Goal: Task Accomplishment & Management: Use online tool/utility

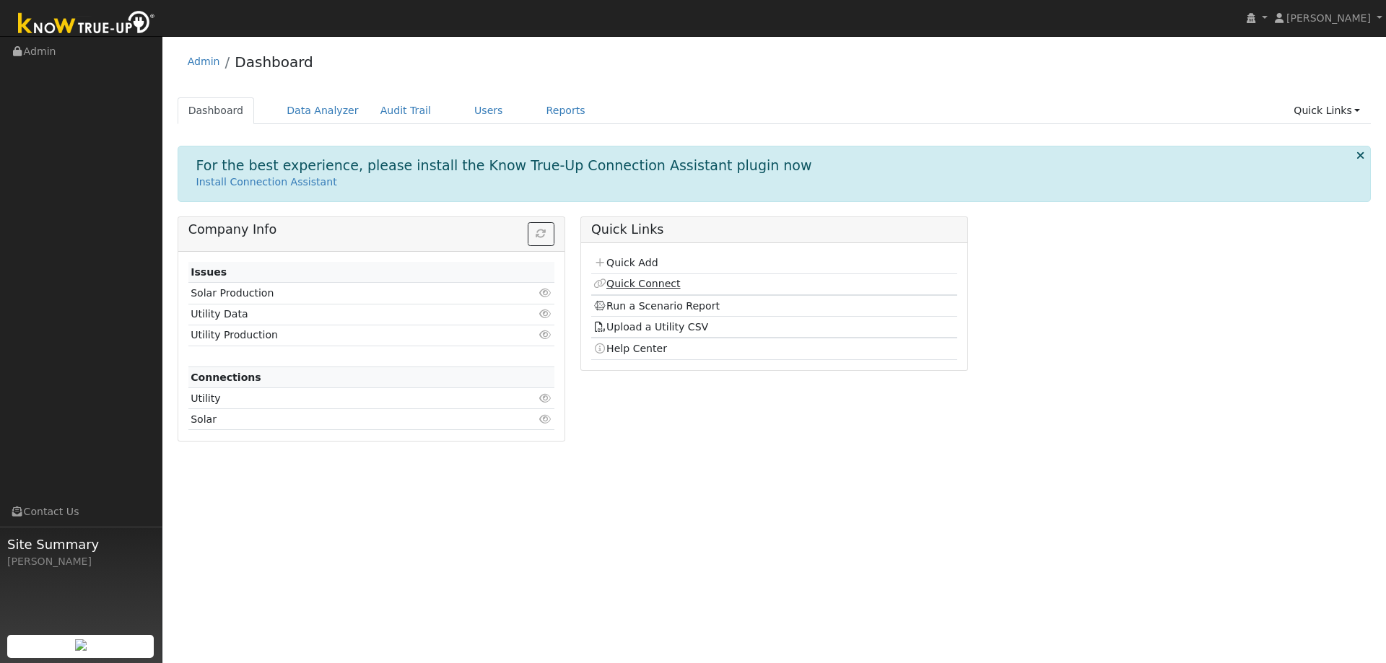
click at [643, 287] on link "Quick Connect" at bounding box center [636, 284] width 87 height 12
click at [629, 258] on link "Quick Add" at bounding box center [625, 263] width 64 height 12
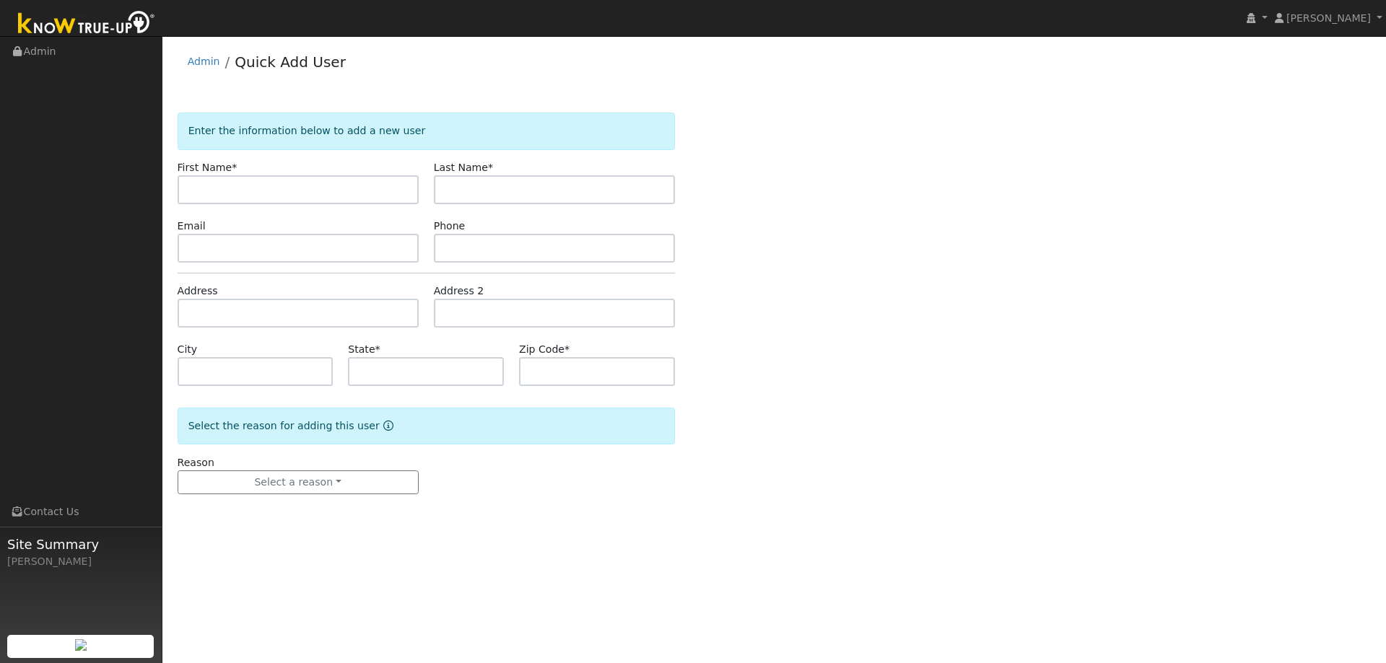
click at [275, 185] on input "text" at bounding box center [298, 189] width 241 height 29
drag, startPoint x: 265, startPoint y: 191, endPoint x: 243, endPoint y: 192, distance: 22.4
click at [263, 191] on input "text" at bounding box center [298, 189] width 241 height 29
type input "[PERSON_NAME]"
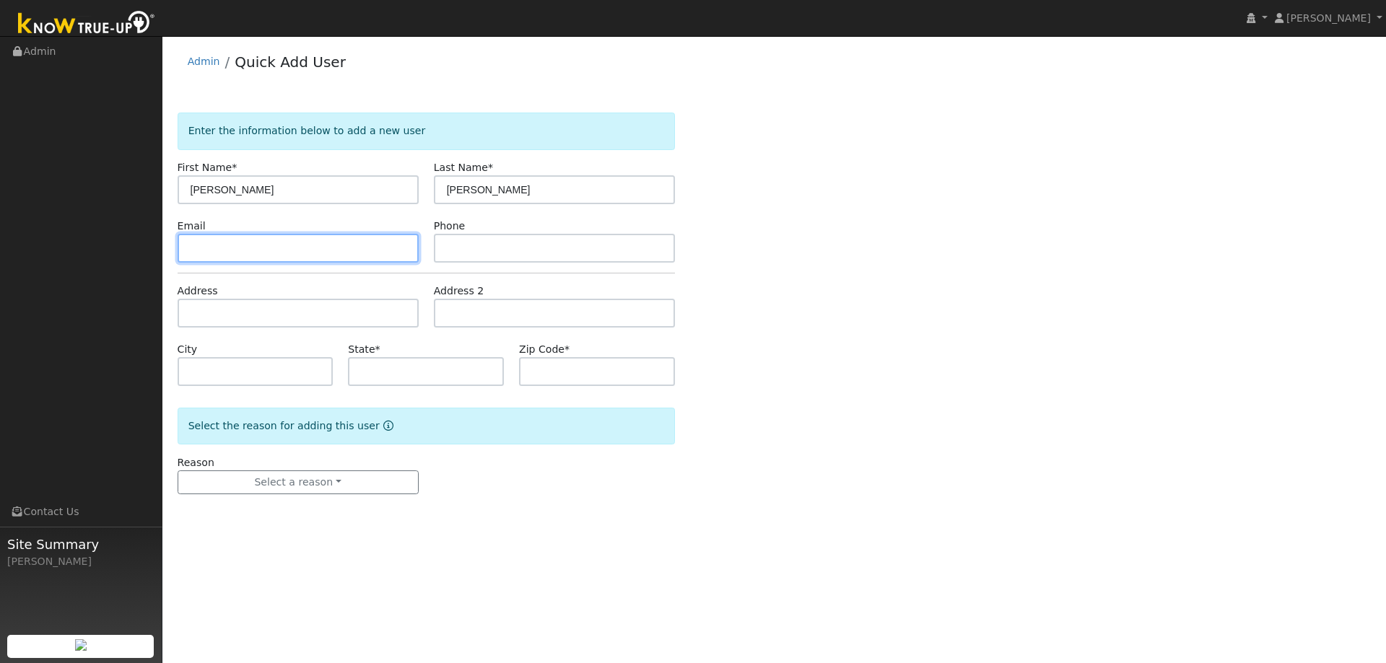
click at [289, 253] on input "text" at bounding box center [298, 248] width 241 height 29
paste input "[EMAIL_ADDRESS][DOMAIN_NAME]"
type input "[EMAIL_ADDRESS][DOMAIN_NAME]"
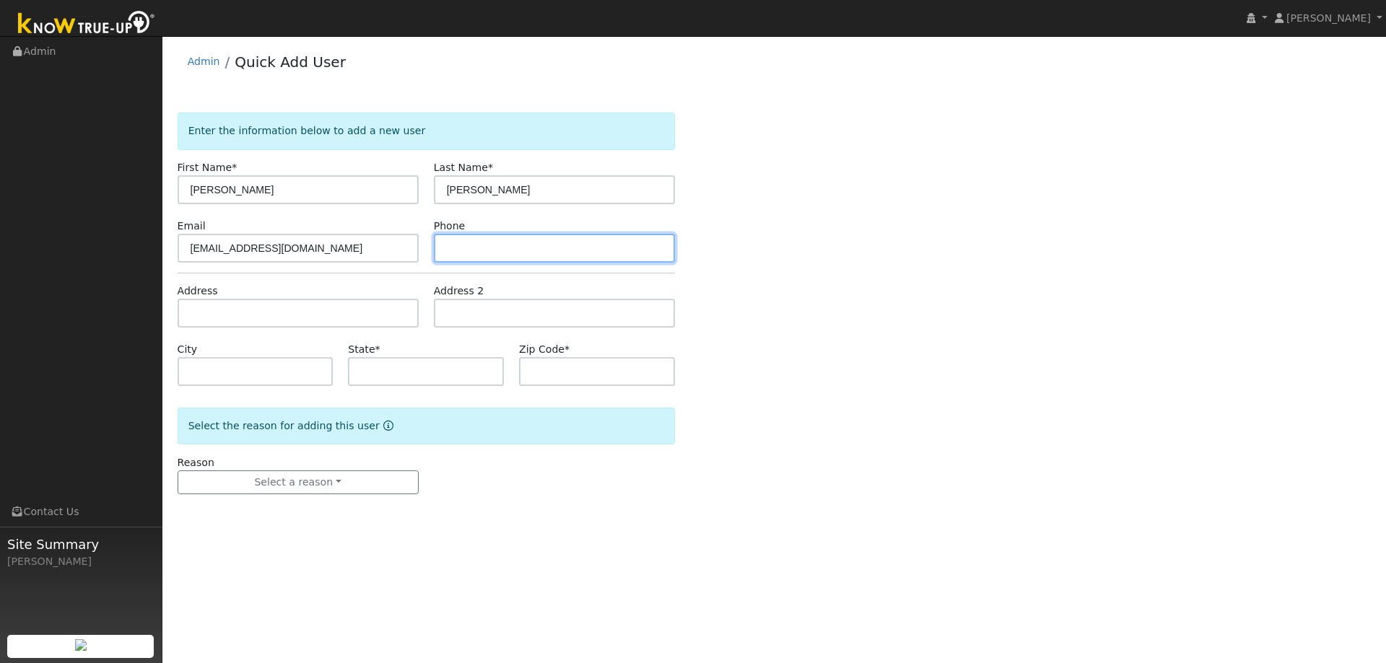
click at [455, 251] on input "text" at bounding box center [554, 248] width 241 height 29
click at [469, 253] on input "text" at bounding box center [554, 248] width 241 height 29
paste input "(530) 383-3000"
type input "(530) 383-3000"
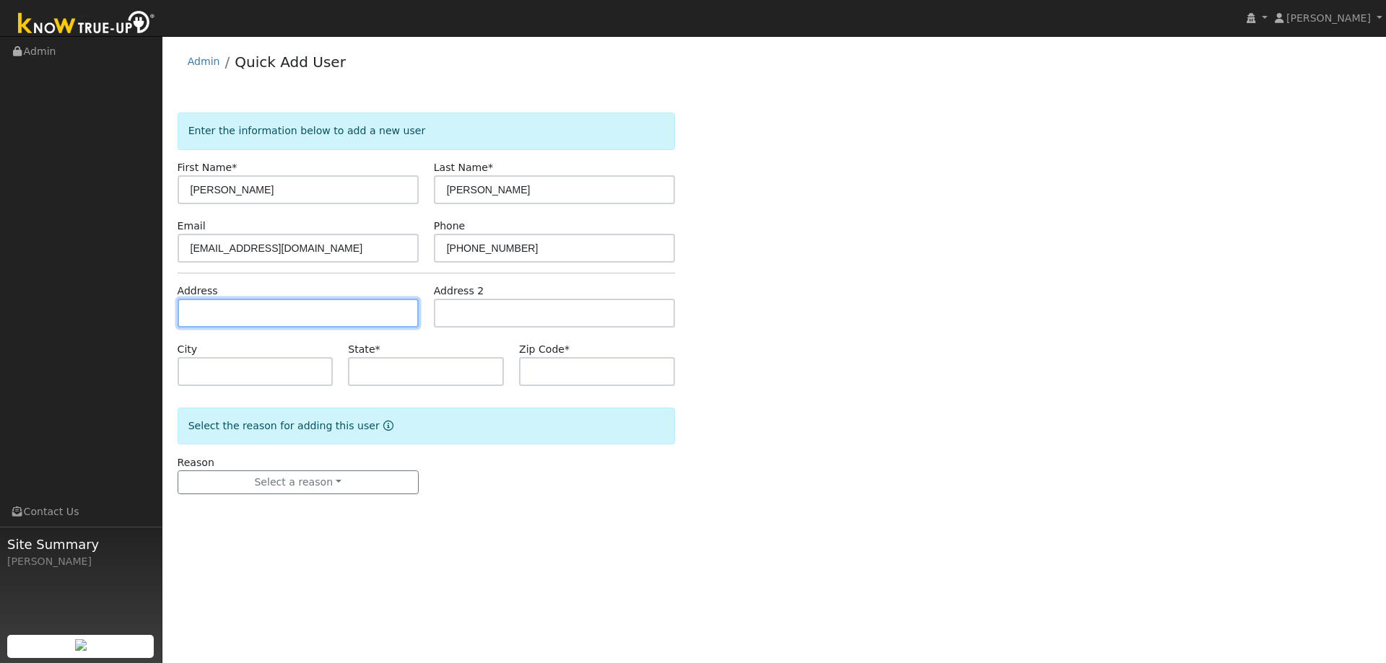
click at [216, 308] on input "text" at bounding box center [298, 313] width 241 height 29
paste input "618 Bourn Dr"
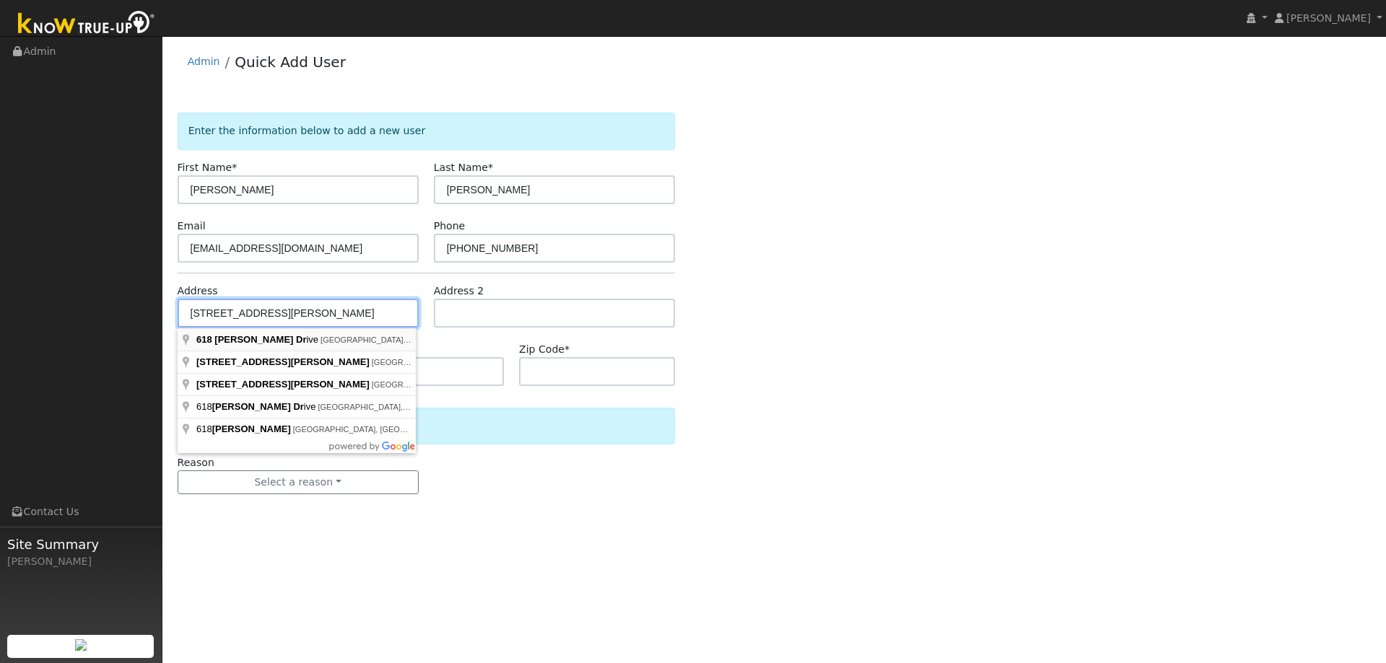
type input "618 Bourn Drive"
type input "Woodland"
type input "CA"
type input "95776"
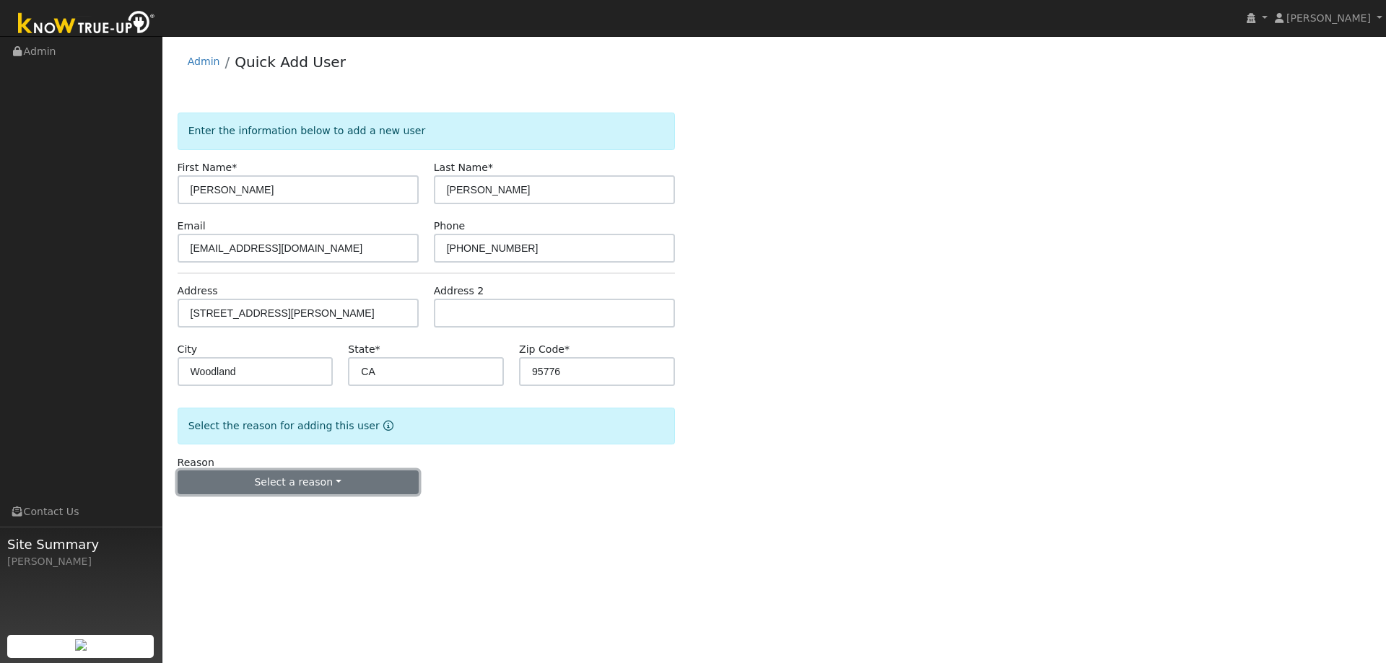
click at [282, 483] on button "Select a reason" at bounding box center [298, 483] width 241 height 25
click at [214, 513] on link "New lead" at bounding box center [258, 512] width 160 height 20
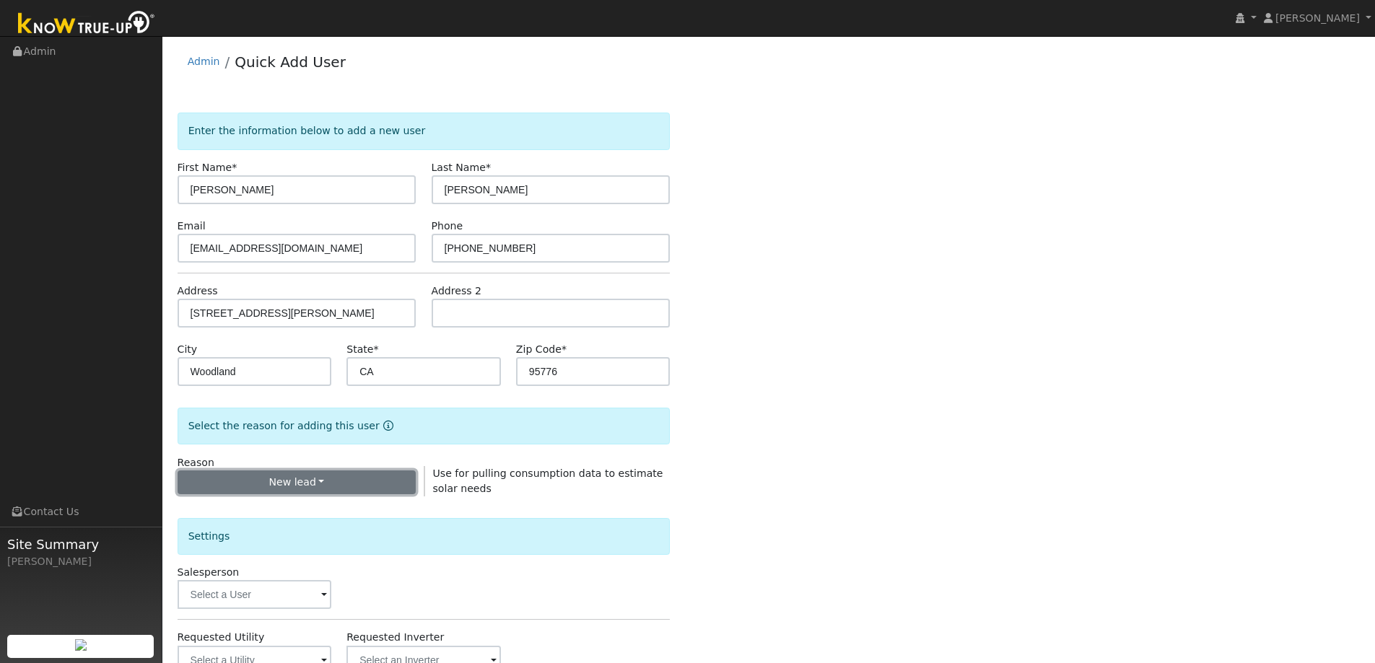
click at [334, 486] on button "New lead" at bounding box center [297, 483] width 239 height 25
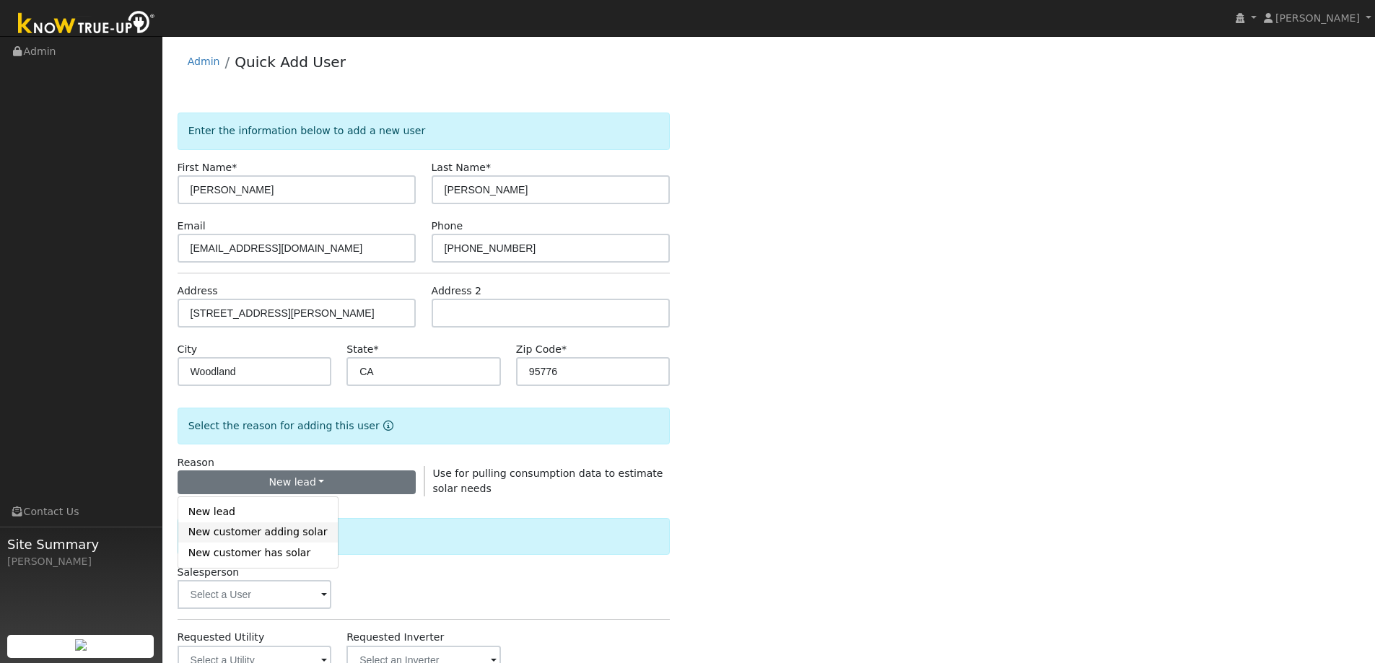
click at [254, 536] on link "New customer adding solar" at bounding box center [258, 533] width 160 height 20
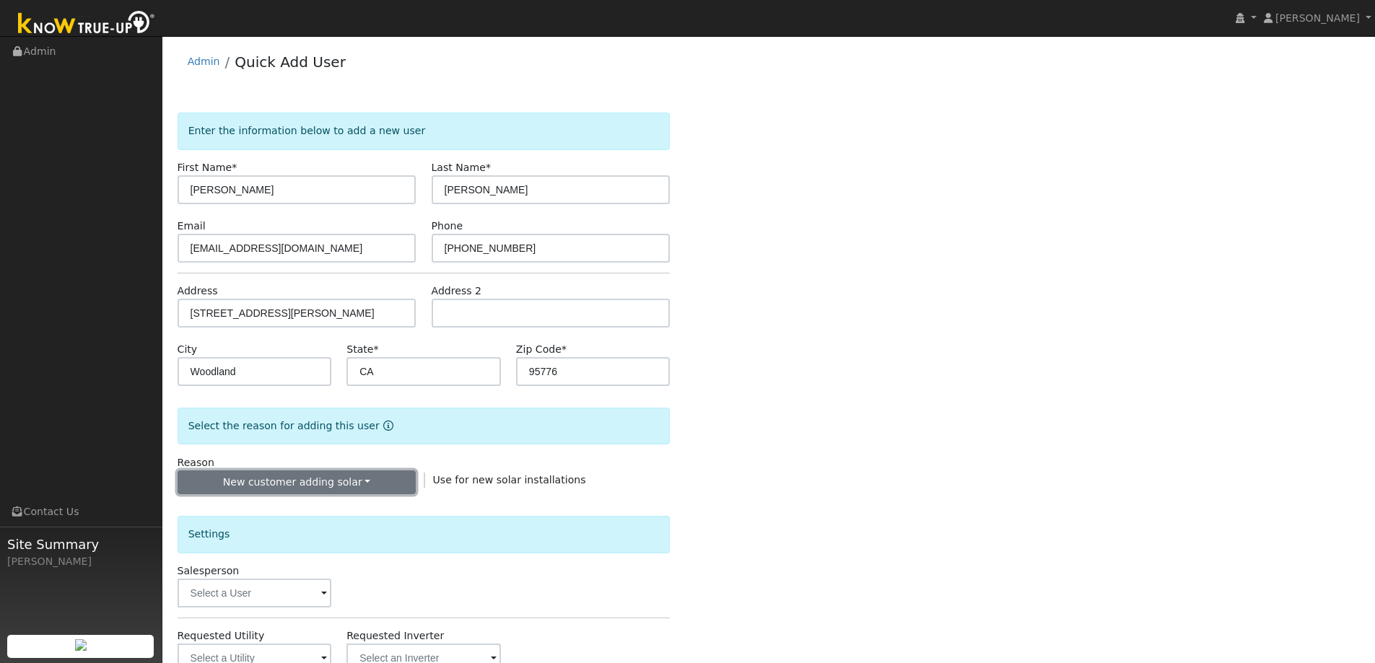
click at [261, 484] on button "New customer adding solar" at bounding box center [297, 483] width 239 height 25
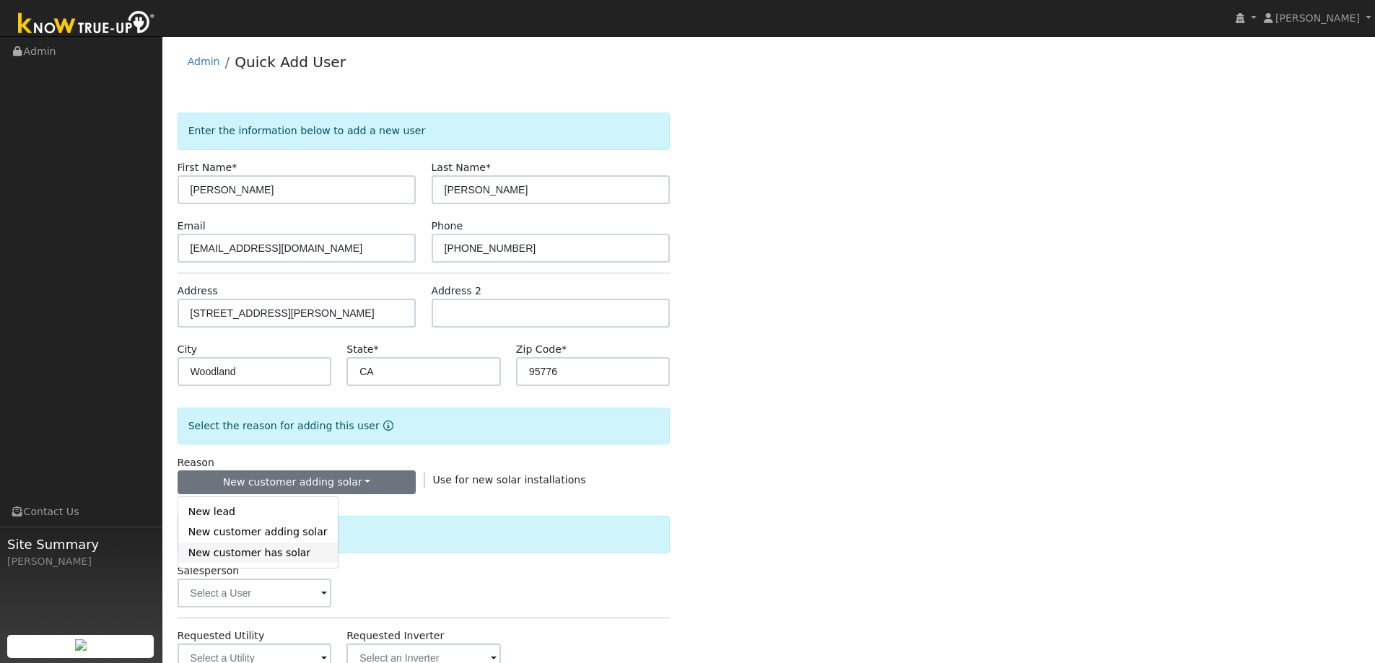
click at [248, 552] on link "New customer has solar" at bounding box center [258, 553] width 160 height 20
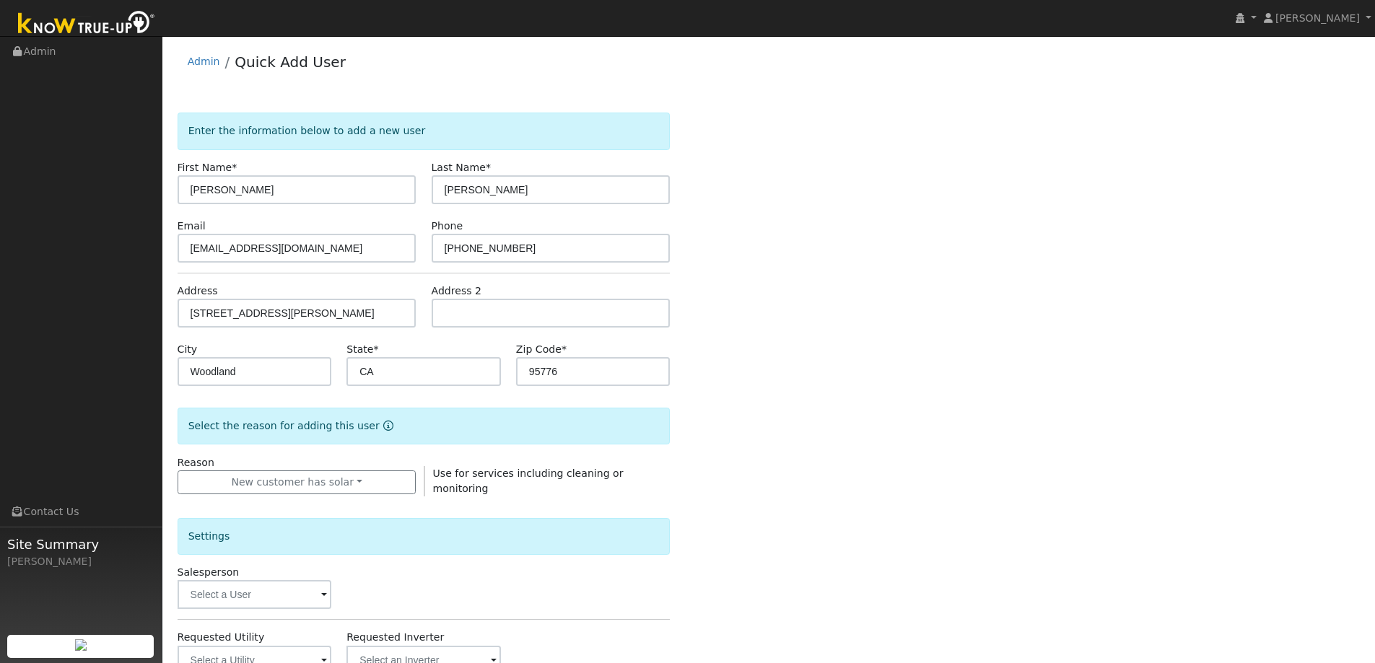
click at [833, 526] on div "Enter the information below to add a new user First Name * Stephanie Last Name …" at bounding box center [769, 520] width 1183 height 815
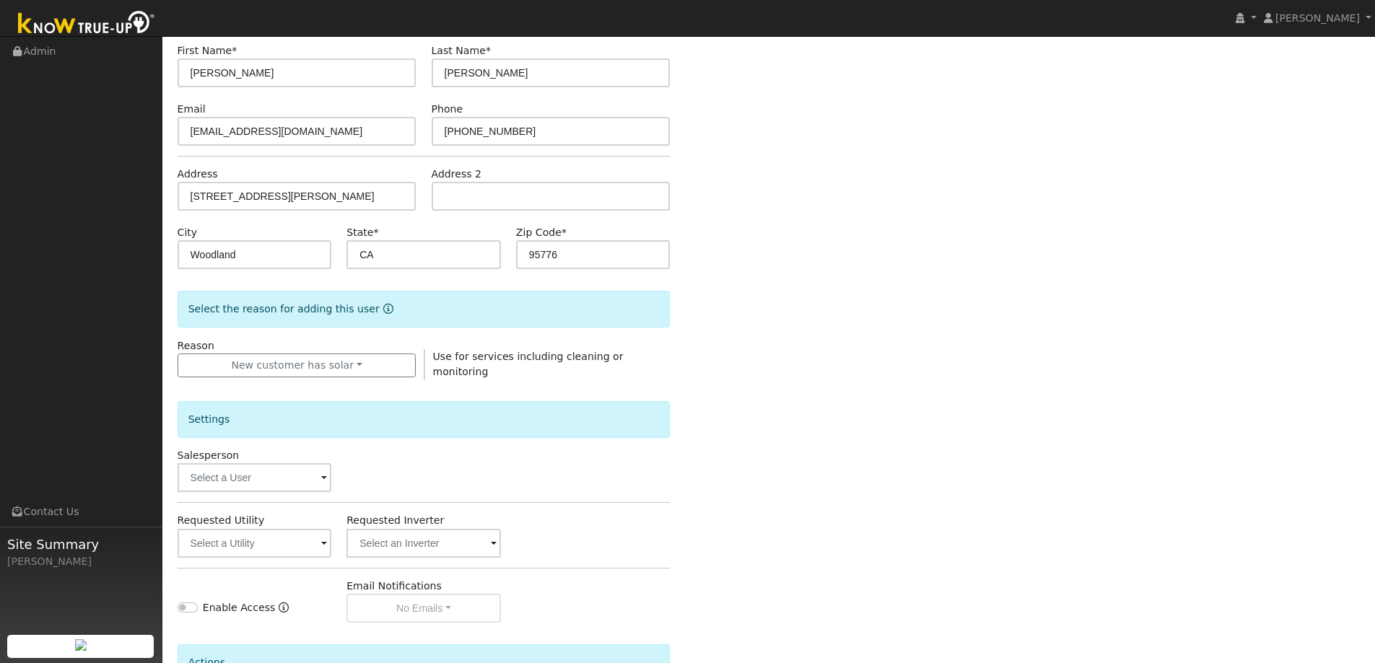
scroll to position [144, 0]
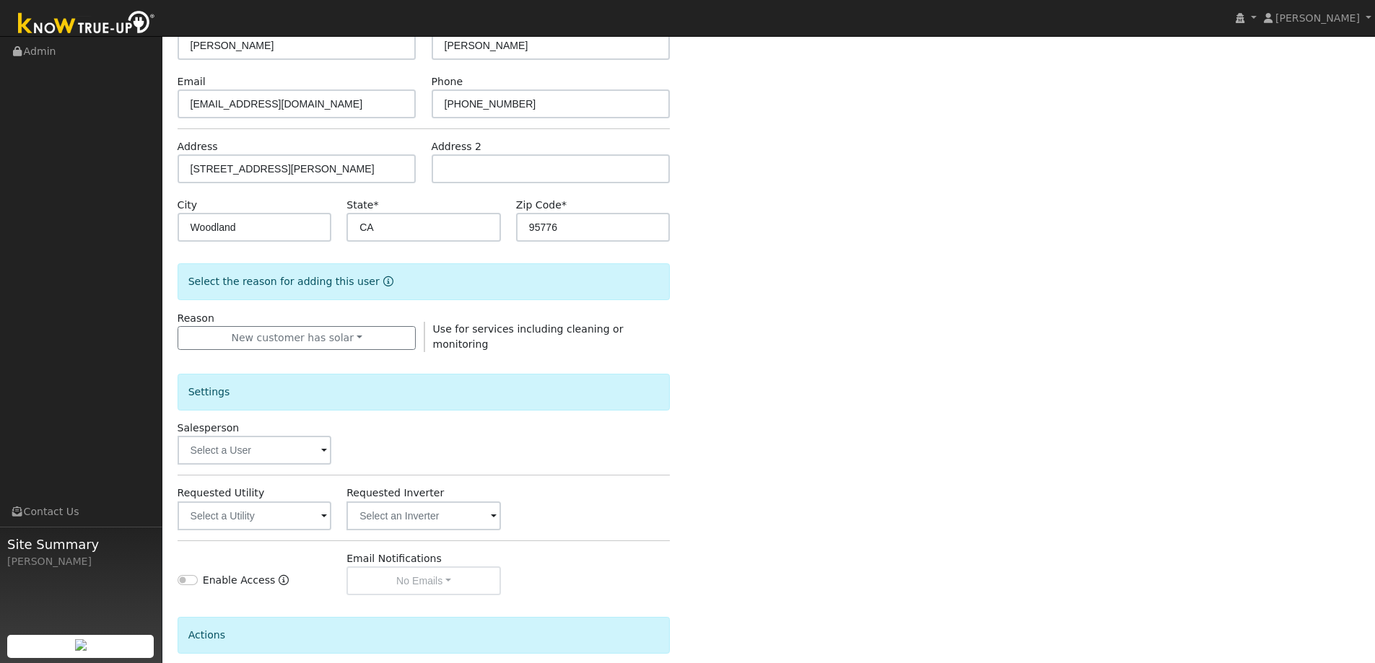
click at [323, 446] on span at bounding box center [324, 451] width 6 height 17
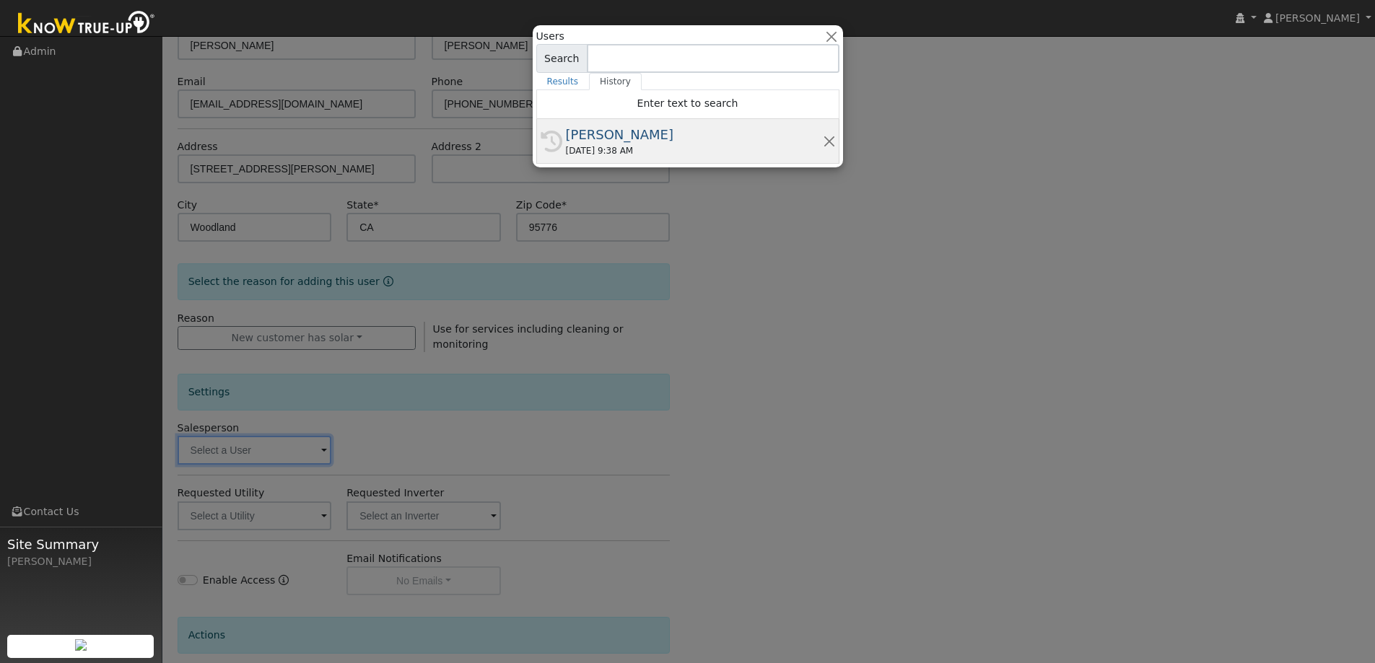
click at [567, 134] on div "[PERSON_NAME]" at bounding box center [694, 134] width 257 height 19
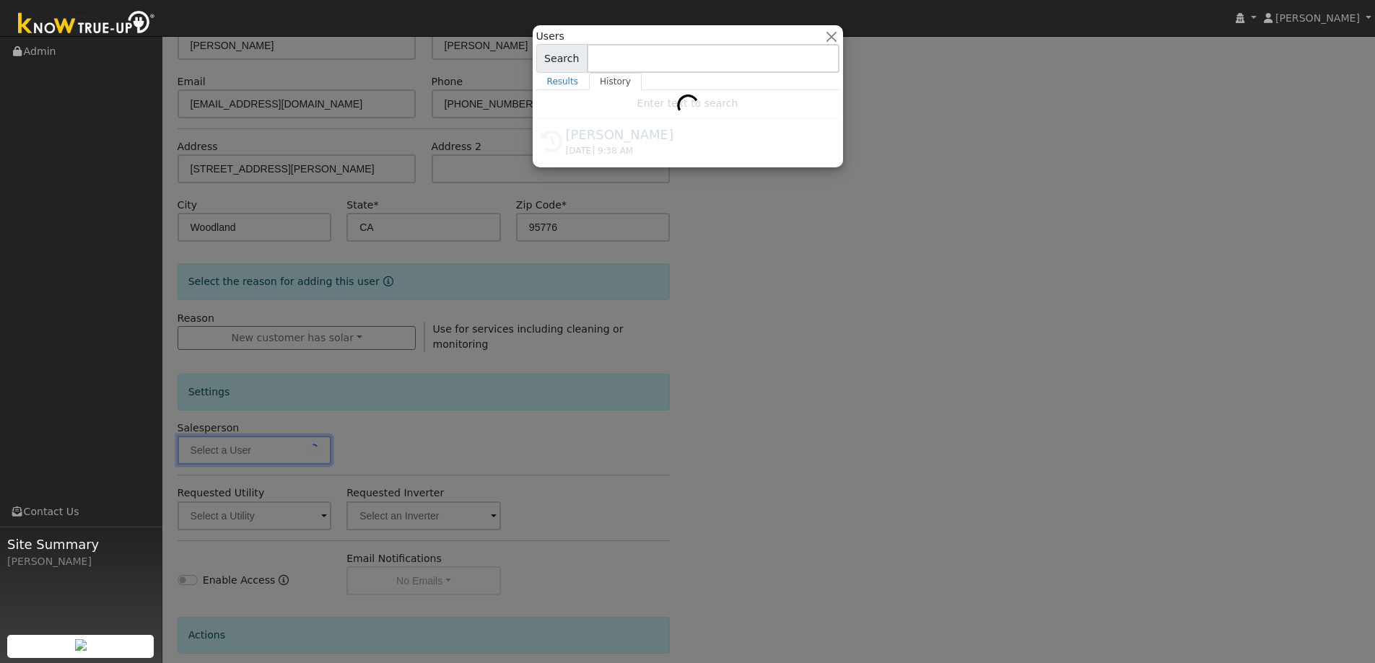
type input "[PERSON_NAME]"
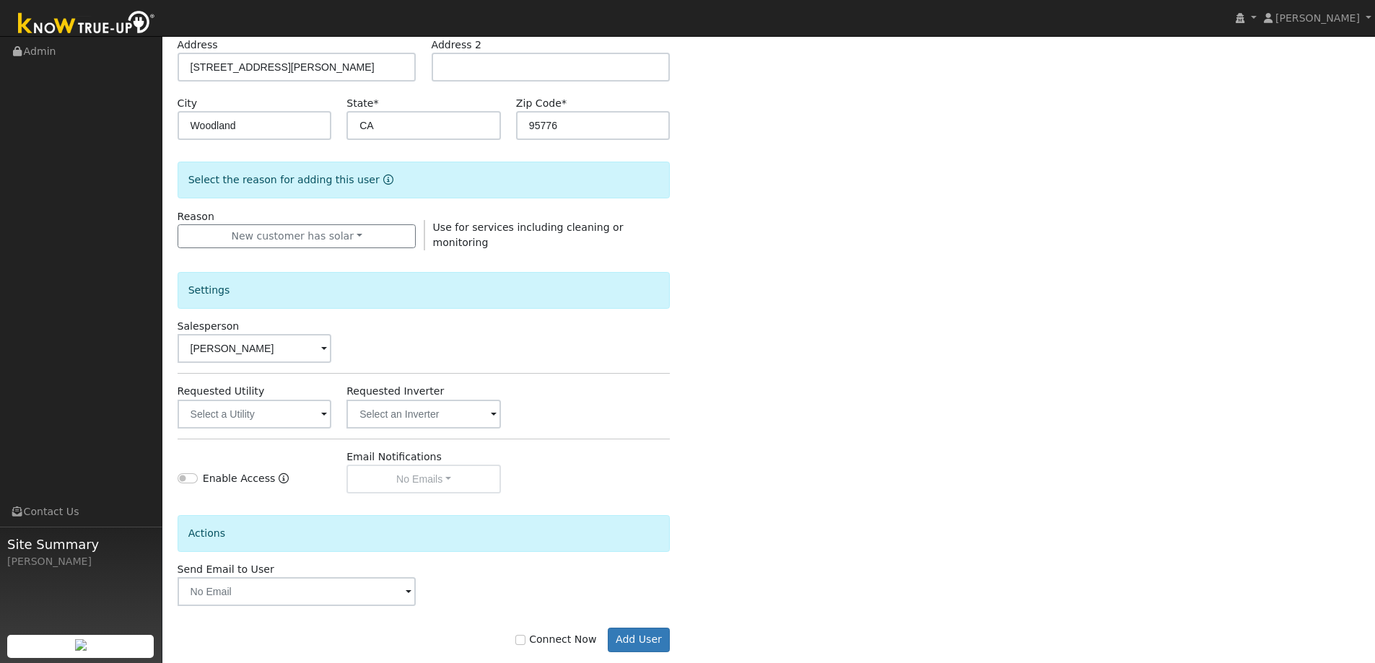
scroll to position [269, 0]
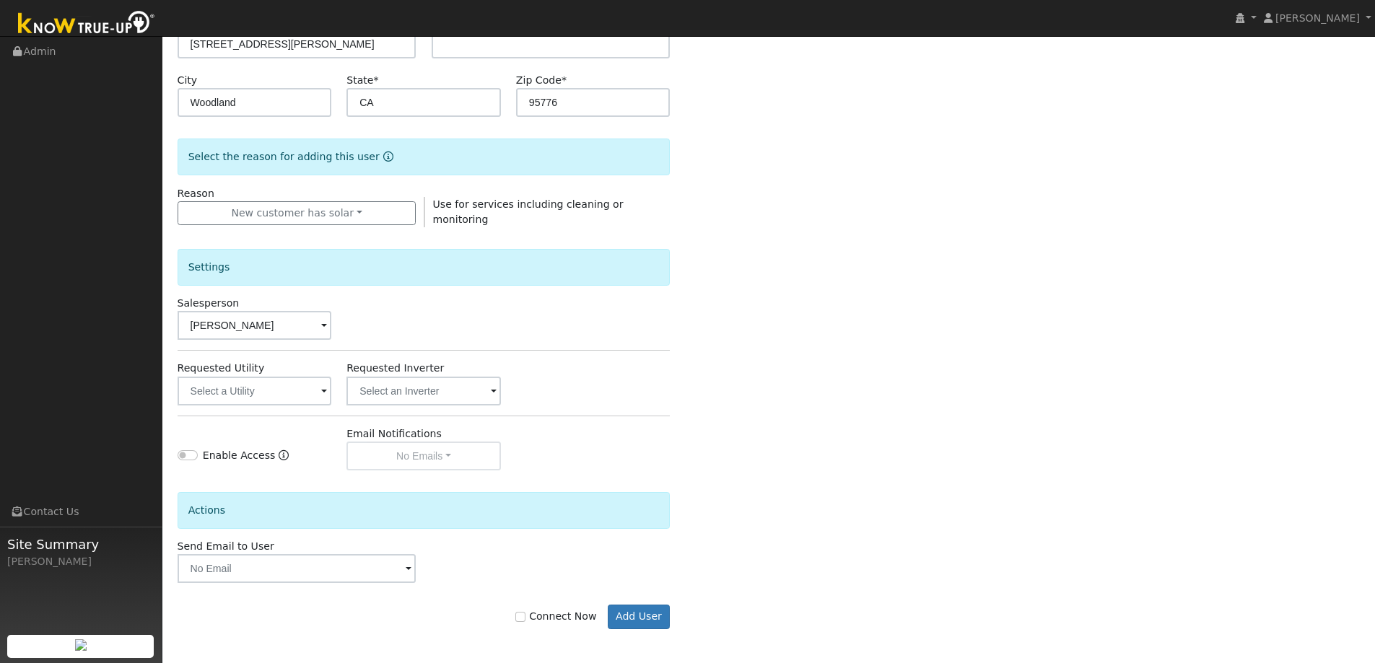
click at [325, 389] on span at bounding box center [324, 392] width 6 height 17
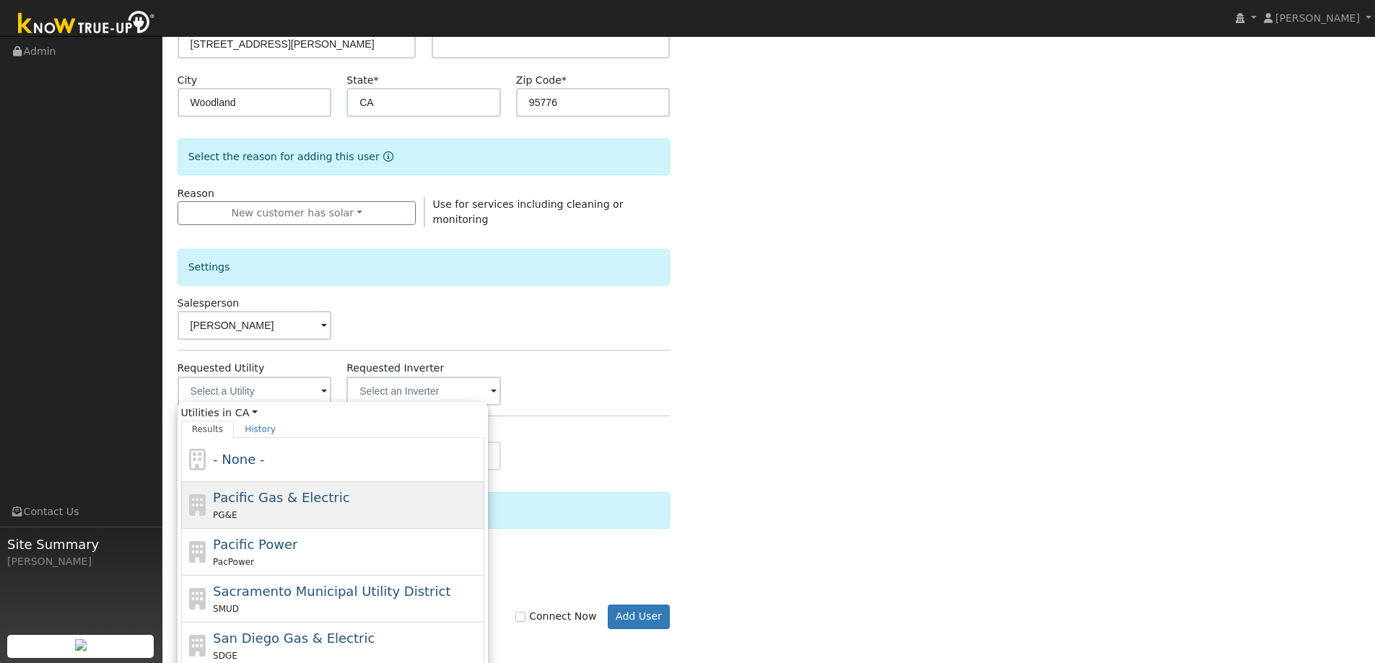
click at [274, 499] on span "Pacific Gas & Electric" at bounding box center [281, 497] width 136 height 15
type input "Pacific Gas & Electric"
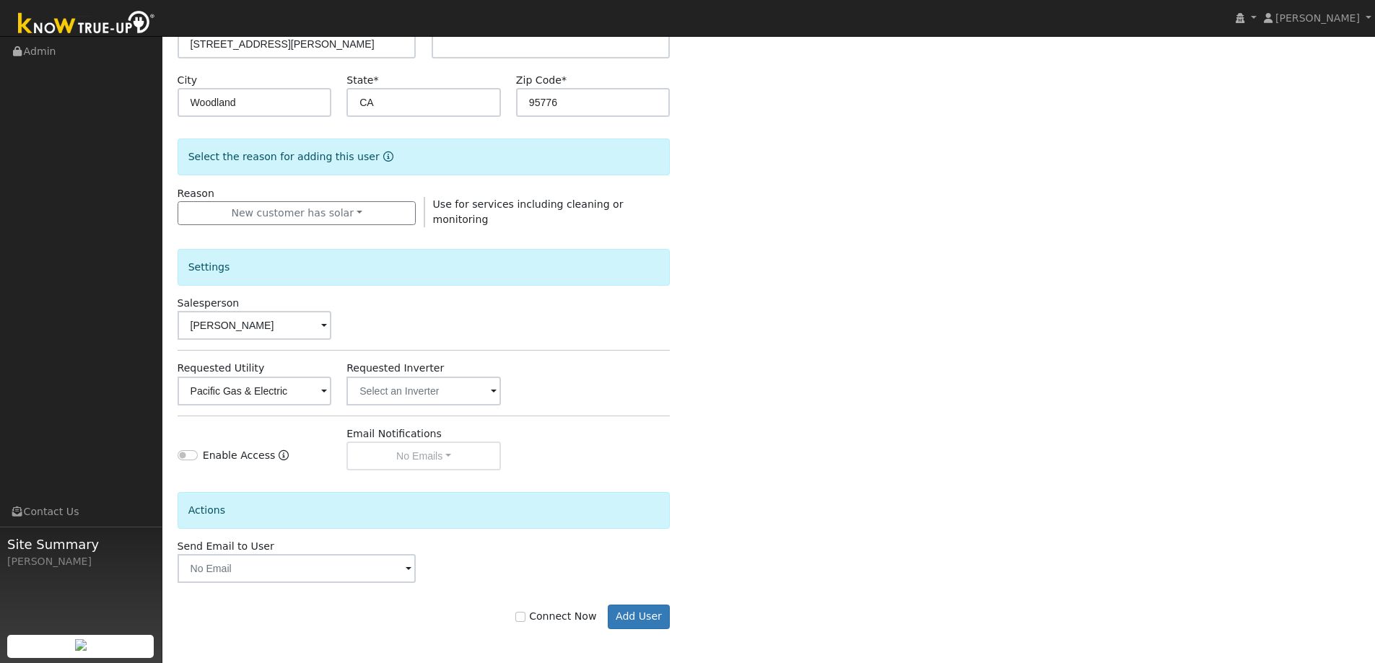
click at [495, 387] on span at bounding box center [494, 392] width 6 height 17
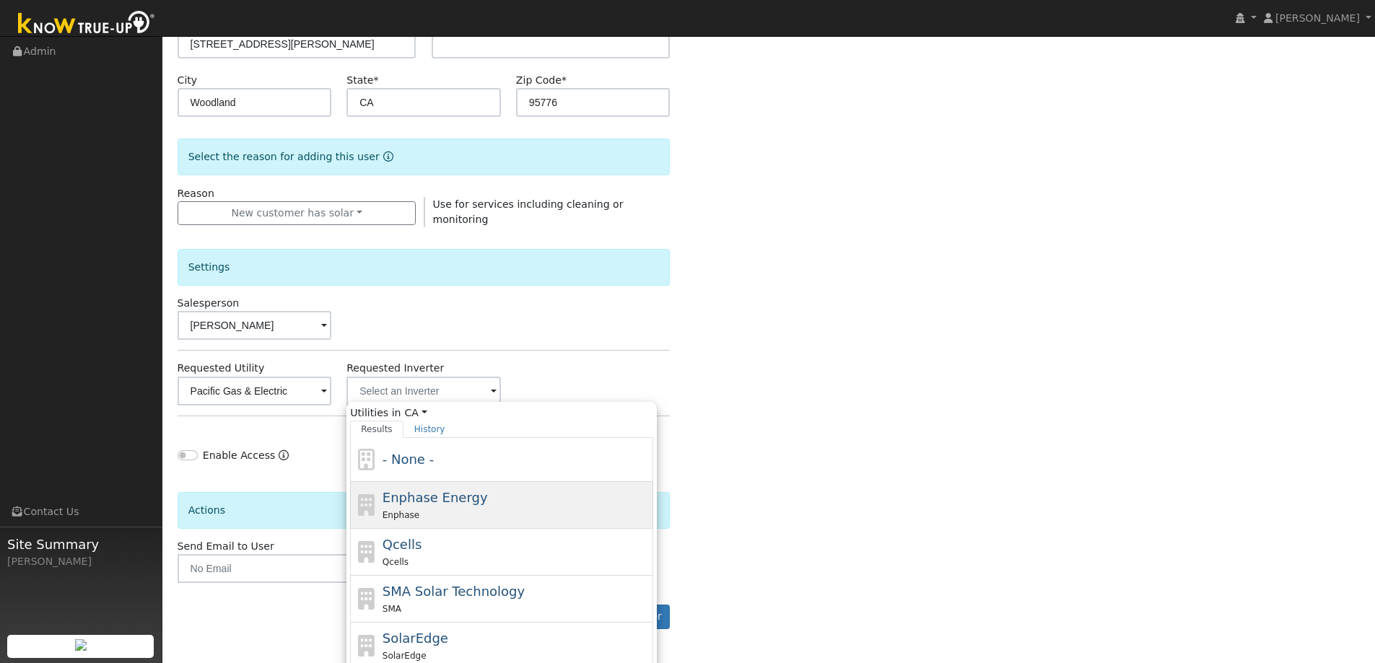
click at [456, 497] on span "Enphase Energy" at bounding box center [435, 497] width 105 height 15
type input "Enphase Energy"
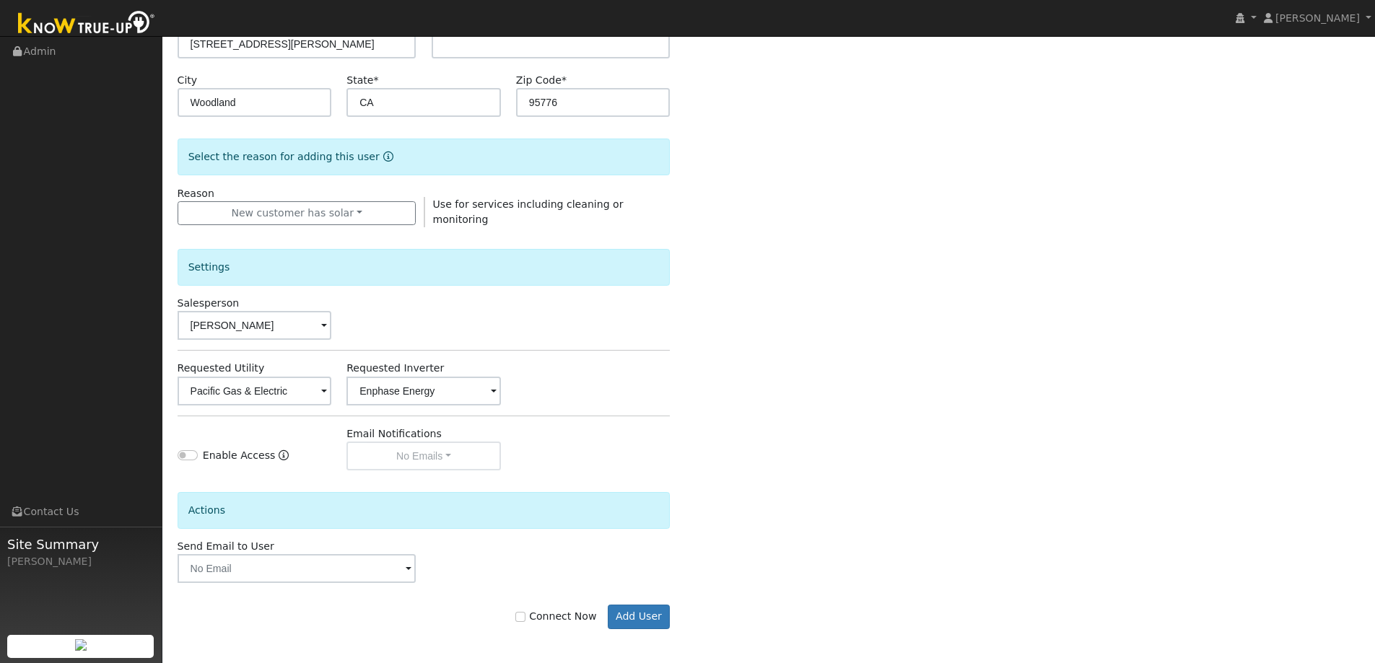
drag, startPoint x: 815, startPoint y: 423, endPoint x: 767, endPoint y: 428, distance: 47.9
click at [815, 422] on div "Enter the information below to add a new user First Name * Stephanie Last Name …" at bounding box center [769, 250] width 1183 height 815
click at [187, 453] on input "Enable Access" at bounding box center [188, 455] width 20 height 10
click at [196, 453] on input "Enable Access" at bounding box center [188, 455] width 20 height 10
checkbox input "false"
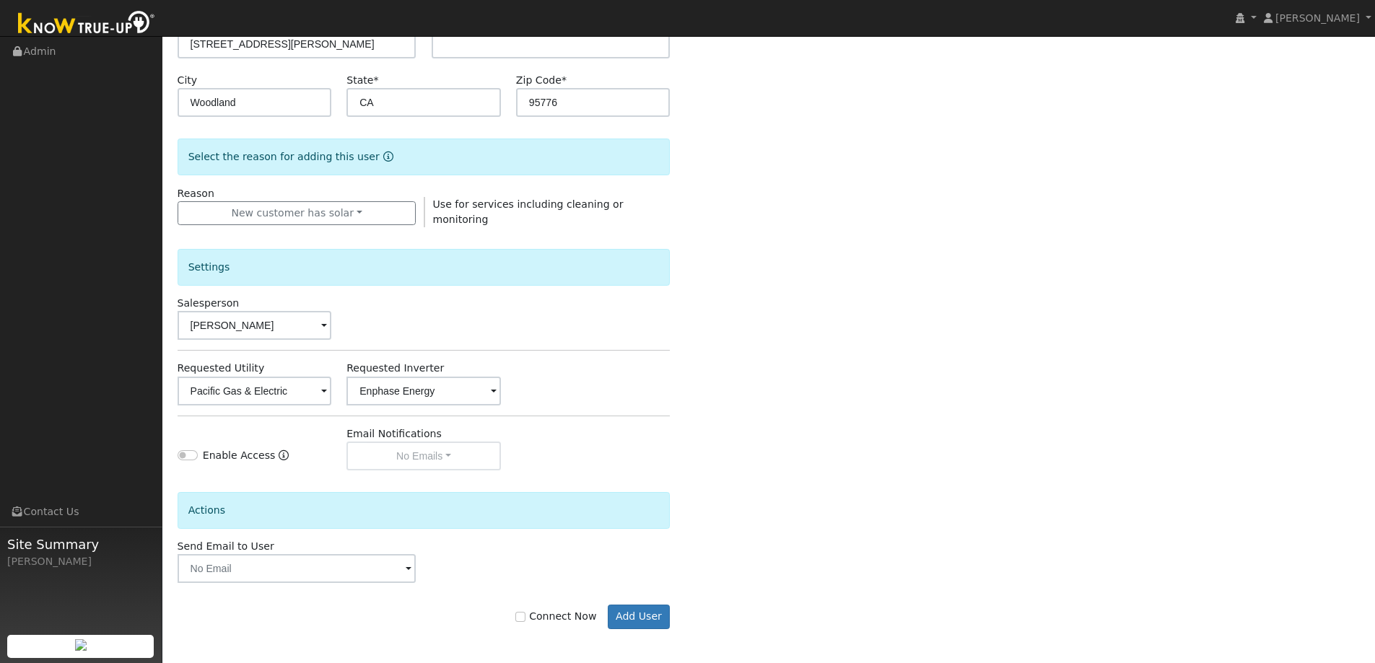
click at [694, 466] on div "Enter the information below to add a new user First Name * Stephanie Last Name …" at bounding box center [769, 250] width 1183 height 815
click at [525, 616] on div "Connect Now Add User" at bounding box center [424, 617] width 508 height 25
click at [526, 619] on input "Connect Now" at bounding box center [520, 617] width 10 height 10
checkbox input "true"
click at [644, 617] on button "Add User" at bounding box center [639, 617] width 63 height 25
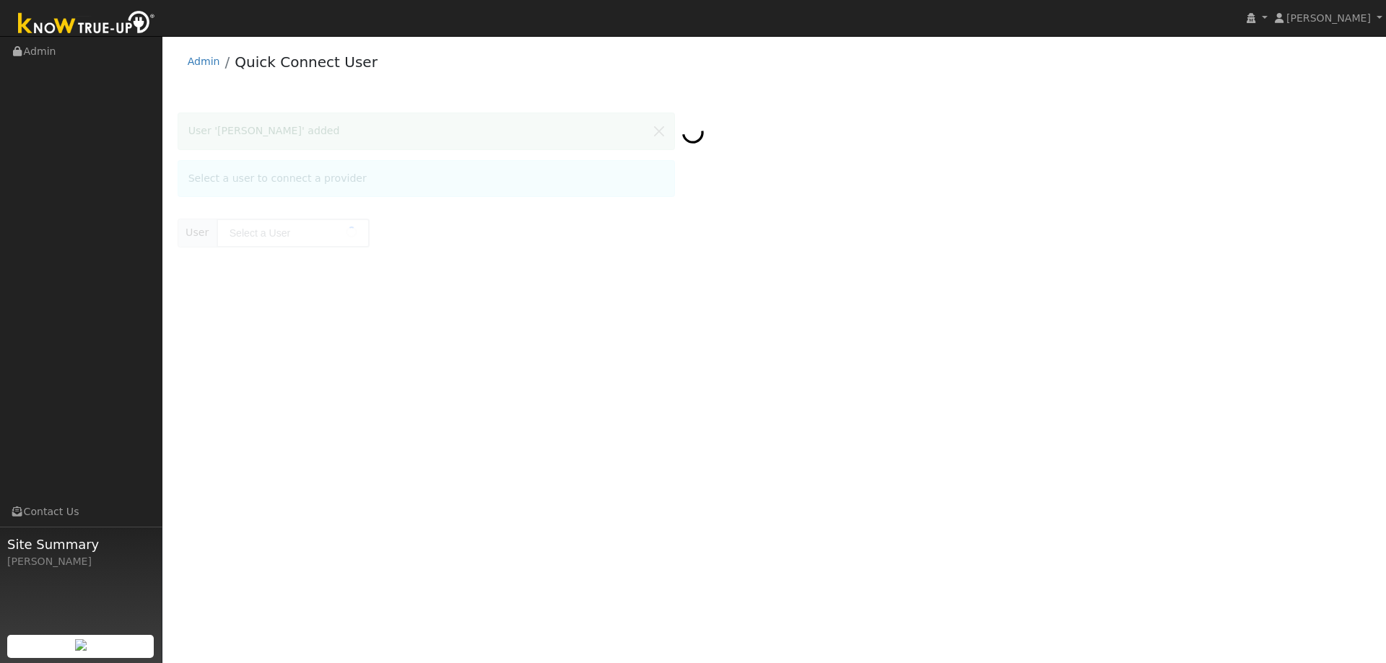
type input "[PERSON_NAME]"
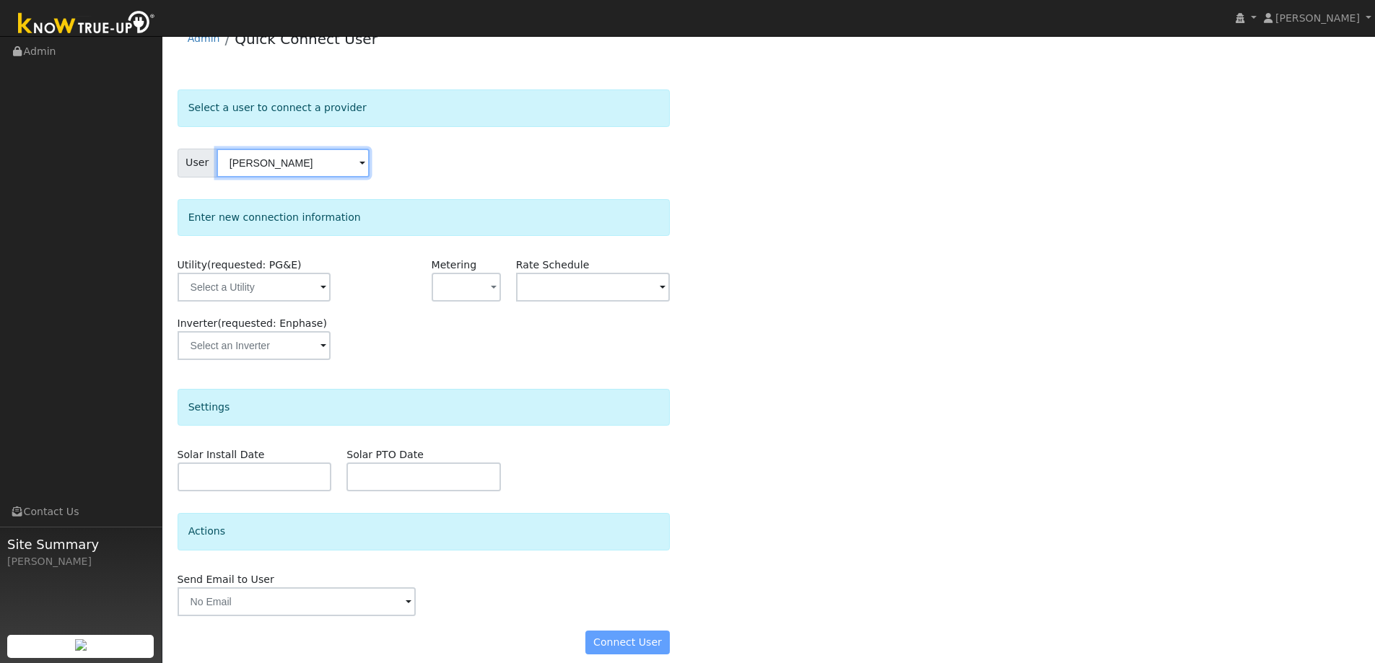
scroll to position [36, 0]
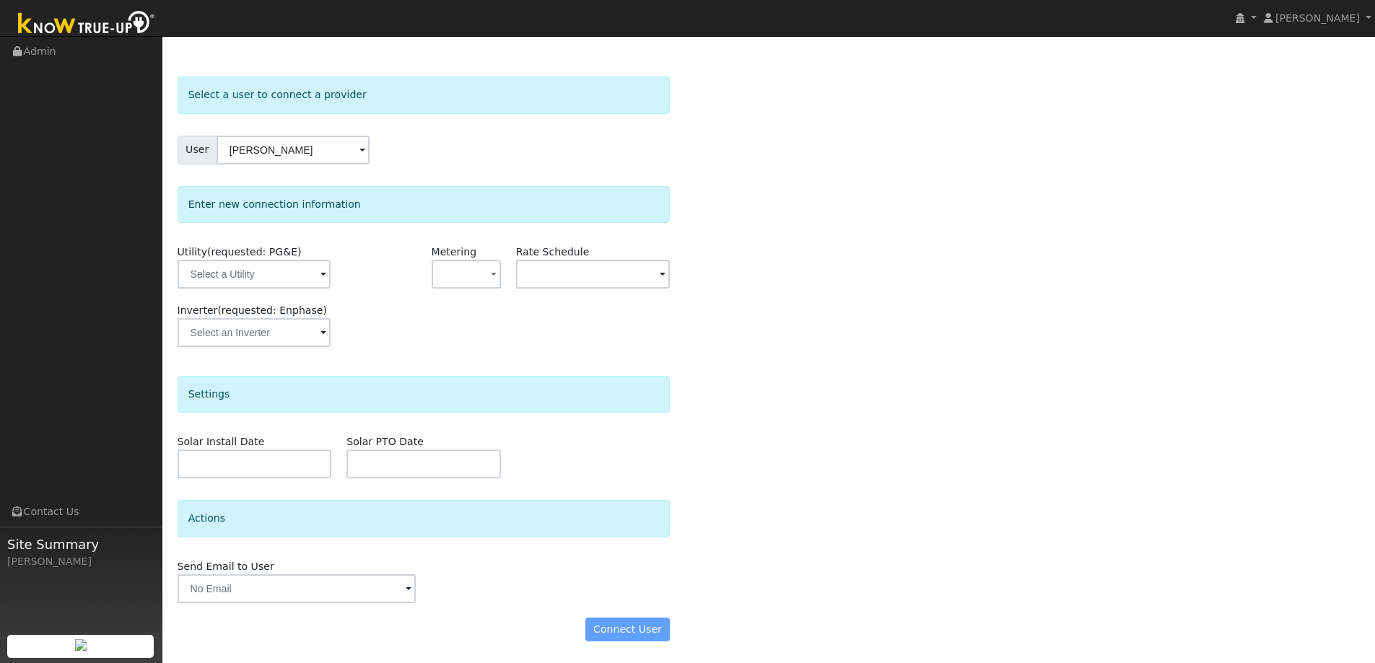
click at [321, 274] on span at bounding box center [324, 275] width 6 height 17
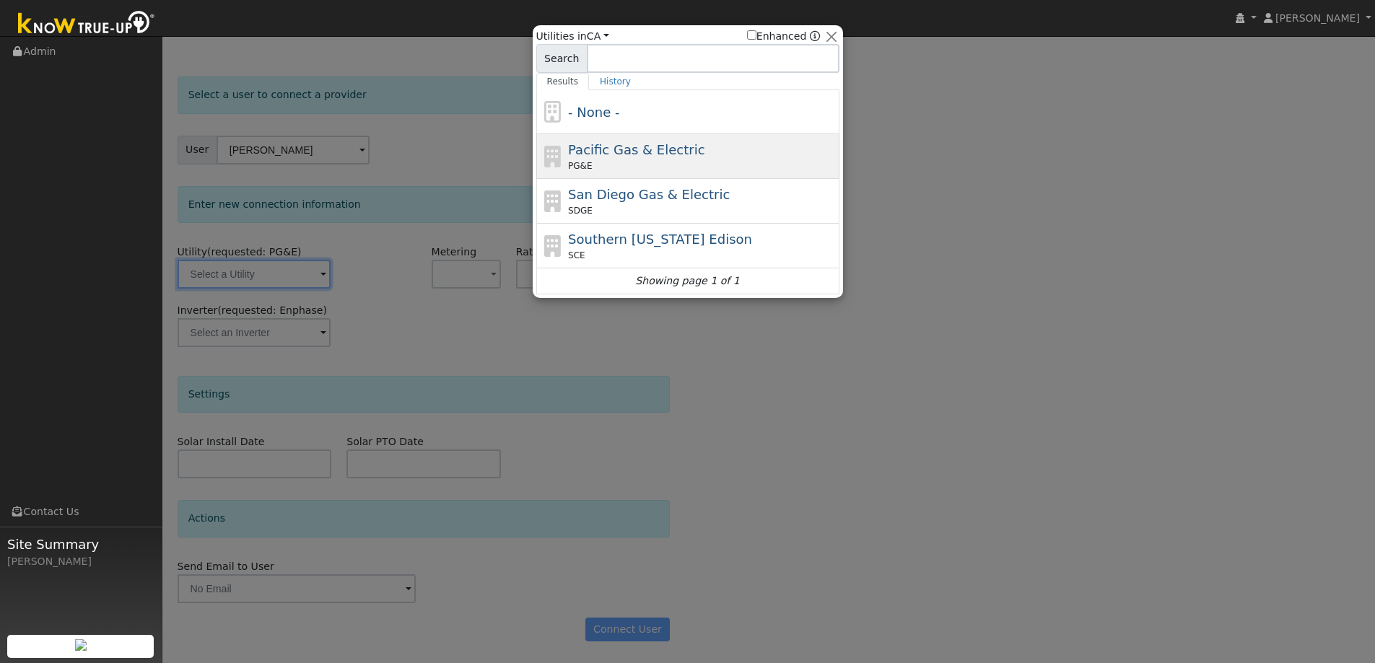
click at [651, 153] on span "Pacific Gas & Electric" at bounding box center [636, 149] width 136 height 15
type input "PG&E"
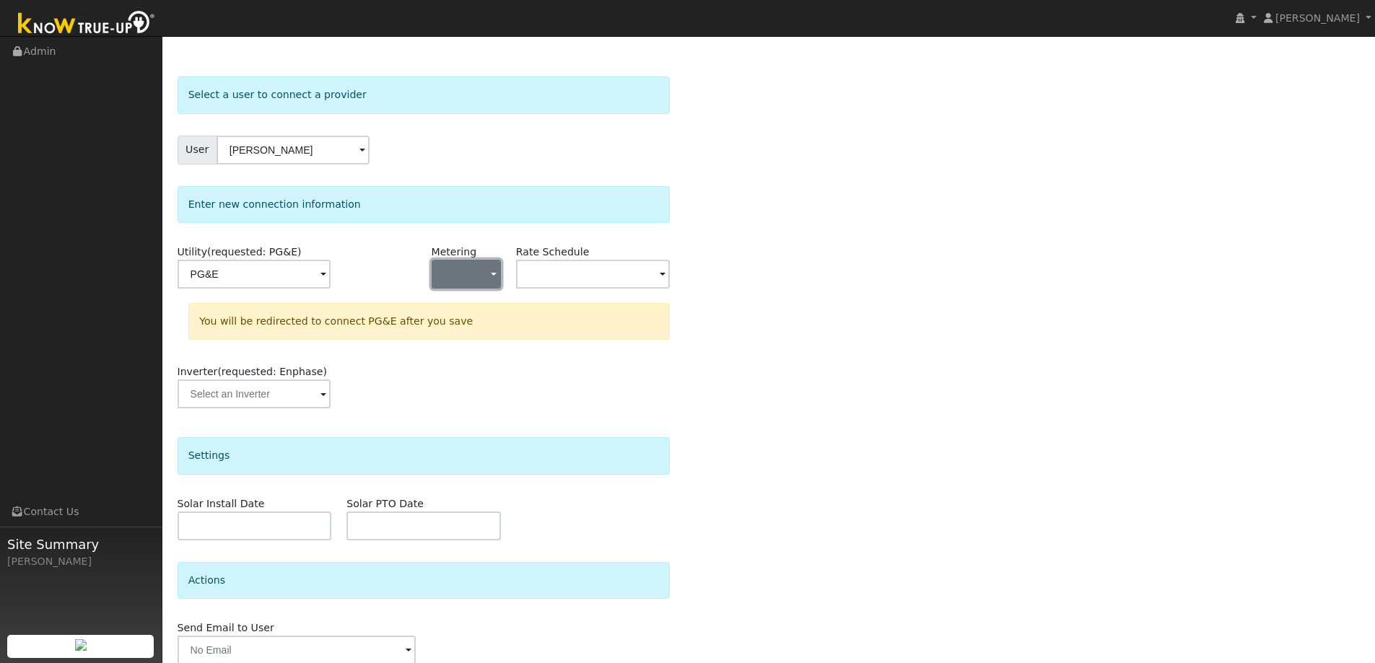
click at [494, 280] on span "button" at bounding box center [494, 275] width 6 height 15
click at [479, 328] on link "NEM" at bounding box center [482, 326] width 100 height 20
click at [606, 284] on input "text" at bounding box center [593, 274] width 154 height 29
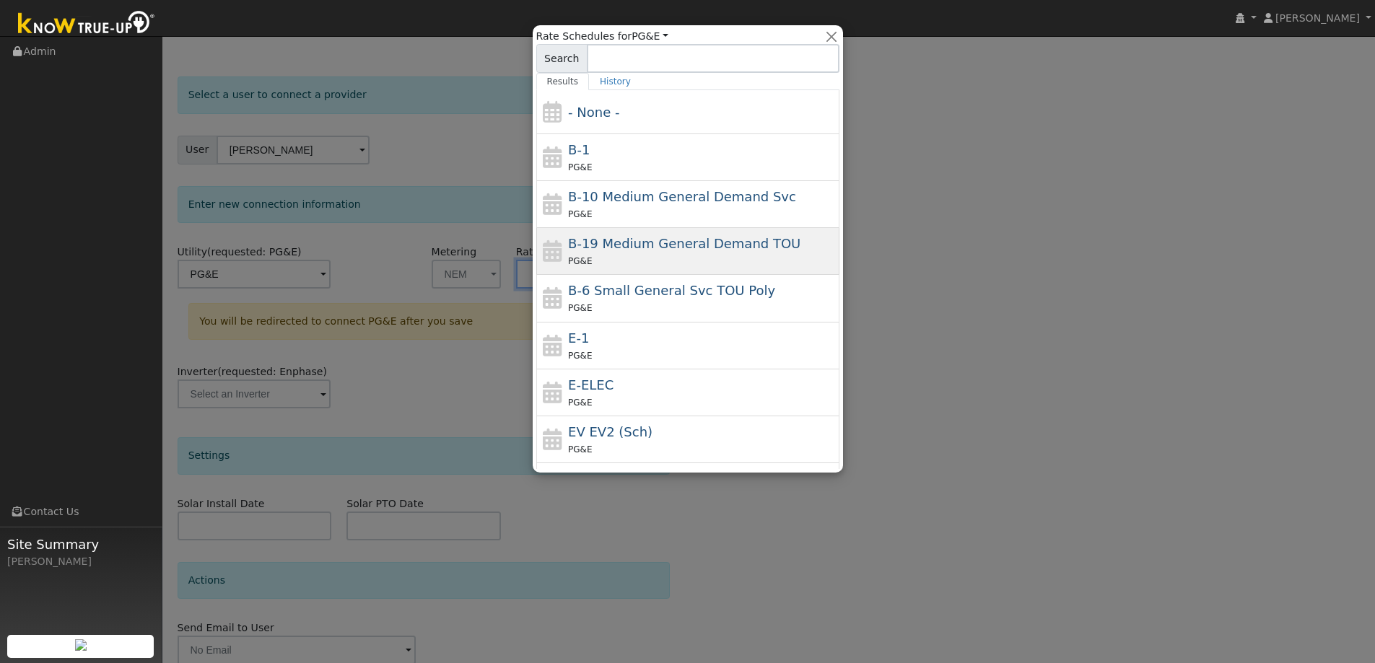
scroll to position [208, 0]
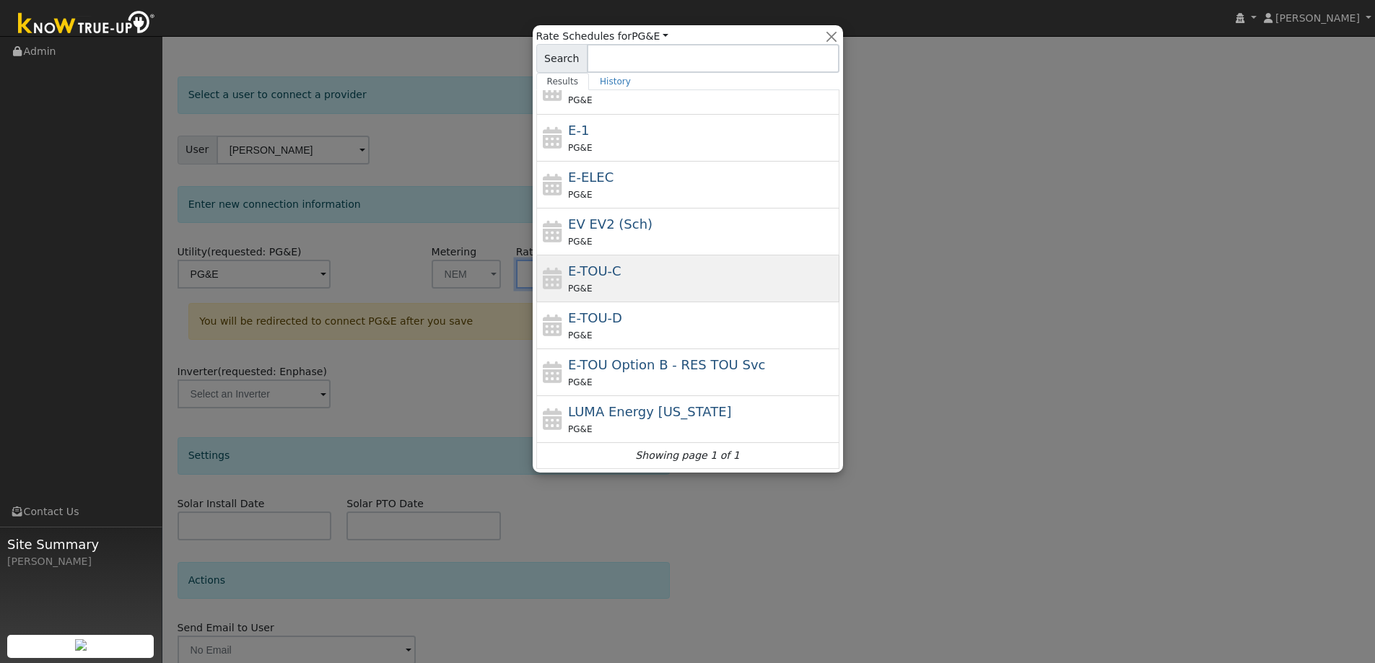
click at [621, 279] on div "E-TOU-C PG&E" at bounding box center [702, 278] width 268 height 35
type input "E-TOU-C"
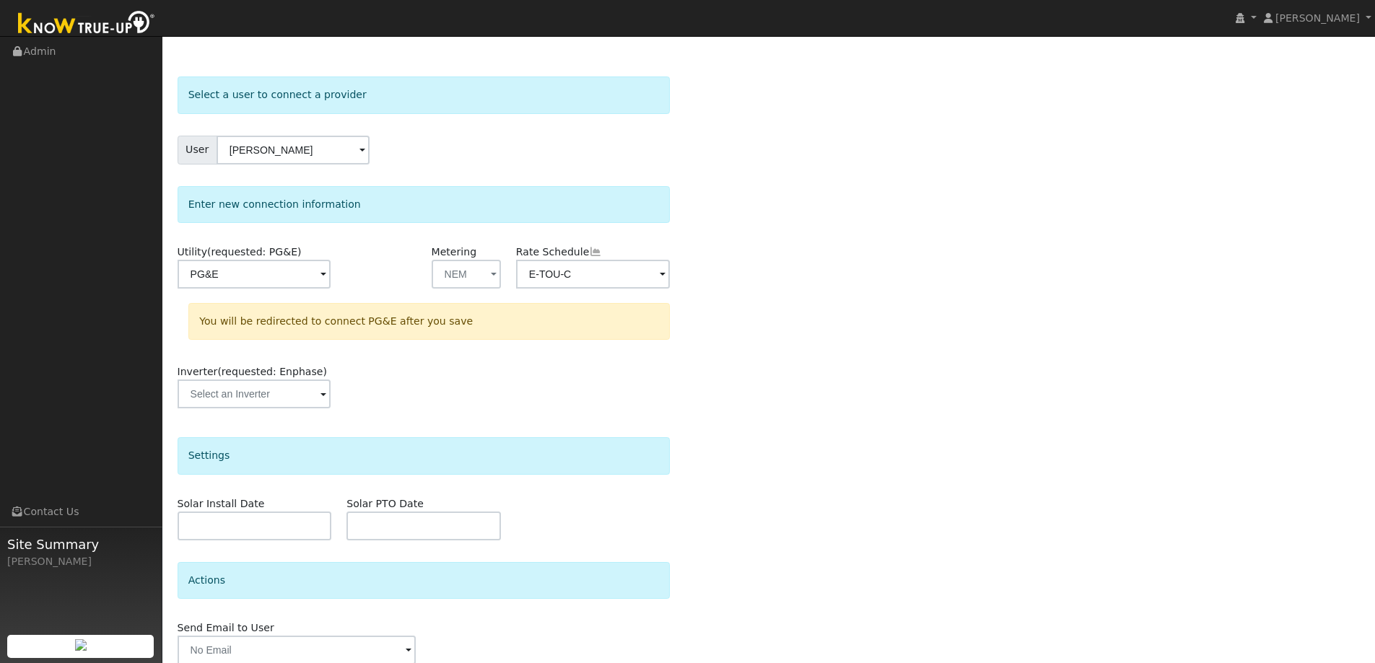
click at [876, 323] on div "Select a user to connect a provider User Stephanie Jaime Account Default Accoun…" at bounding box center [769, 397] width 1183 height 641
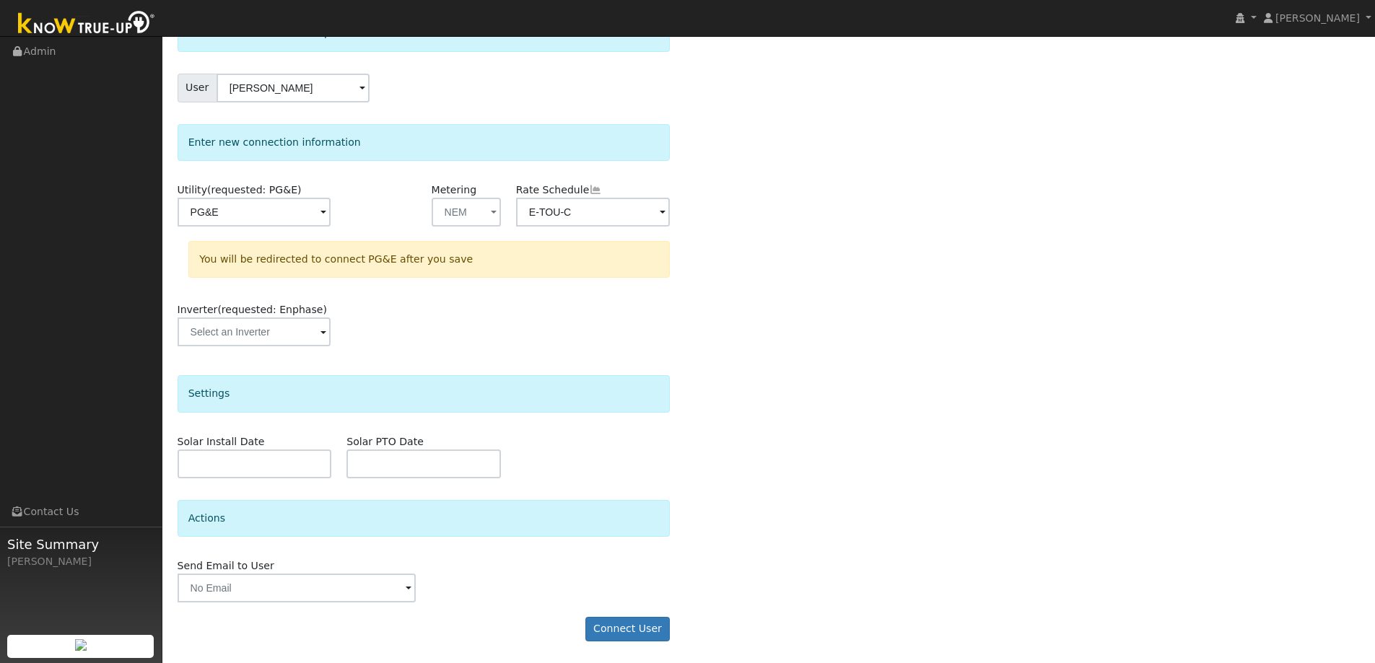
click at [322, 334] on span at bounding box center [324, 333] width 6 height 17
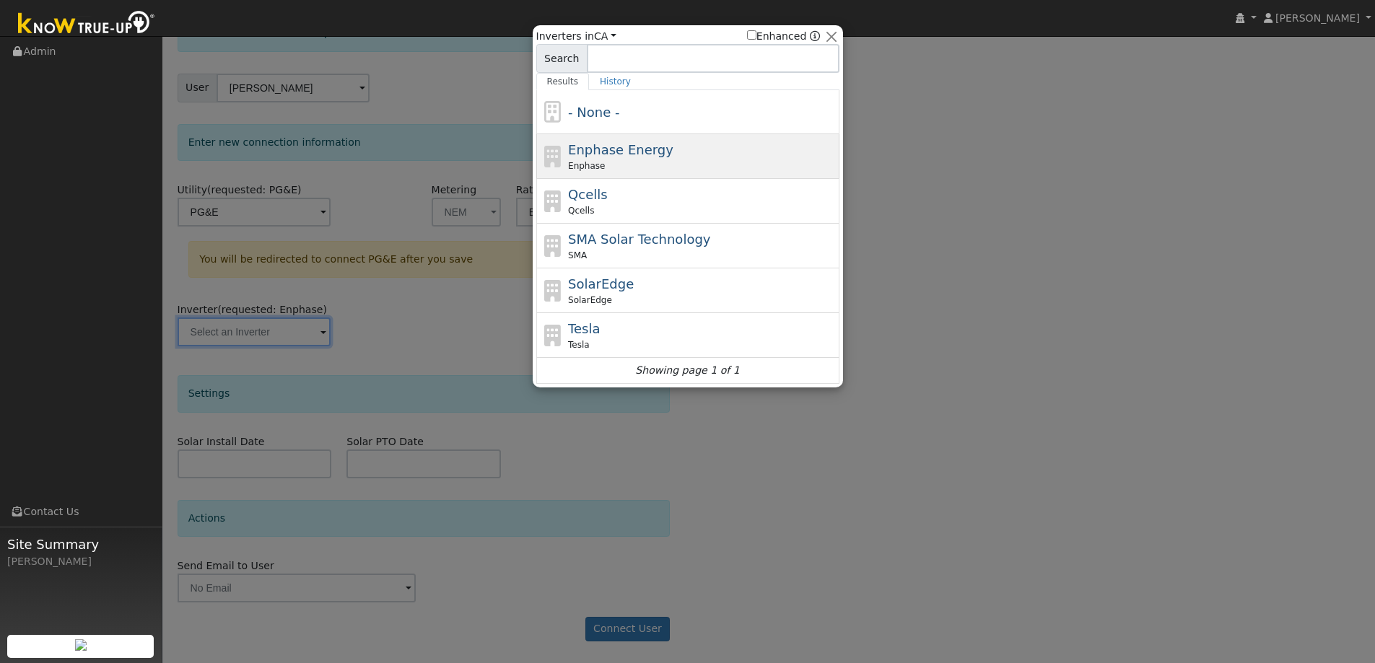
click at [663, 165] on div "Enphase" at bounding box center [702, 166] width 268 height 13
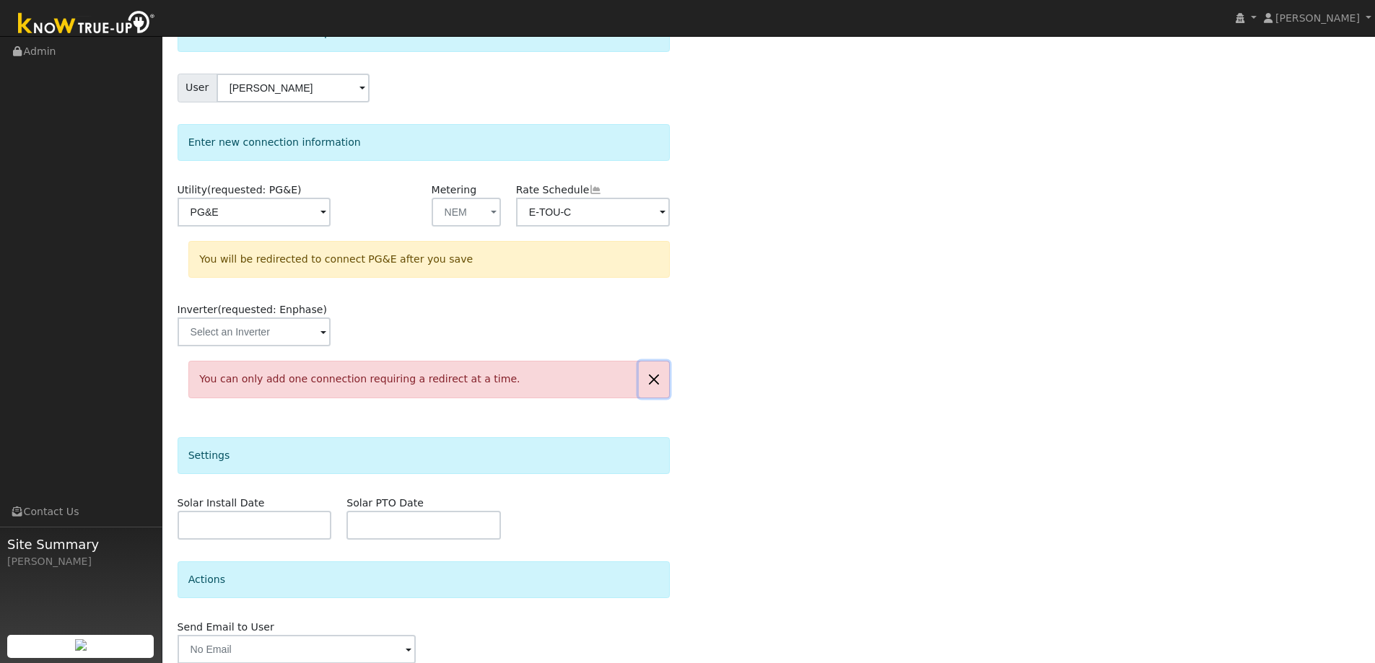
click at [651, 379] on button "button" at bounding box center [654, 379] width 30 height 35
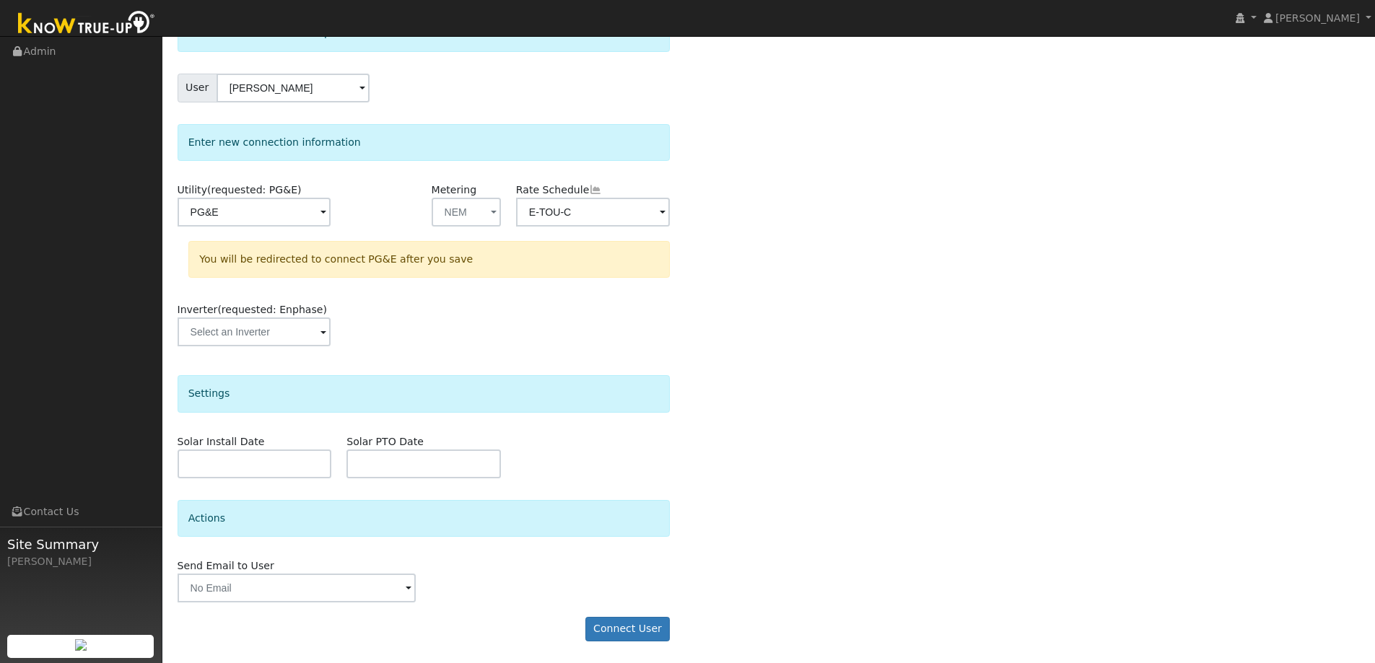
drag, startPoint x: 806, startPoint y: 406, endPoint x: 645, endPoint y: 406, distance: 161.0
click at [798, 406] on div "Select a user to connect a provider User Stephanie Jaime Account Default Accoun…" at bounding box center [769, 334] width 1183 height 641
click at [260, 469] on input "text" at bounding box center [255, 464] width 154 height 29
click at [860, 493] on div "Select a user to connect a provider User Stephanie Jaime Account Default Accoun…" at bounding box center [769, 334] width 1183 height 641
click at [612, 631] on button "Connect User" at bounding box center [627, 629] width 85 height 25
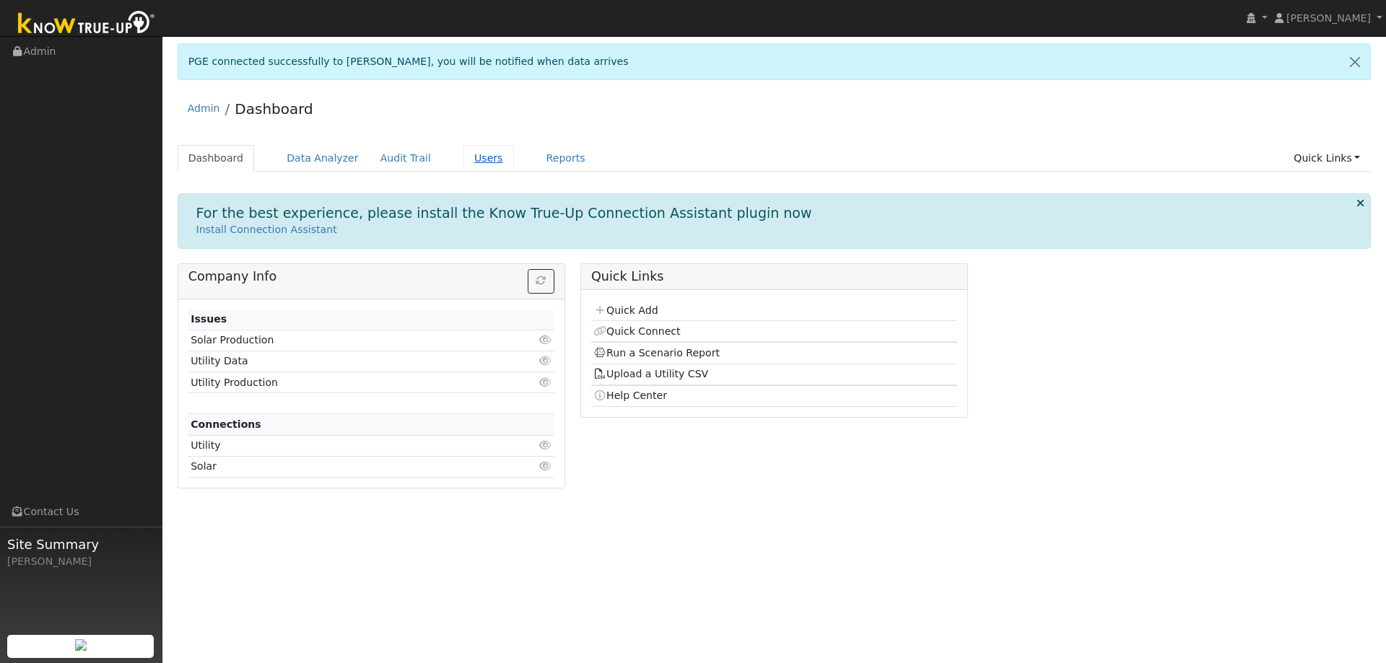
click at [463, 154] on link "Users" at bounding box center [488, 158] width 51 height 27
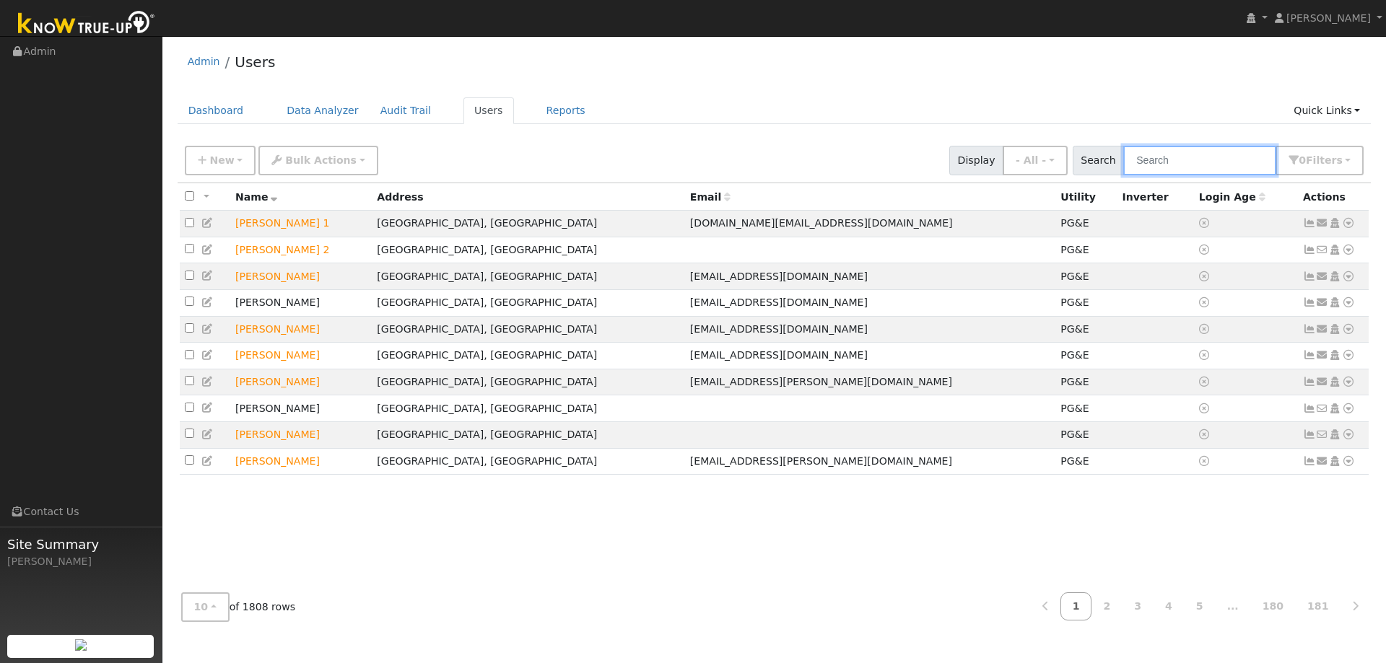
drag, startPoint x: 1159, startPoint y: 165, endPoint x: 1168, endPoint y: 165, distance: 8.7
click at [1161, 165] on input "text" at bounding box center [1199, 161] width 153 height 30
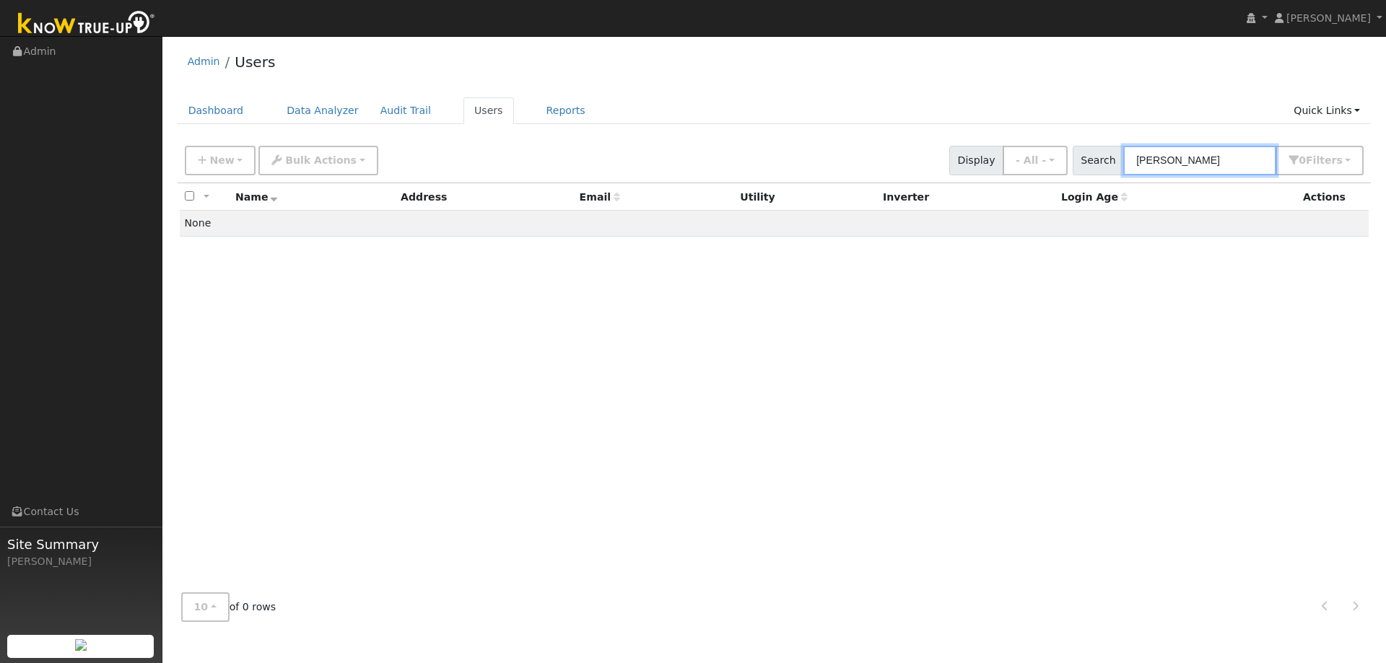
type input "Stephanie Jaime"
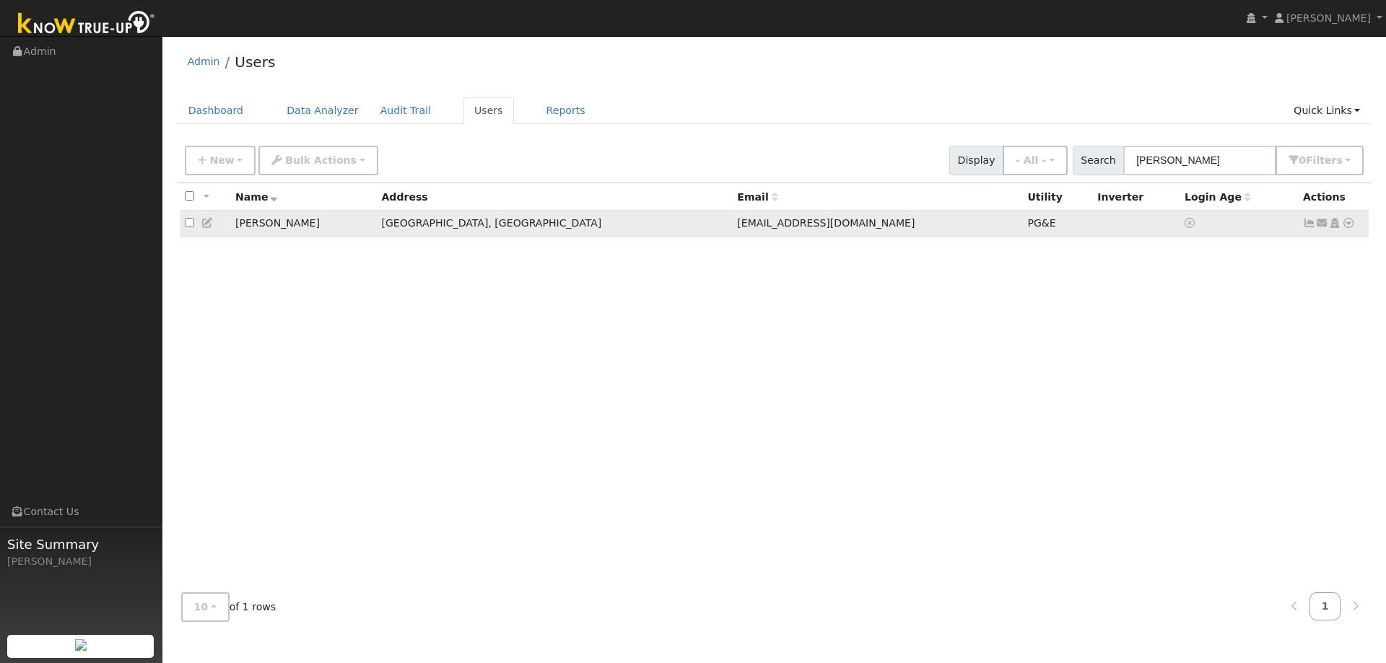
click at [1349, 226] on icon at bounding box center [1348, 223] width 13 height 10
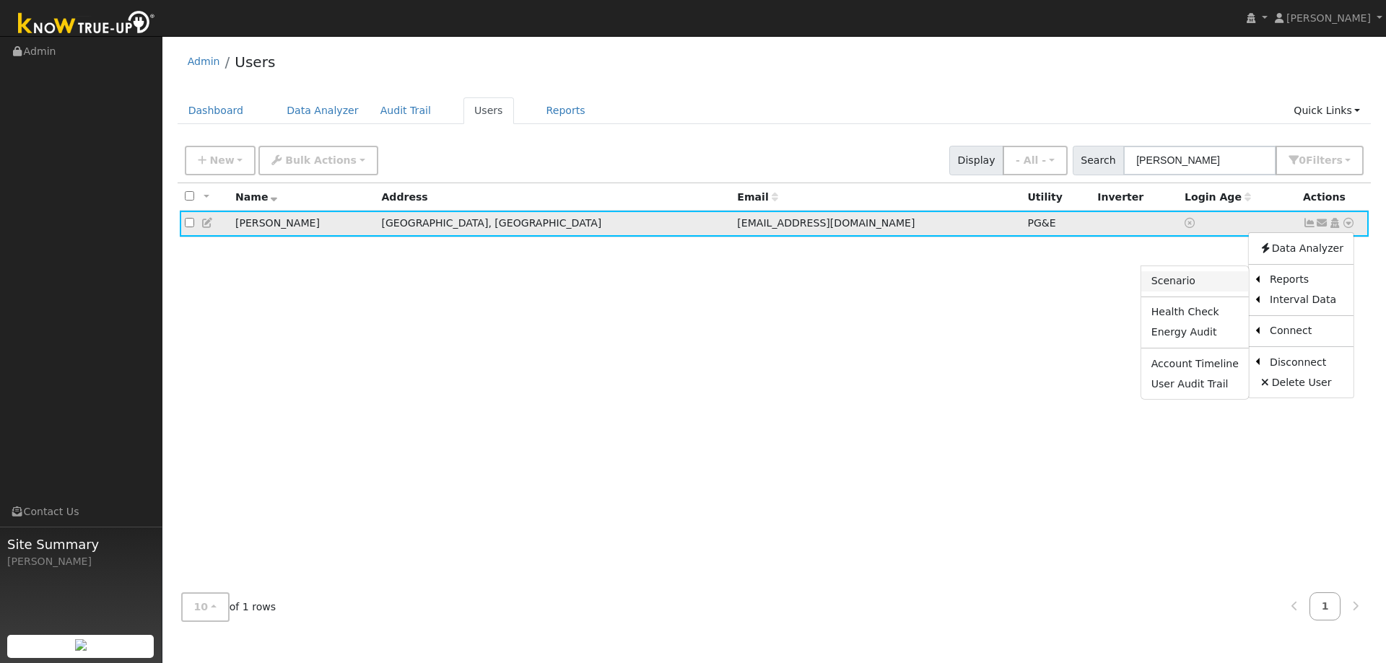
click at [1225, 287] on link "Scenario" at bounding box center [1195, 281] width 108 height 20
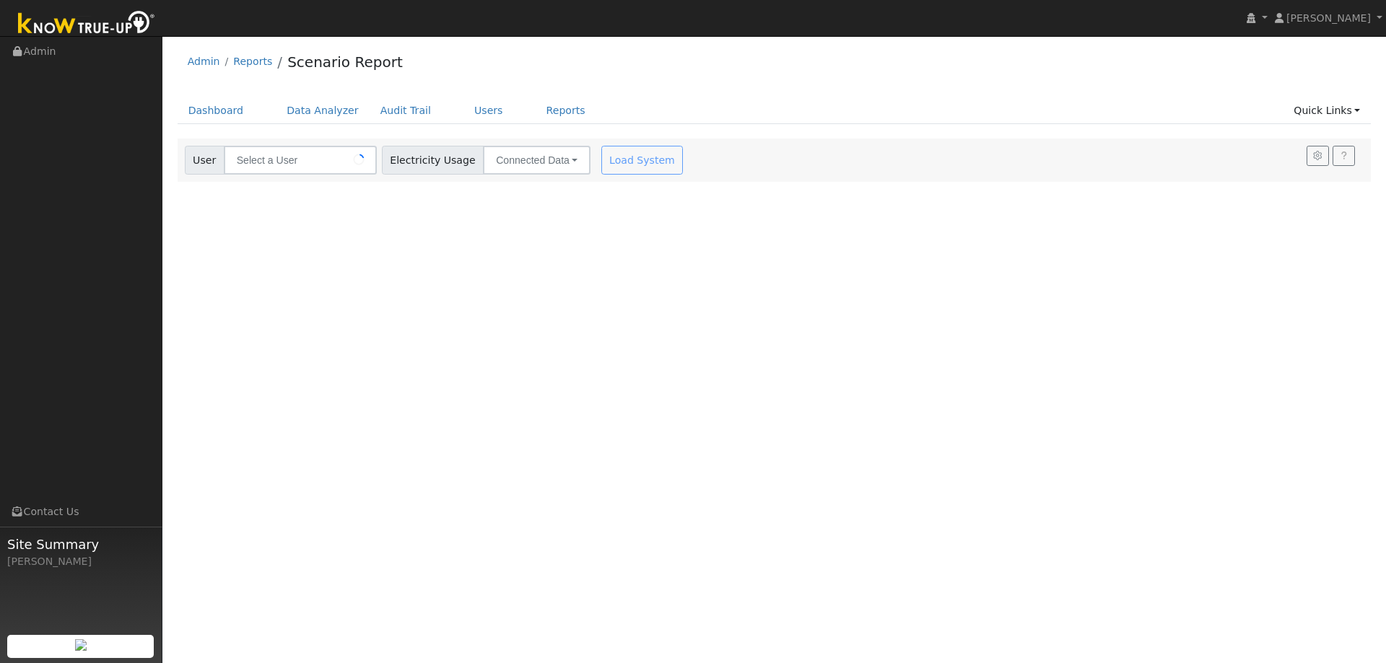
type input "[PERSON_NAME]"
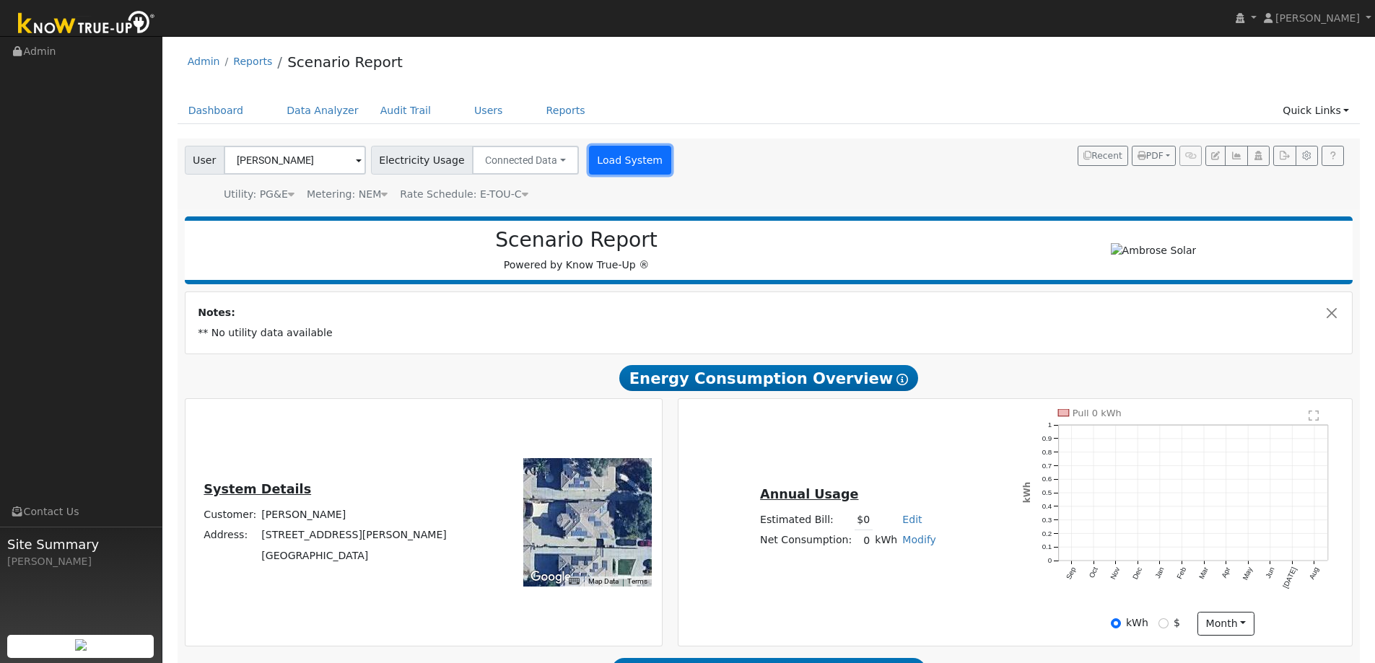
click at [609, 151] on button "Load System" at bounding box center [630, 160] width 82 height 29
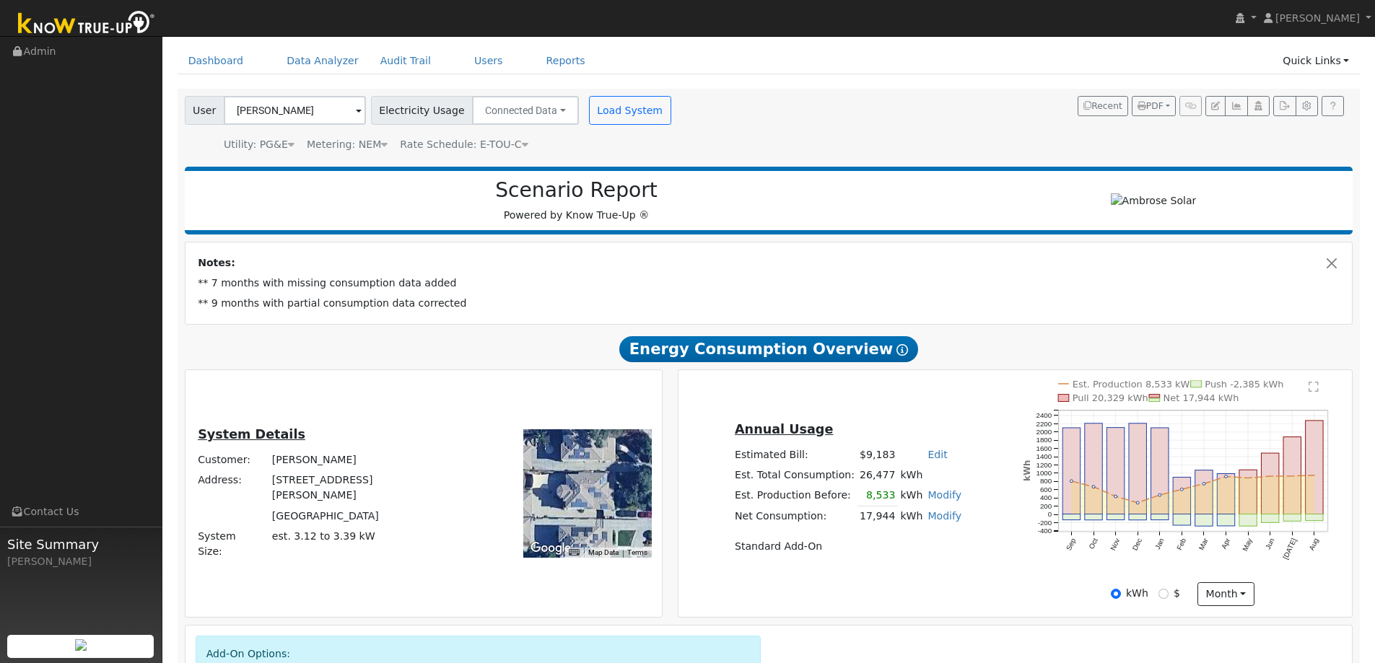
scroll to position [72, 0]
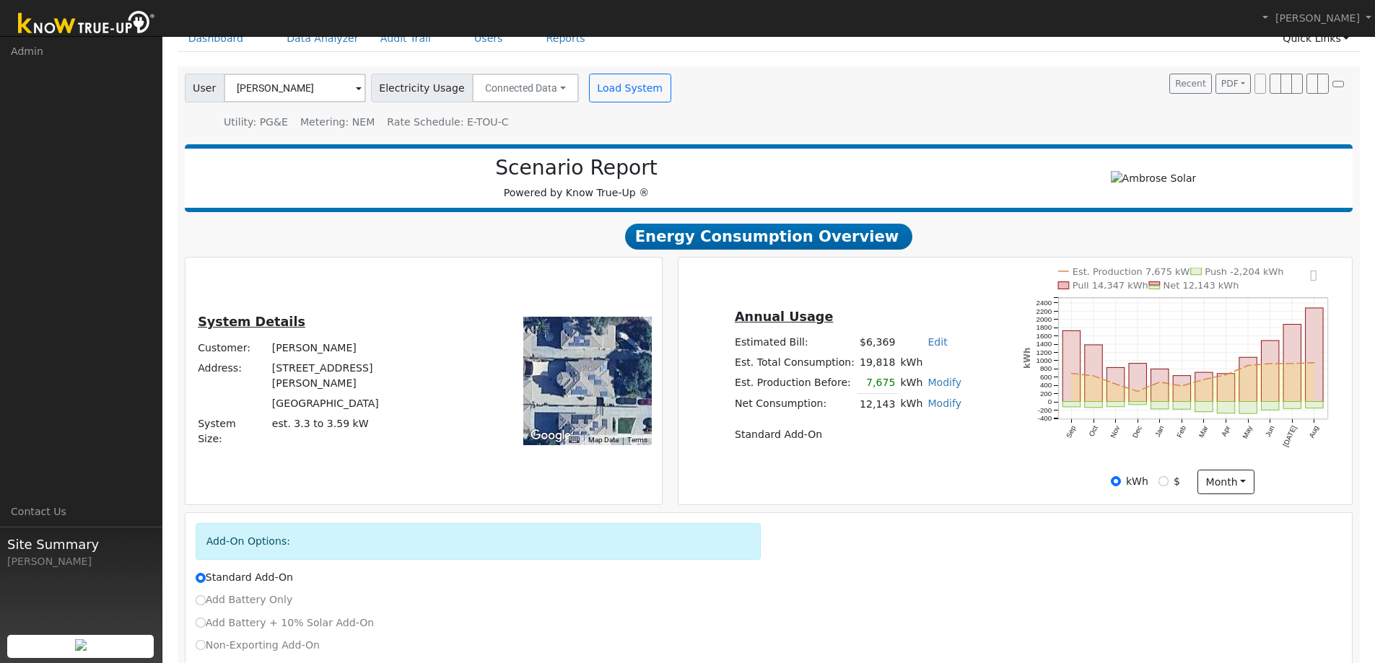
scroll to position [163, 0]
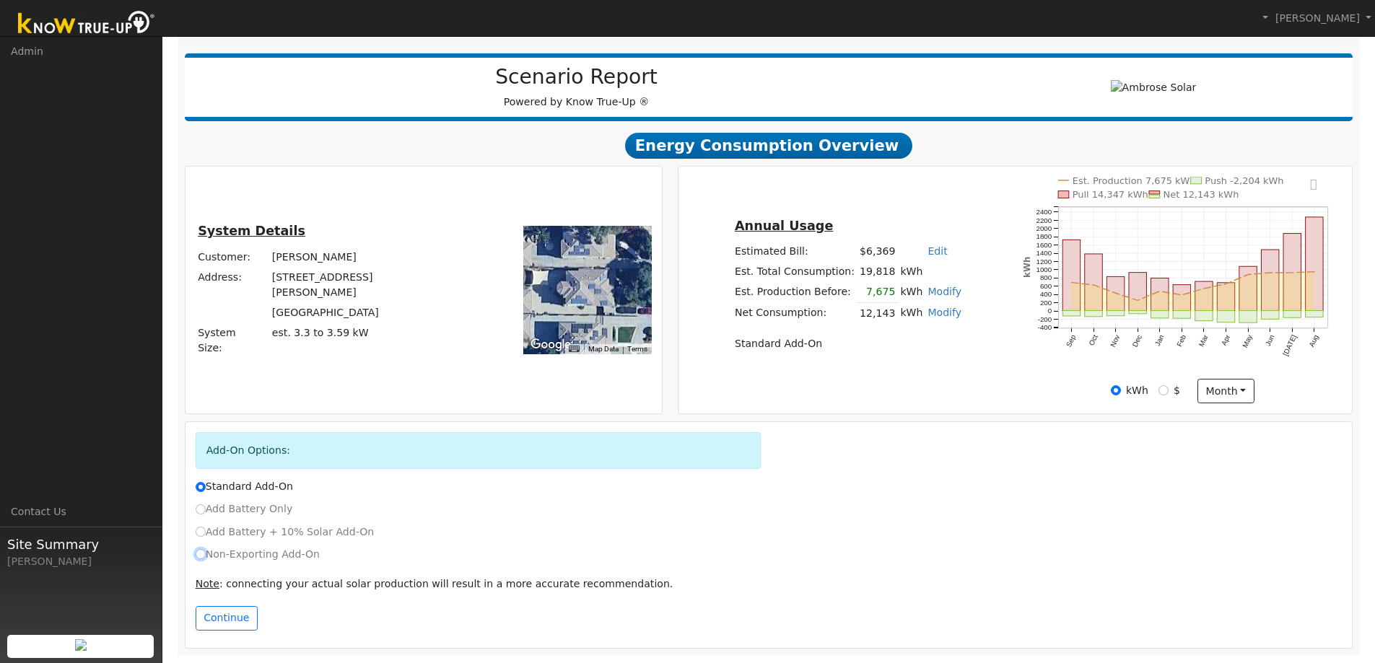
click at [196, 555] on input "Non-Exporting Add-On" at bounding box center [201, 554] width 10 height 10
radio input "true"
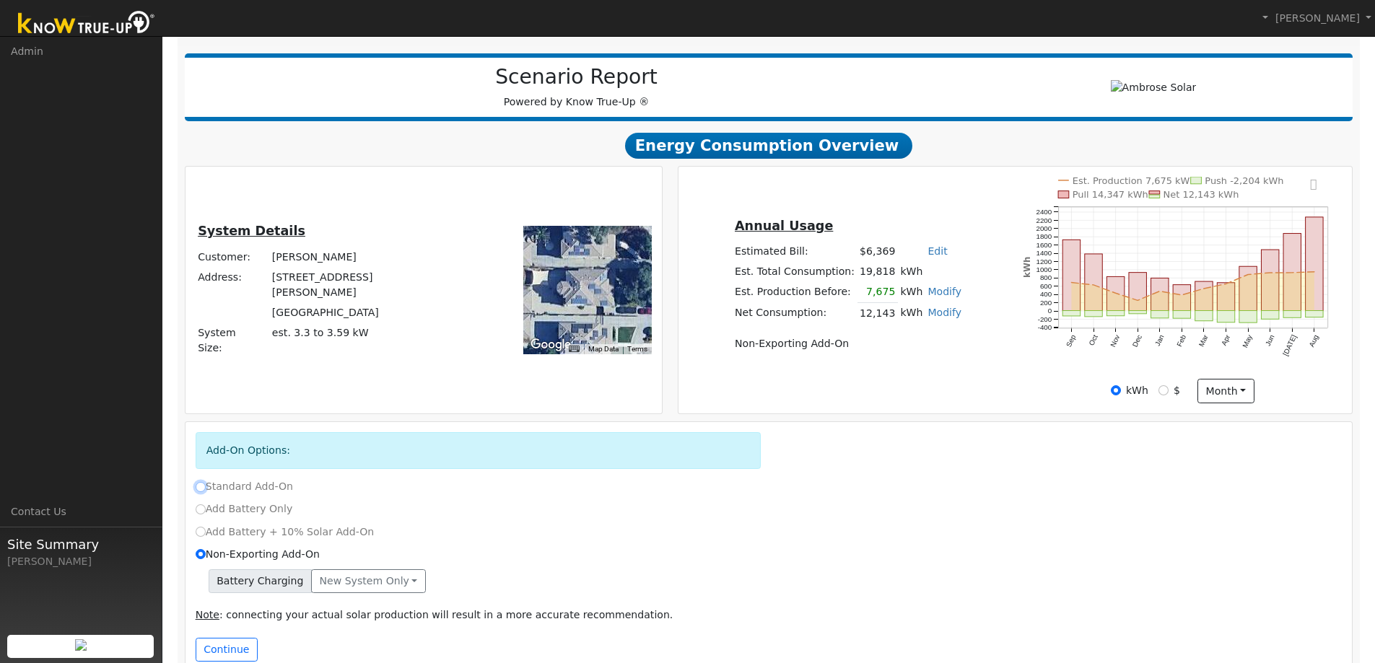
click at [204, 490] on input "Standard Add-On" at bounding box center [201, 487] width 10 height 10
radio input "true"
radio input "false"
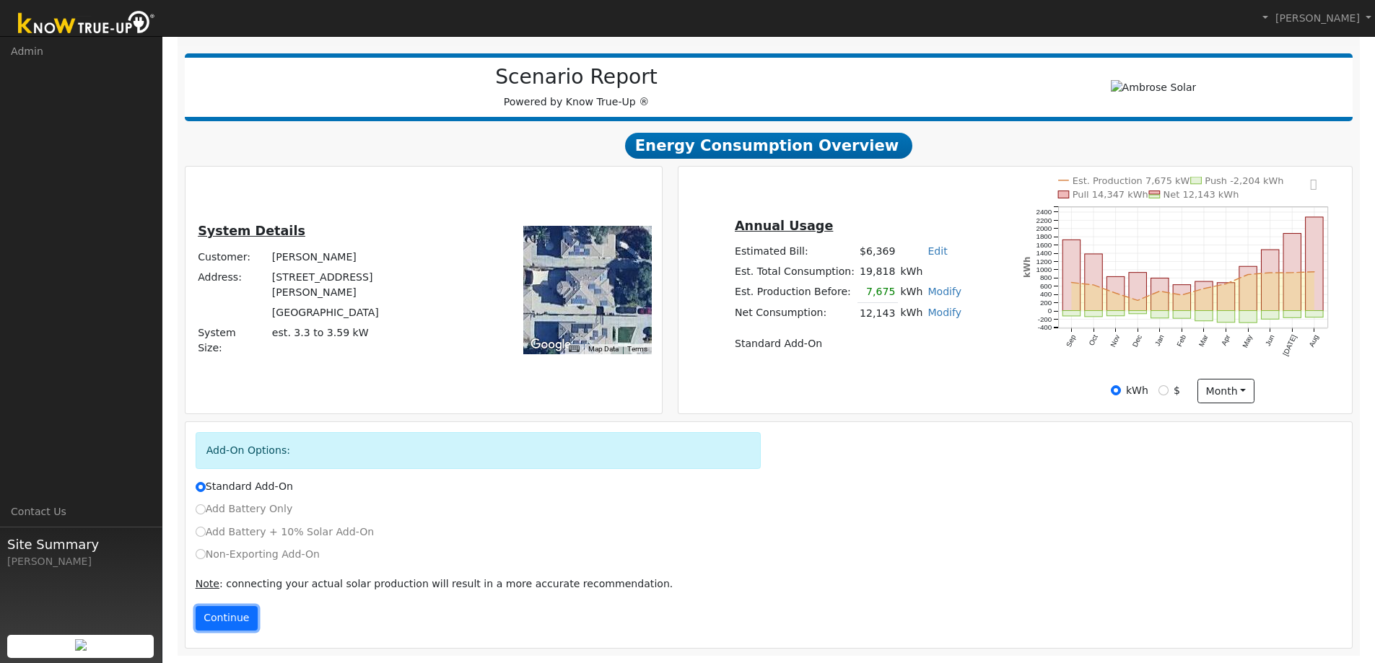
click at [247, 620] on button "Continue" at bounding box center [227, 618] width 62 height 25
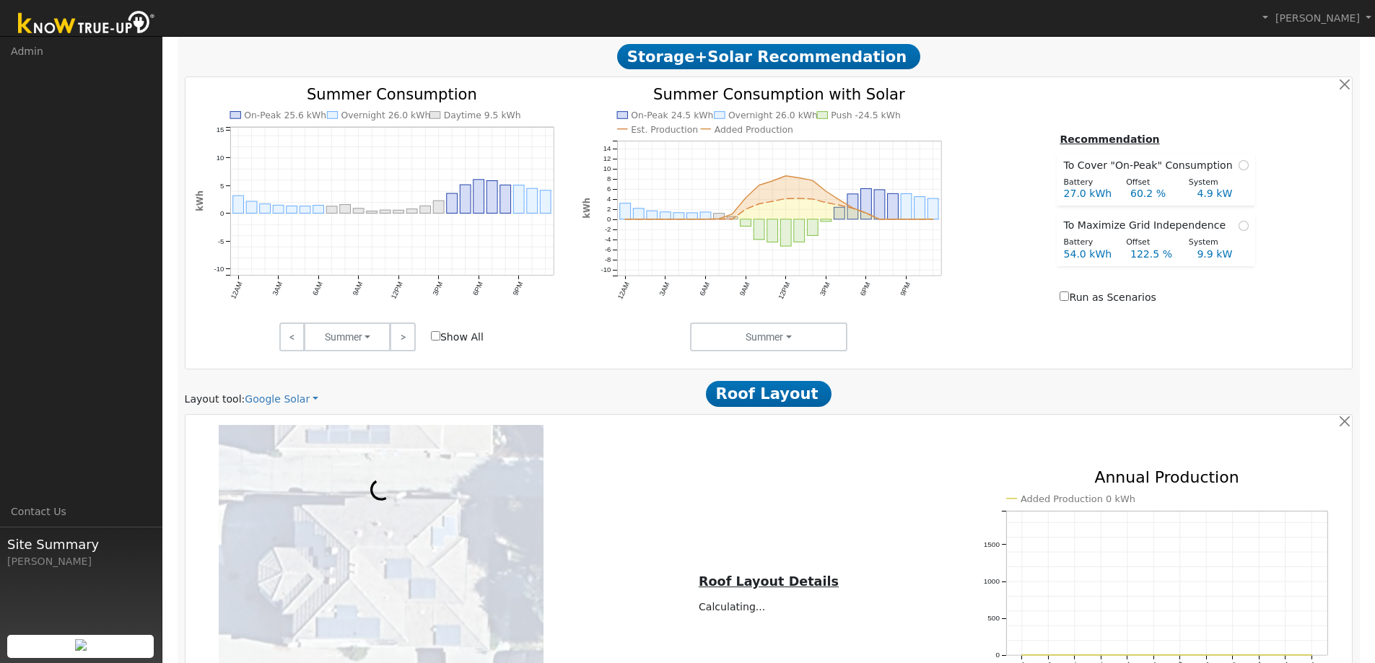
scroll to position [986, 0]
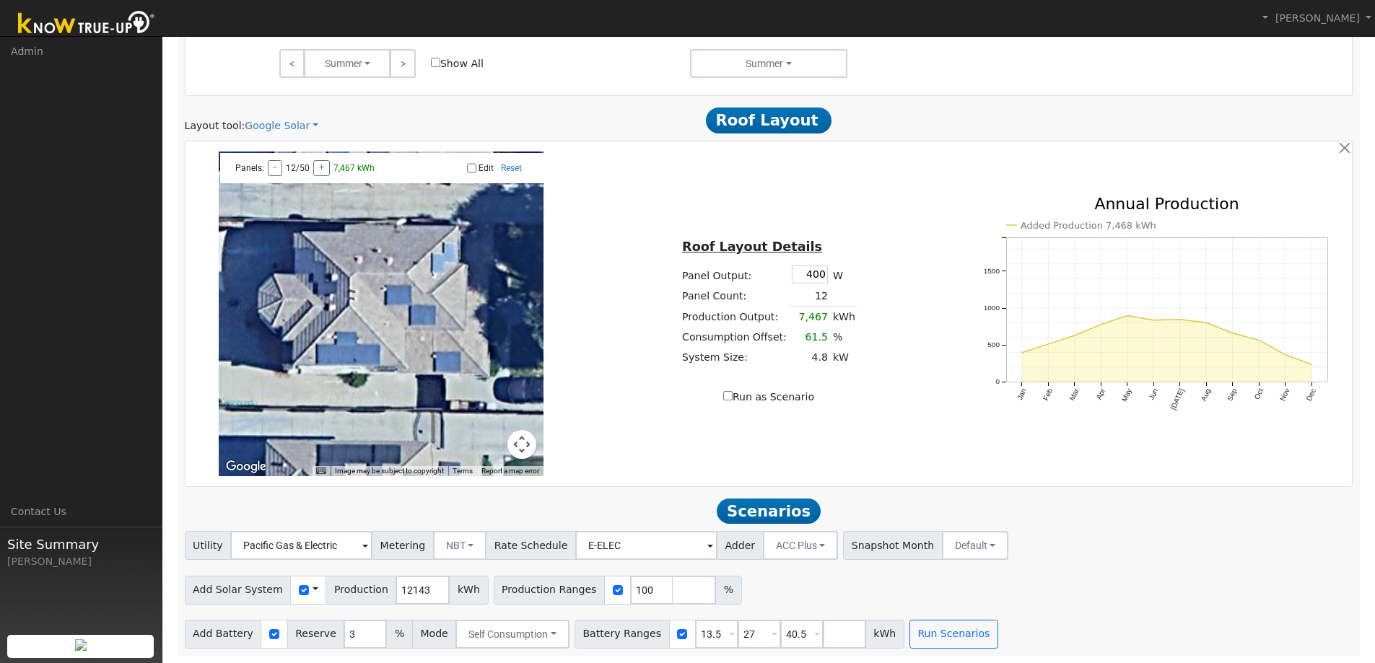
click at [313, 593] on span at bounding box center [316, 590] width 6 height 15
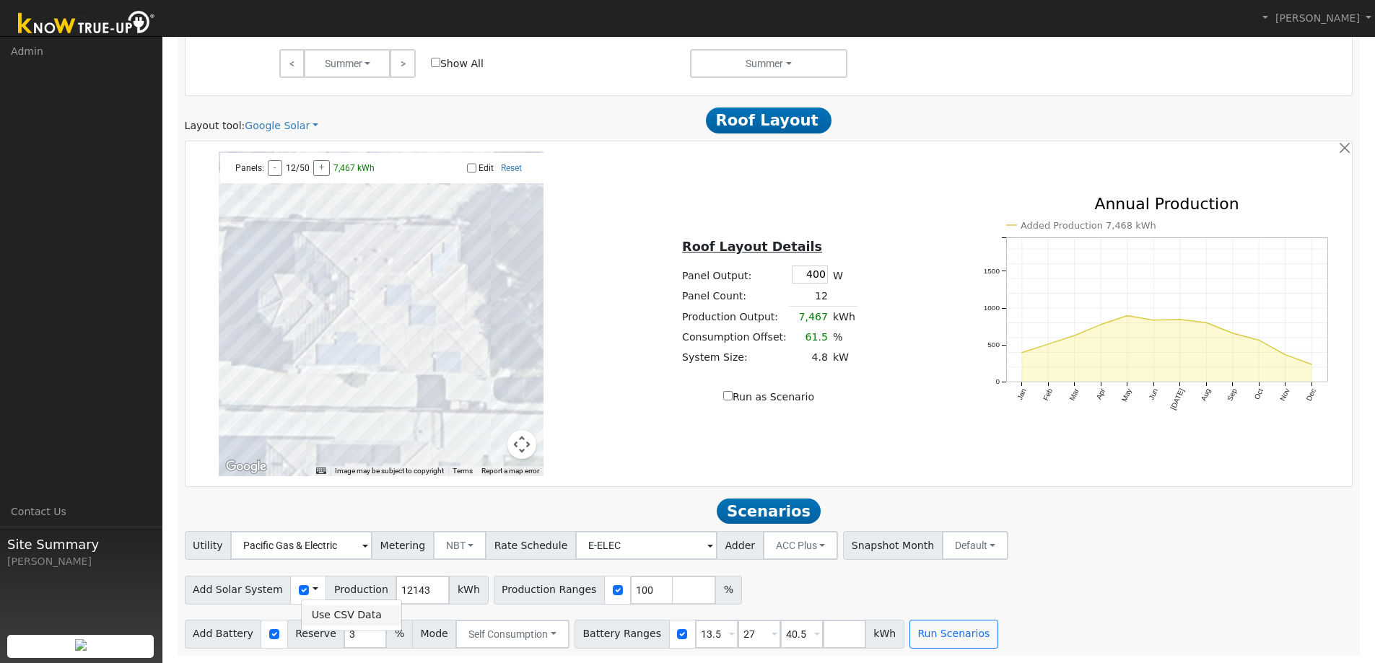
click at [334, 613] on link "Use CSV Data" at bounding box center [352, 616] width 100 height 20
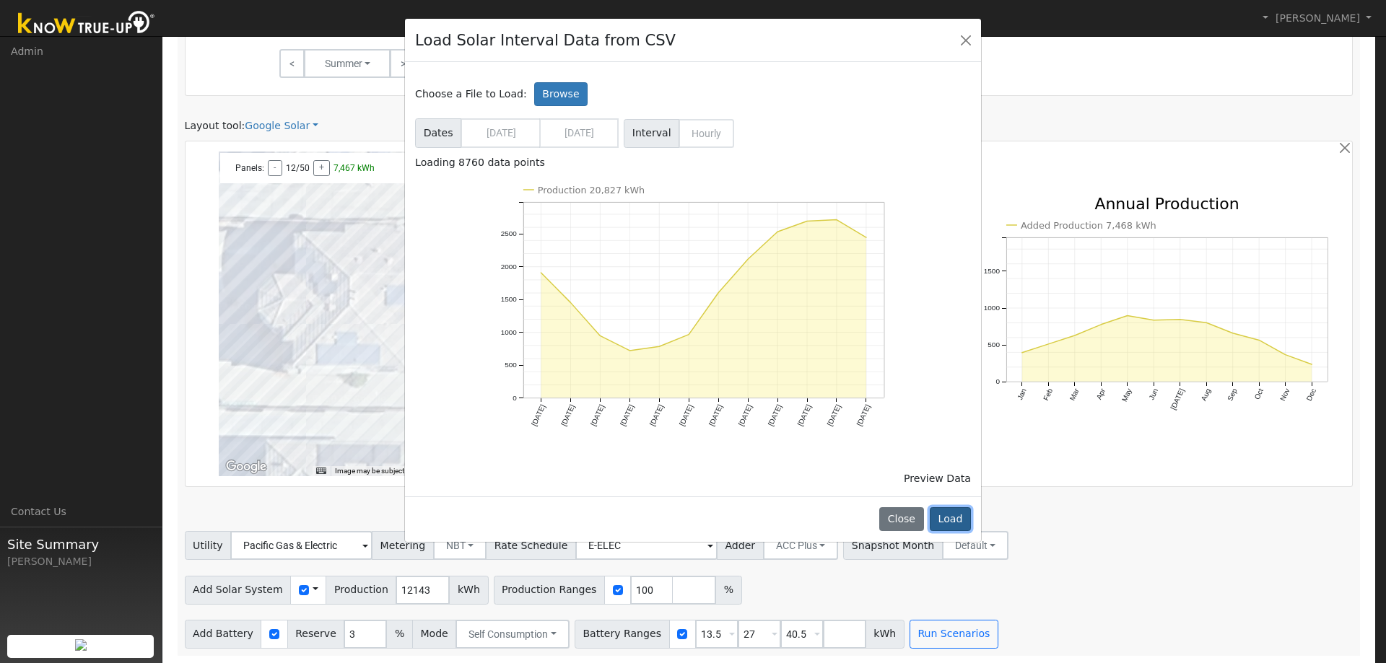
click at [950, 531] on button "Load" at bounding box center [950, 519] width 41 height 25
type input "20827"
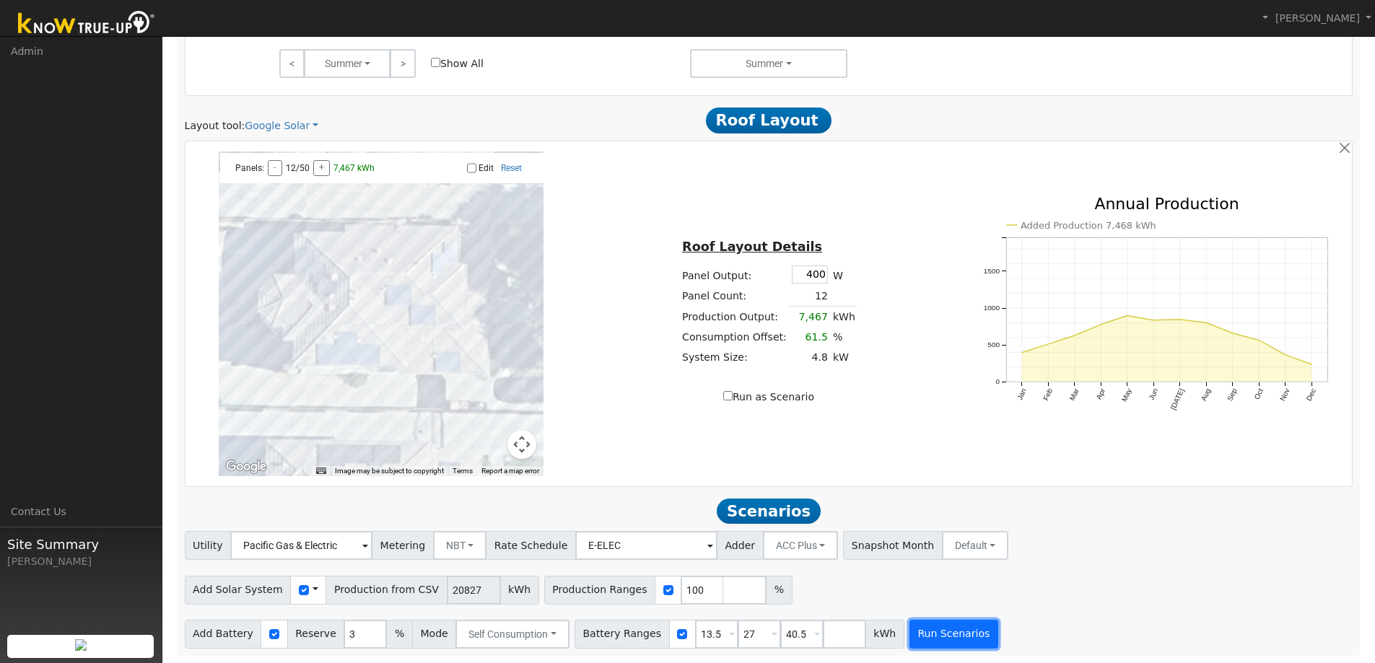
click at [910, 639] on button "Run Scenarios" at bounding box center [954, 634] width 89 height 29
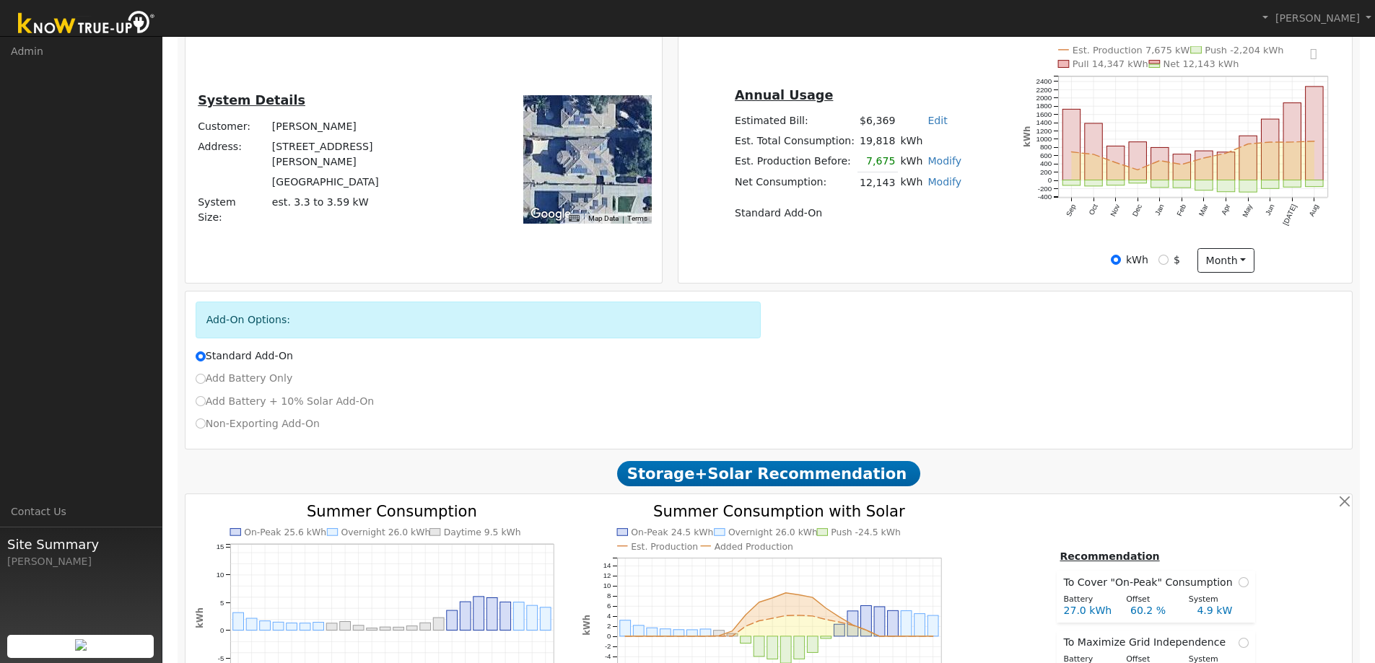
scroll to position [120, 0]
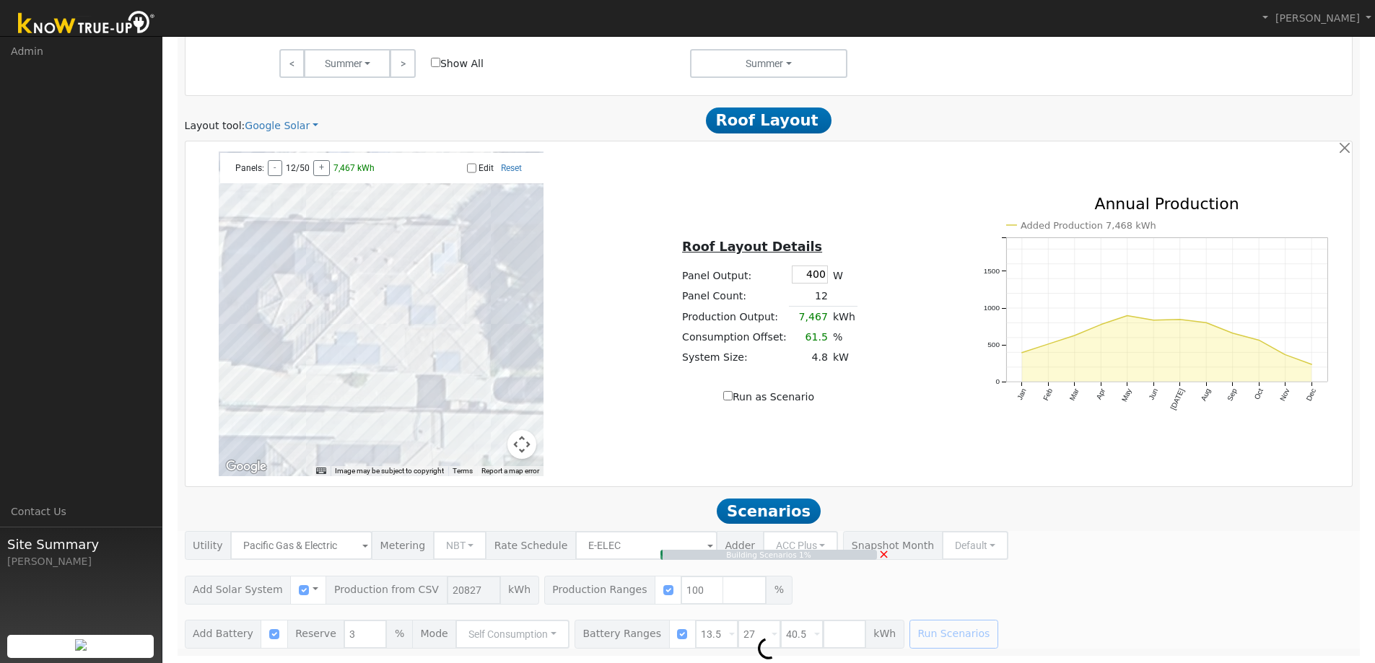
type input "13.9"
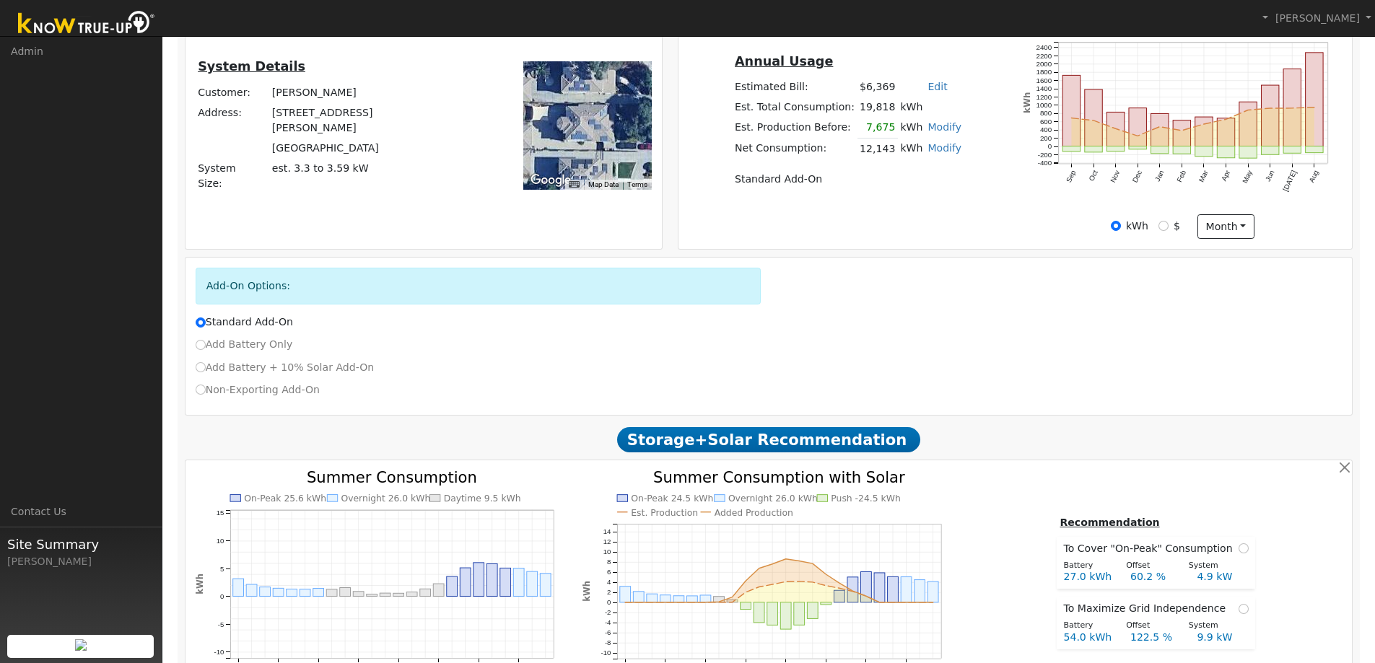
scroll to position [69, 0]
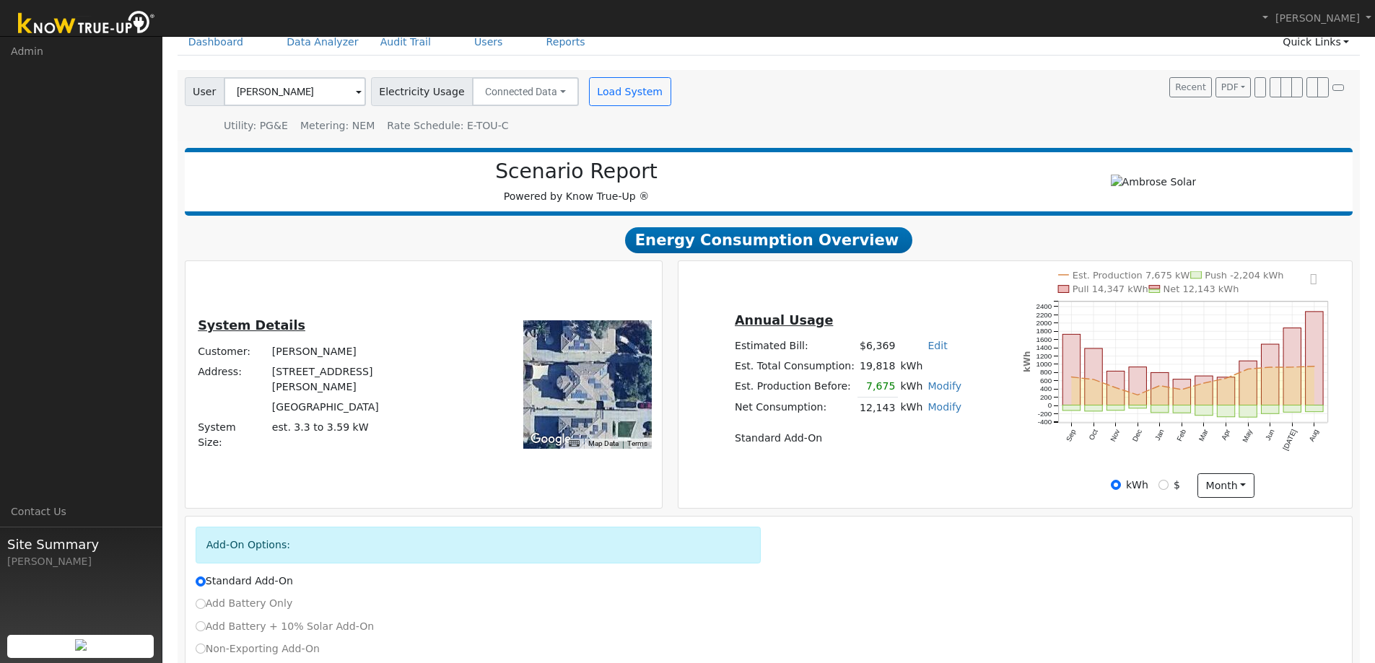
click at [928, 386] on link "Modify" at bounding box center [945, 386] width 34 height 12
type input "7675"
click at [964, 370] on button "button" at bounding box center [970, 373] width 12 height 12
click at [928, 406] on link "Modify" at bounding box center [945, 407] width 34 height 12
click at [851, 461] on link "Remove Existing Solar System" at bounding box center [859, 463] width 175 height 20
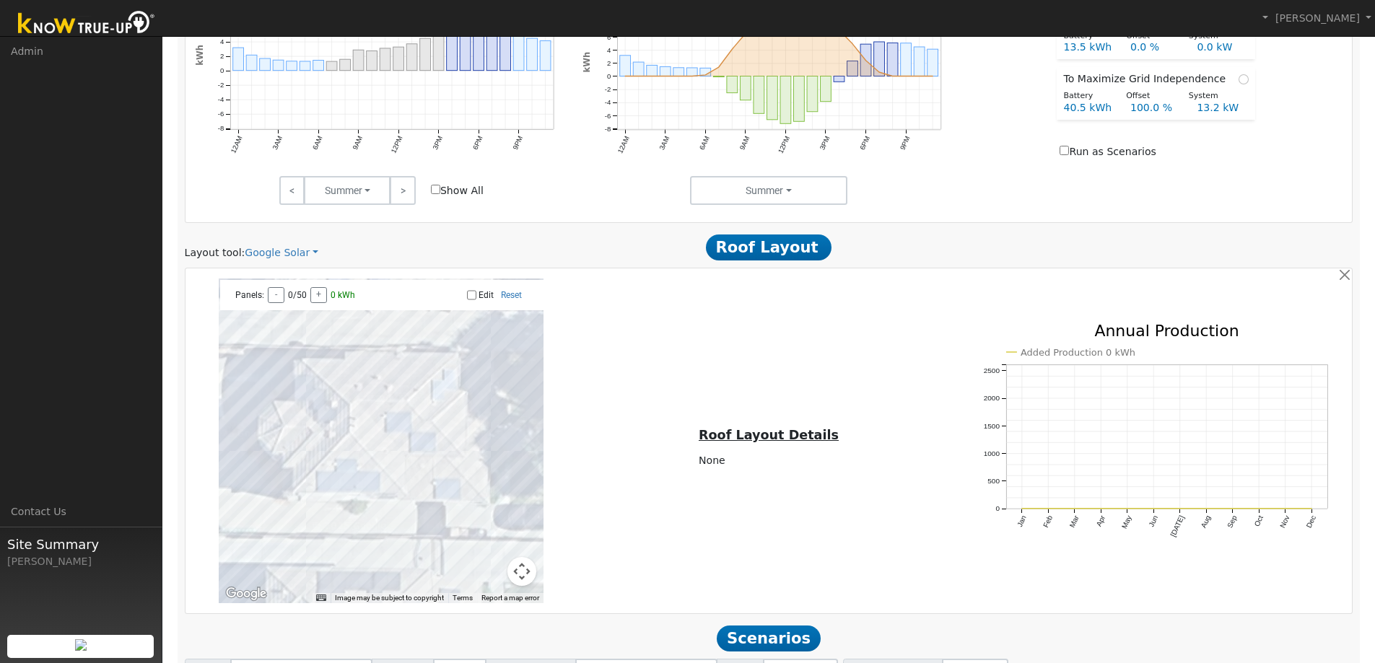
scroll to position [820, 0]
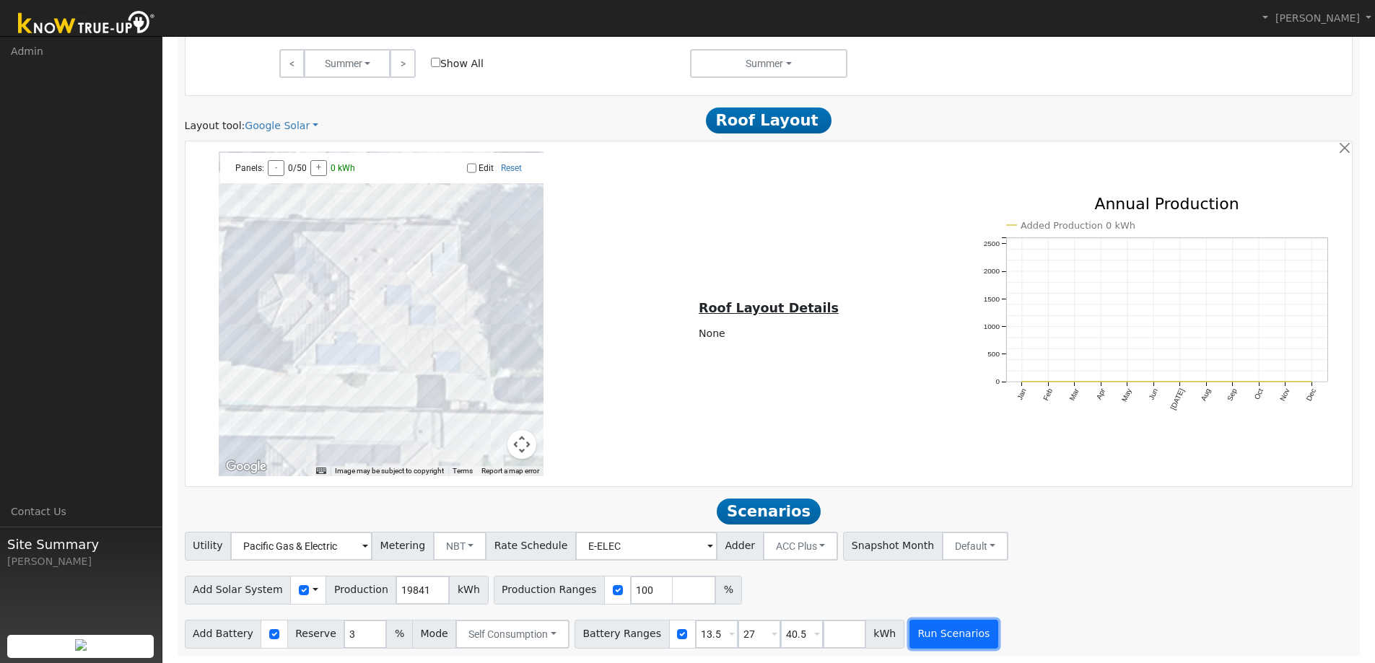
click at [910, 631] on button "Run Scenarios" at bounding box center [954, 634] width 89 height 29
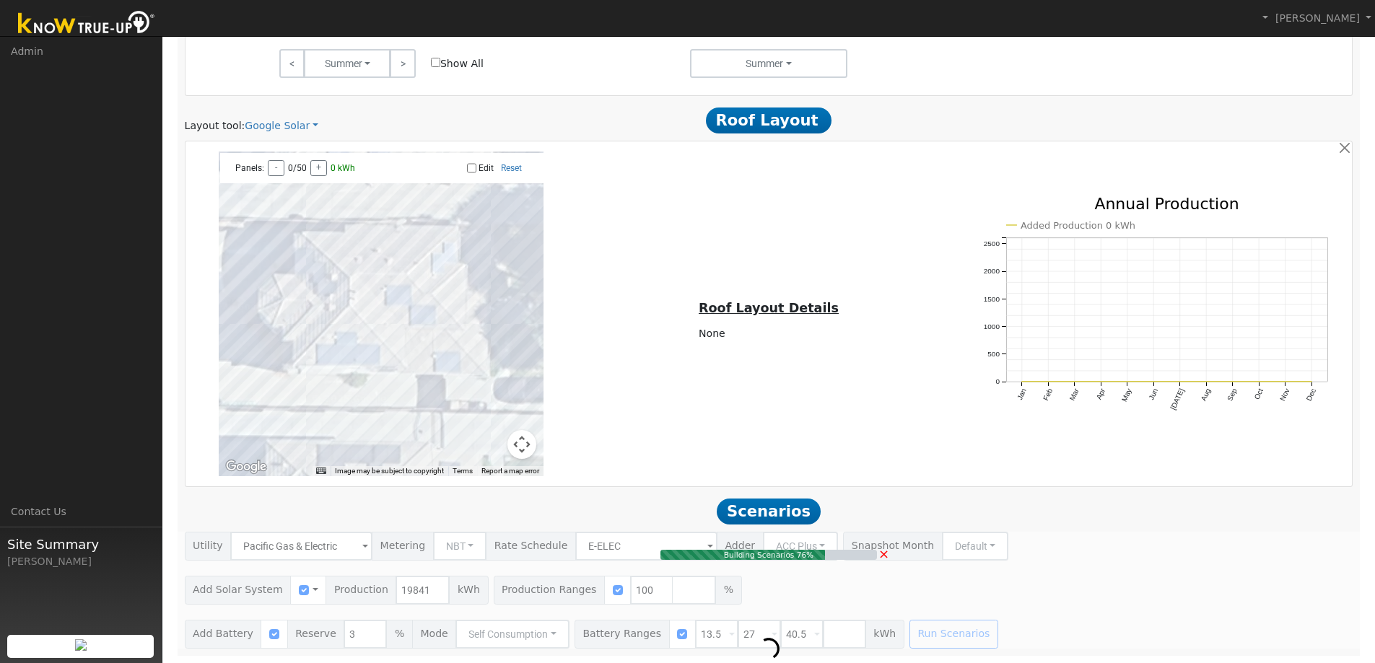
type input "13.2"
type input "$46,296"
type input "$16,200"
type input "$18,749"
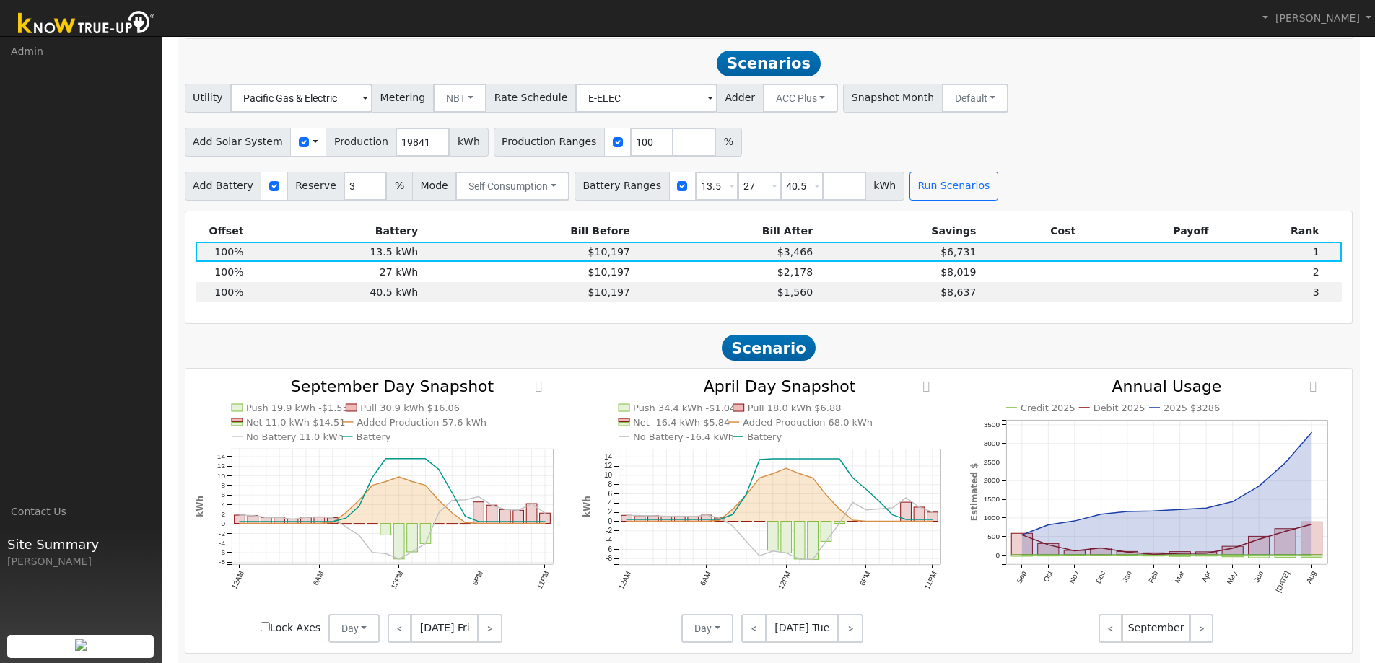
scroll to position [1274, 0]
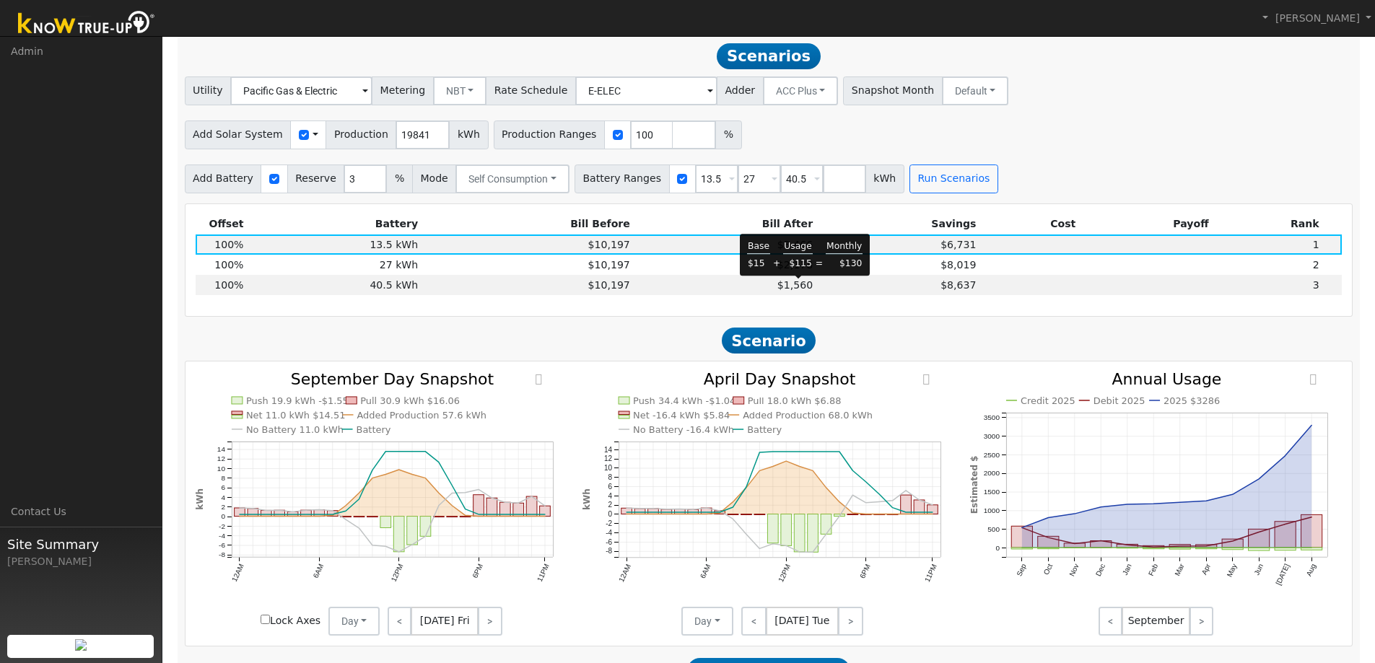
click at [802, 286] on span "$1,560" at bounding box center [794, 285] width 35 height 12
type input "$48,600"
type input "$28,469"
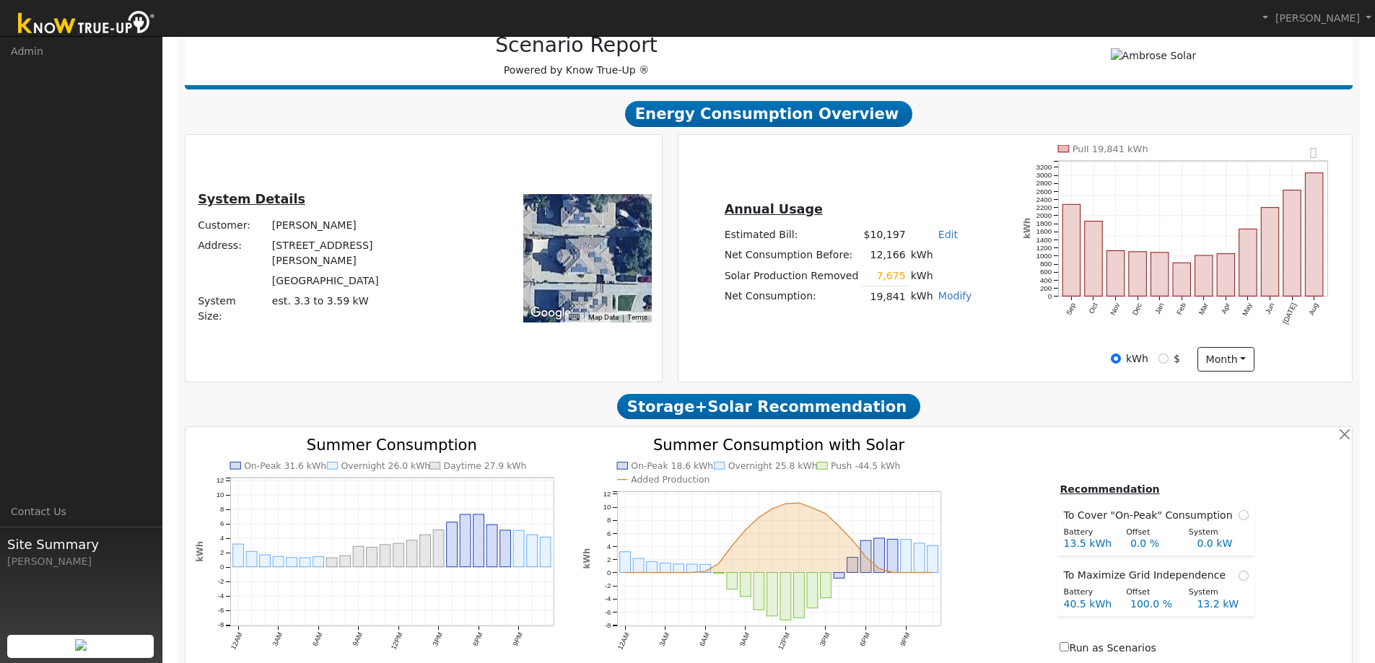
scroll to position [191, 0]
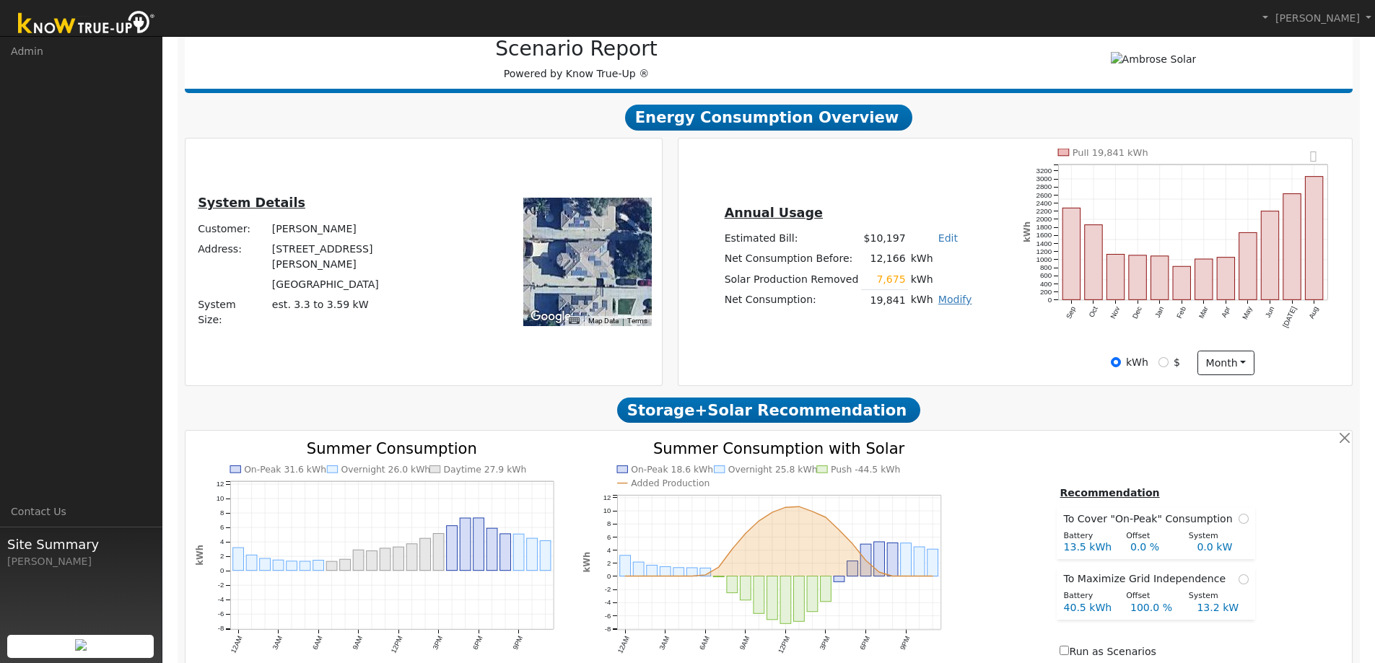
click at [959, 301] on link "Modify" at bounding box center [955, 300] width 34 height 12
click at [897, 360] on link "Add Back Existing Solar System" at bounding box center [868, 355] width 182 height 20
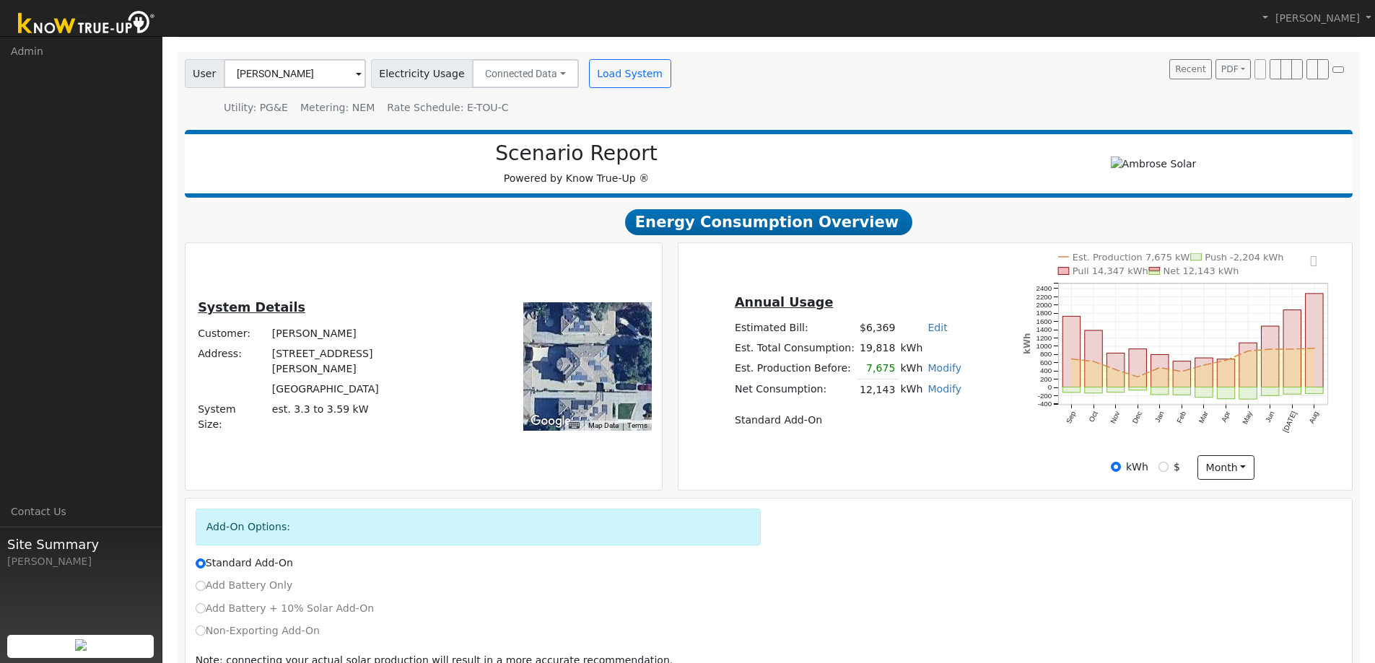
scroll to position [163, 0]
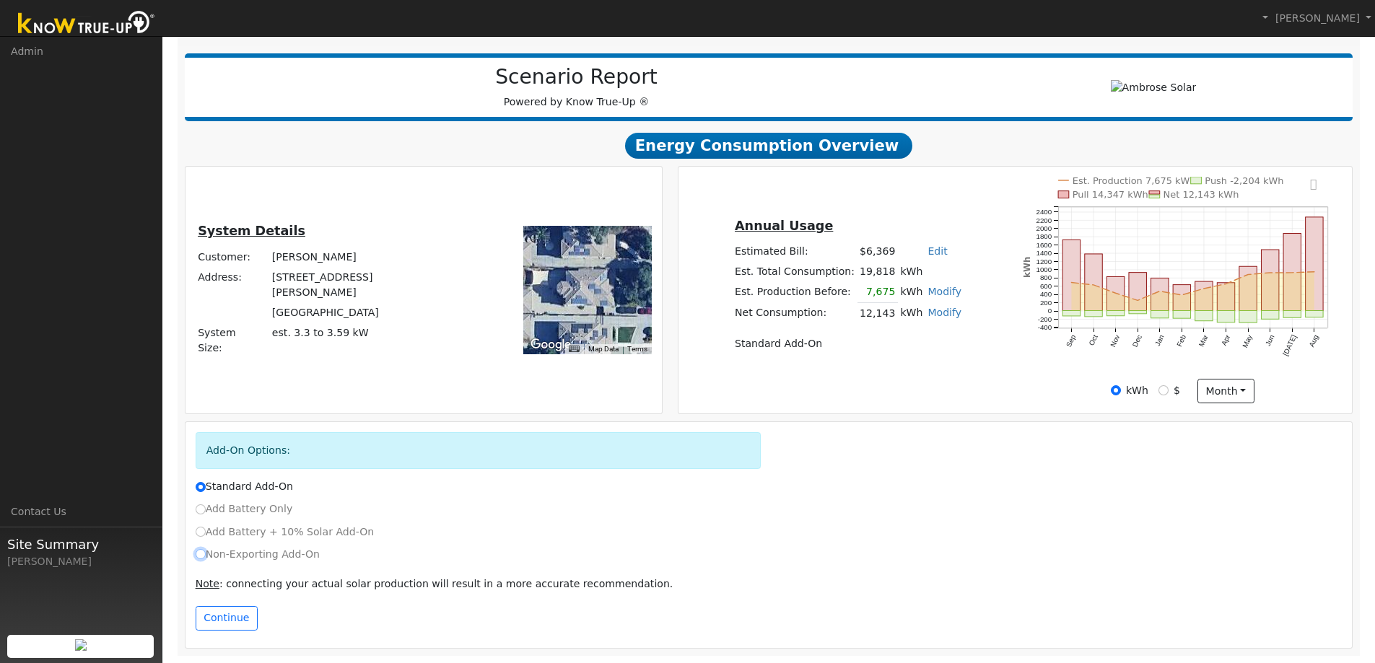
click at [199, 554] on input "Non-Exporting Add-On" at bounding box center [201, 554] width 10 height 10
radio input "true"
radio input "false"
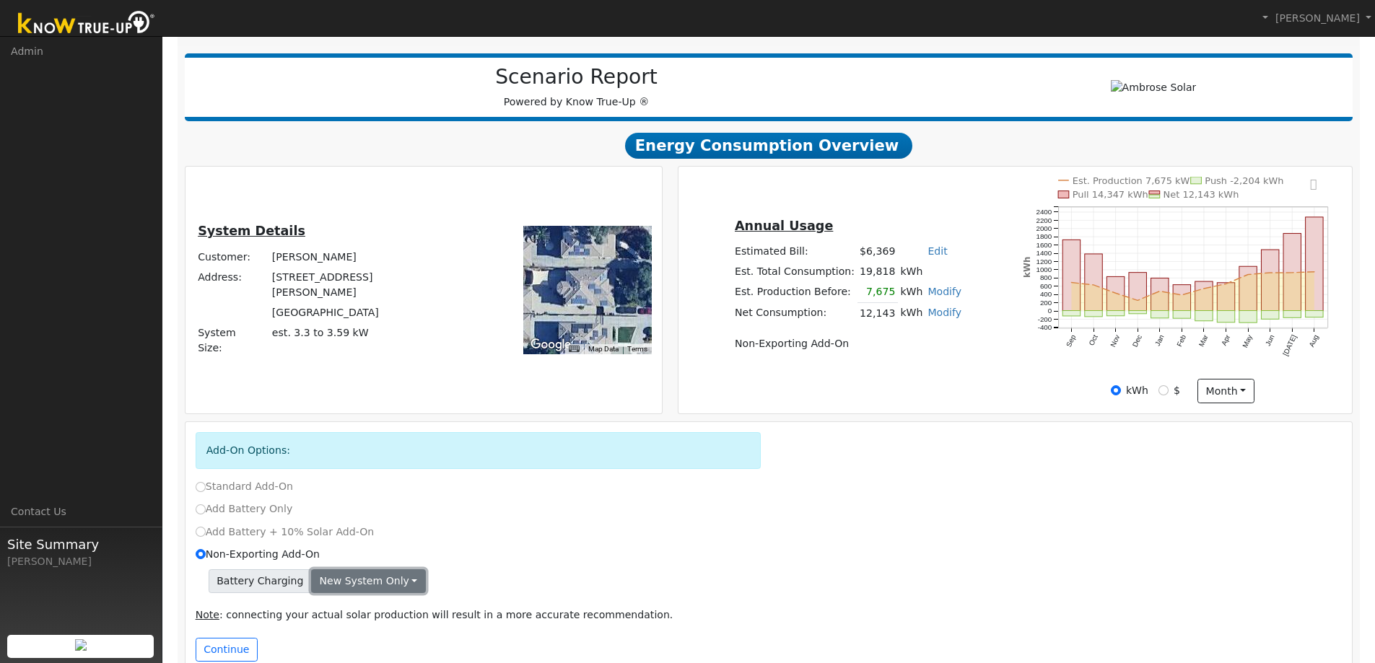
click at [347, 583] on button "New system only" at bounding box center [368, 582] width 115 height 25
click at [336, 627] on link "Both systems" at bounding box center [366, 632] width 108 height 20
click at [240, 642] on button "Continue" at bounding box center [227, 650] width 62 height 25
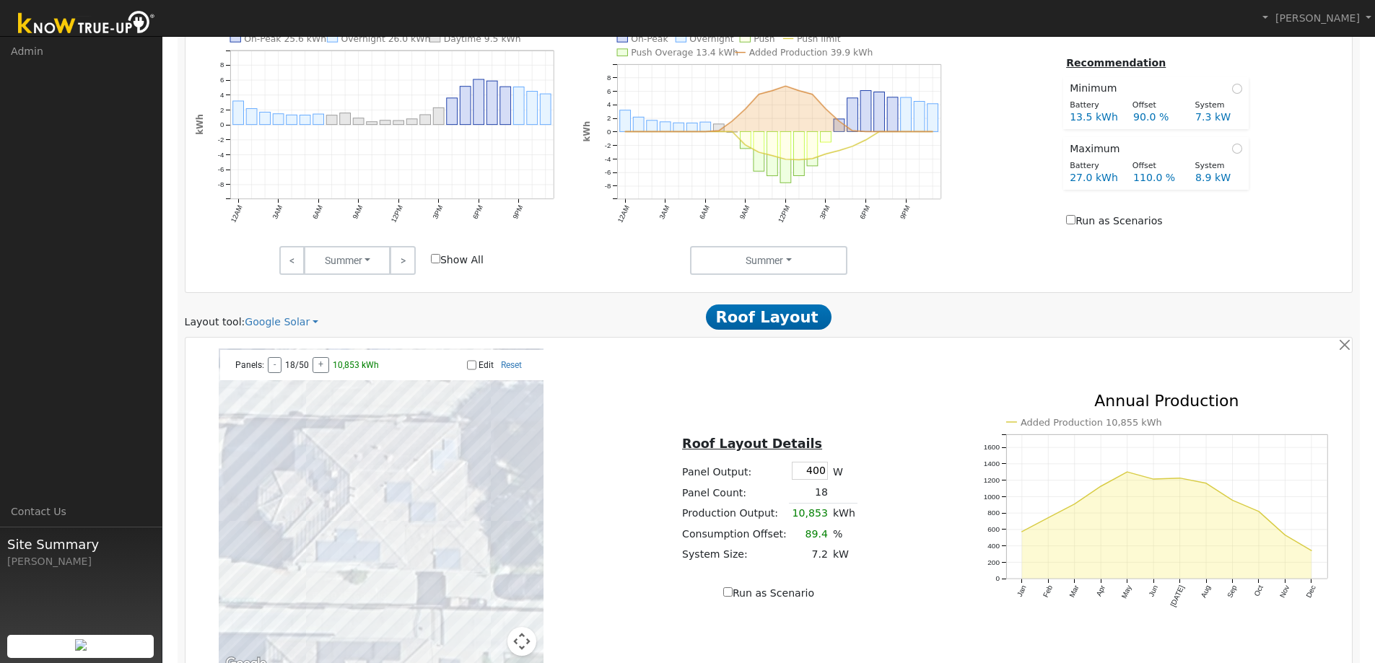
scroll to position [1017, 0]
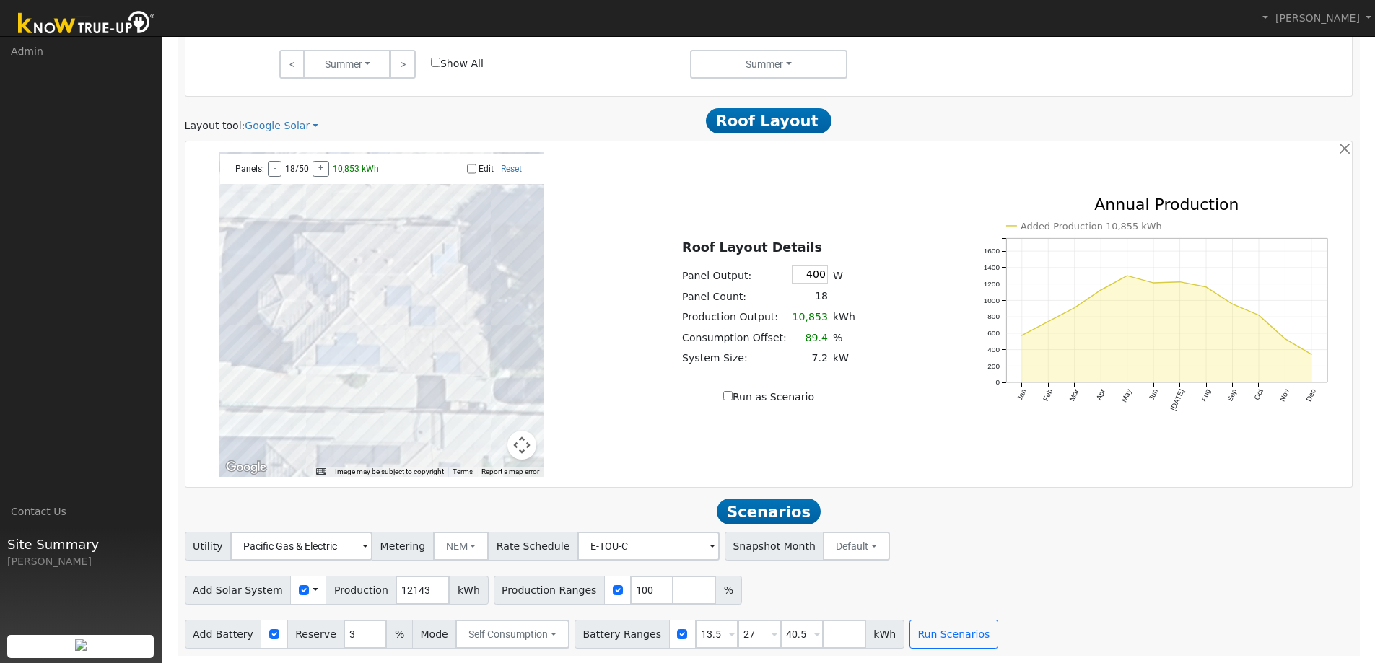
click at [308, 596] on div "Use CSV Data" at bounding box center [308, 590] width 36 height 29
click at [300, 593] on div "Use CSV Data" at bounding box center [308, 590] width 36 height 29
click at [313, 587] on span at bounding box center [316, 590] width 6 height 15
click at [315, 614] on link "Use CSV Data" at bounding box center [352, 616] width 100 height 20
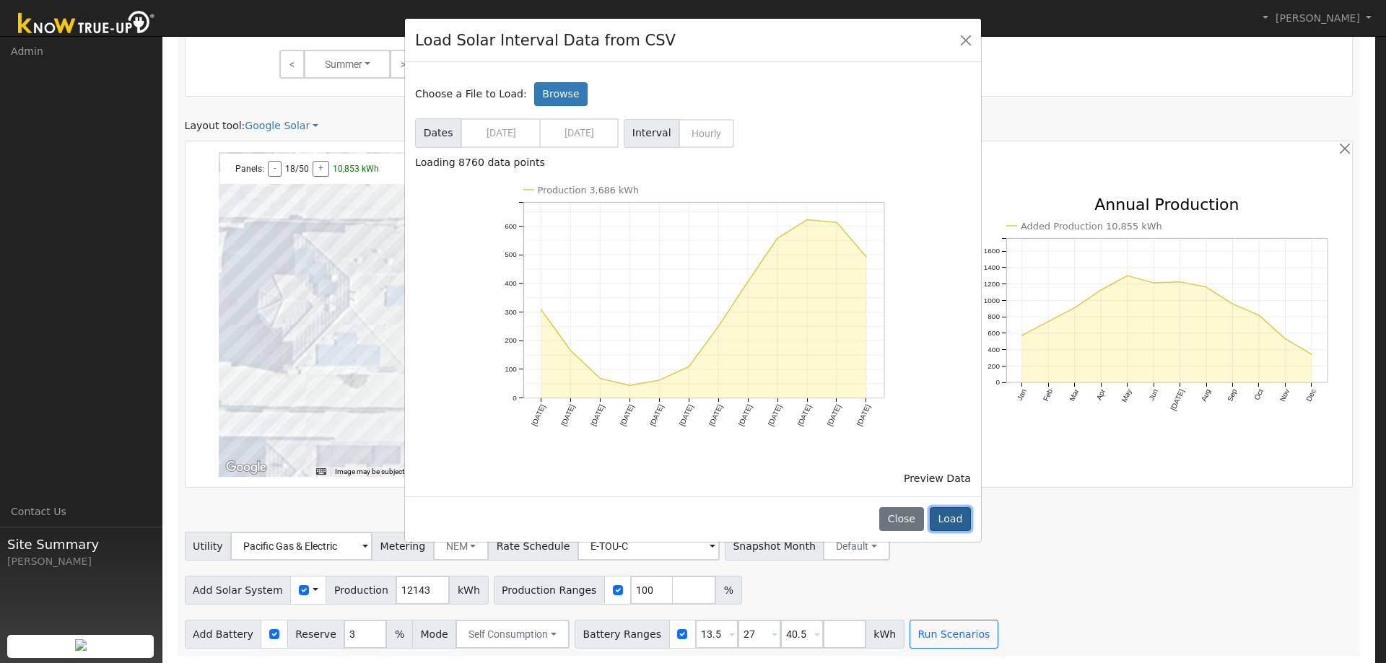
click at [951, 523] on button "Load" at bounding box center [950, 519] width 41 height 25
type input "3686"
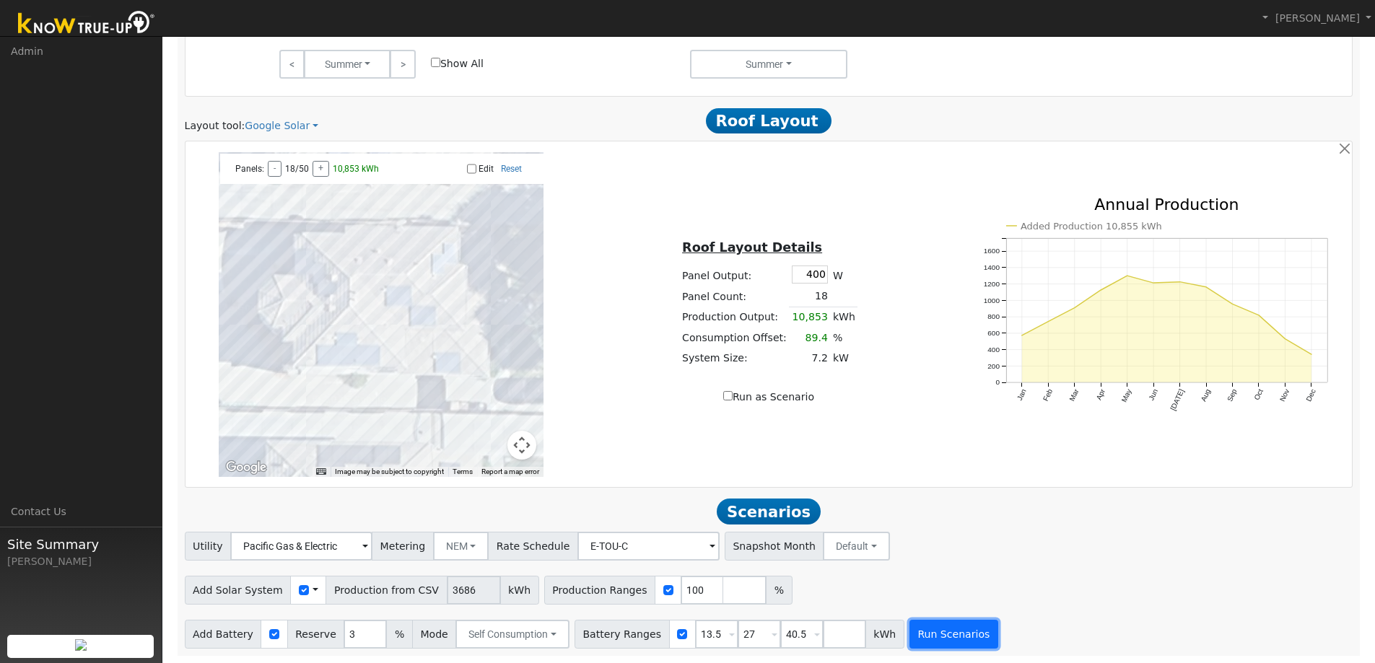
click at [921, 639] on button "Run Scenarios" at bounding box center [954, 634] width 89 height 29
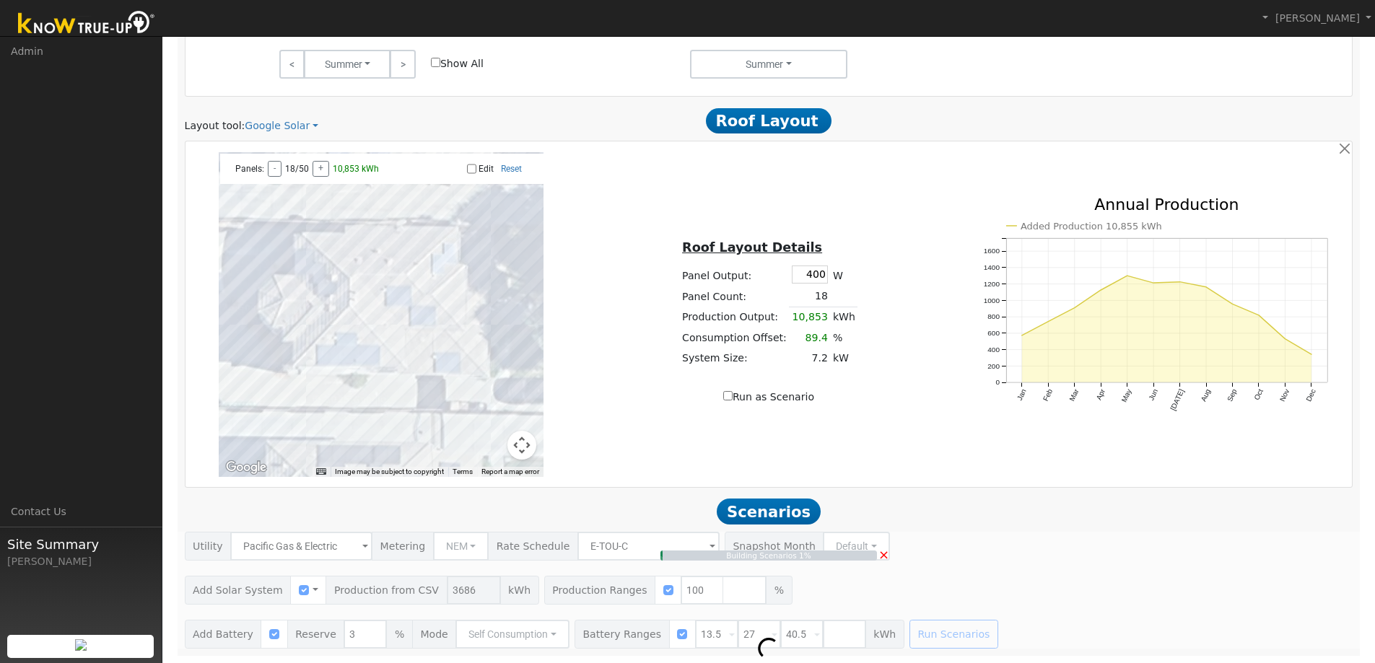
click at [886, 557] on span "×" at bounding box center [884, 554] width 11 height 15
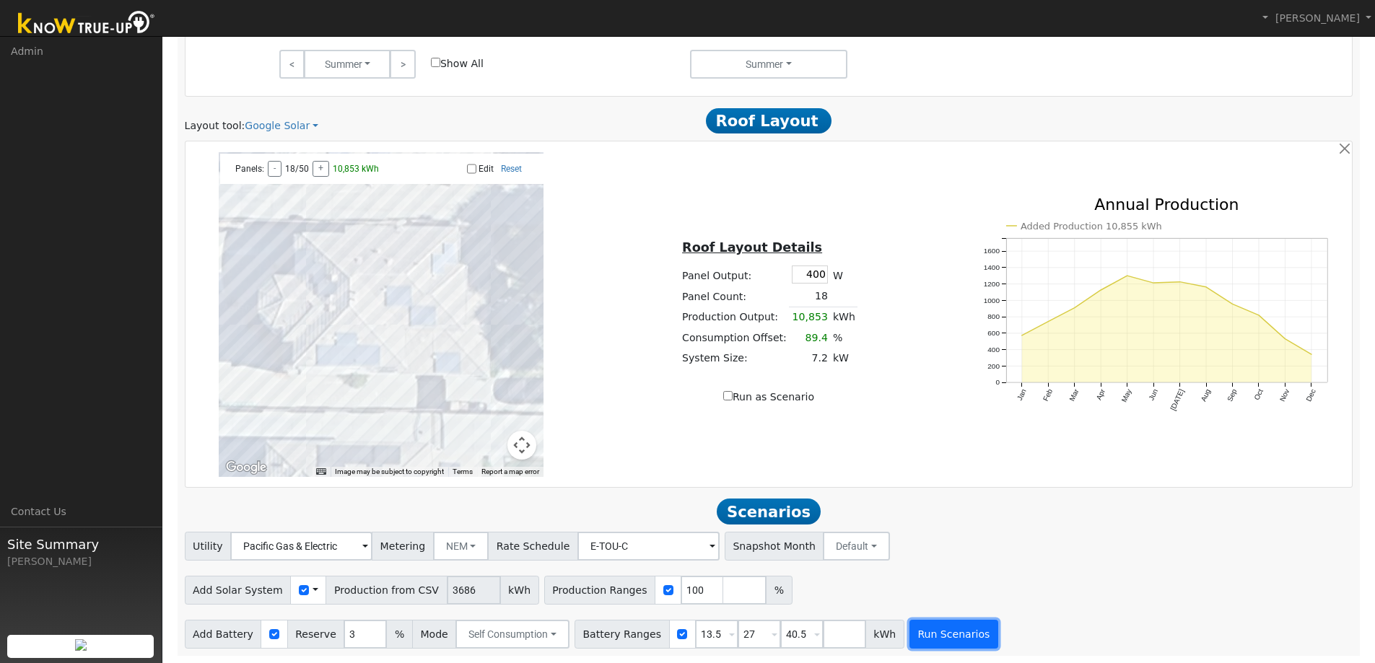
click at [920, 639] on button "Run Scenarios" at bounding box center [954, 634] width 89 height 29
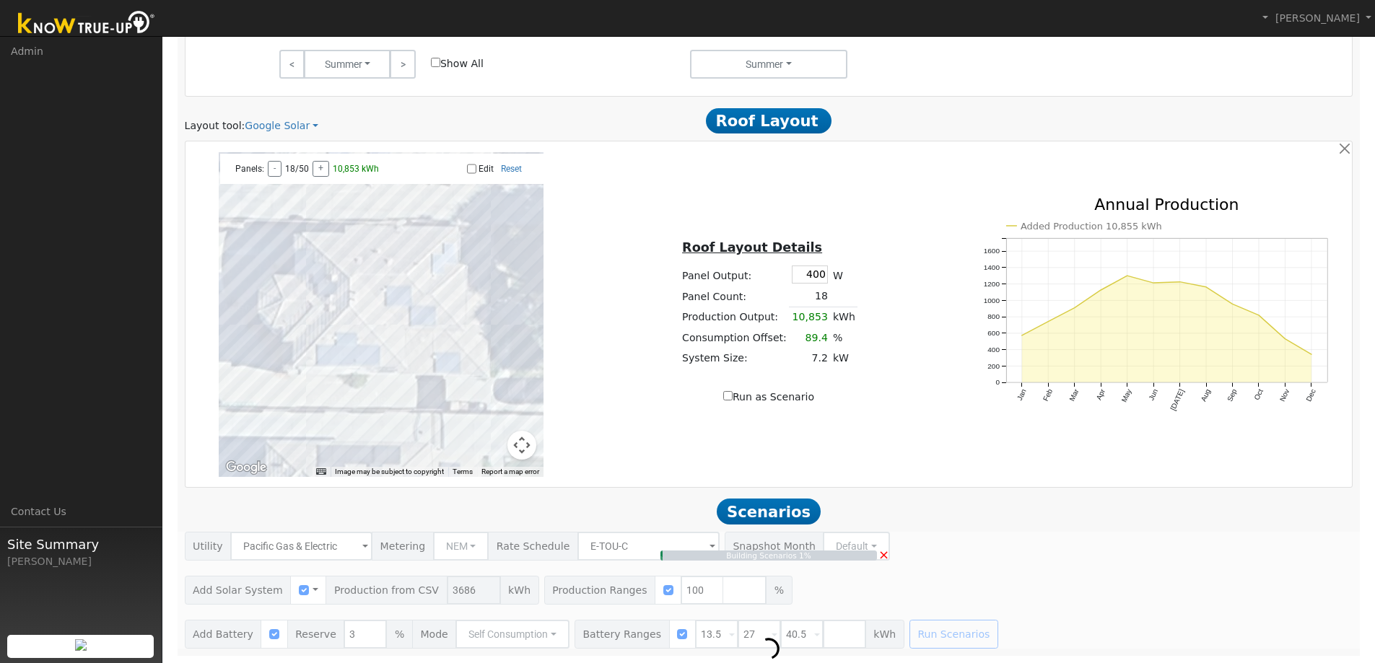
type input "2.5"
type input "$8,601"
type input "$16,200"
type input "$7,440"
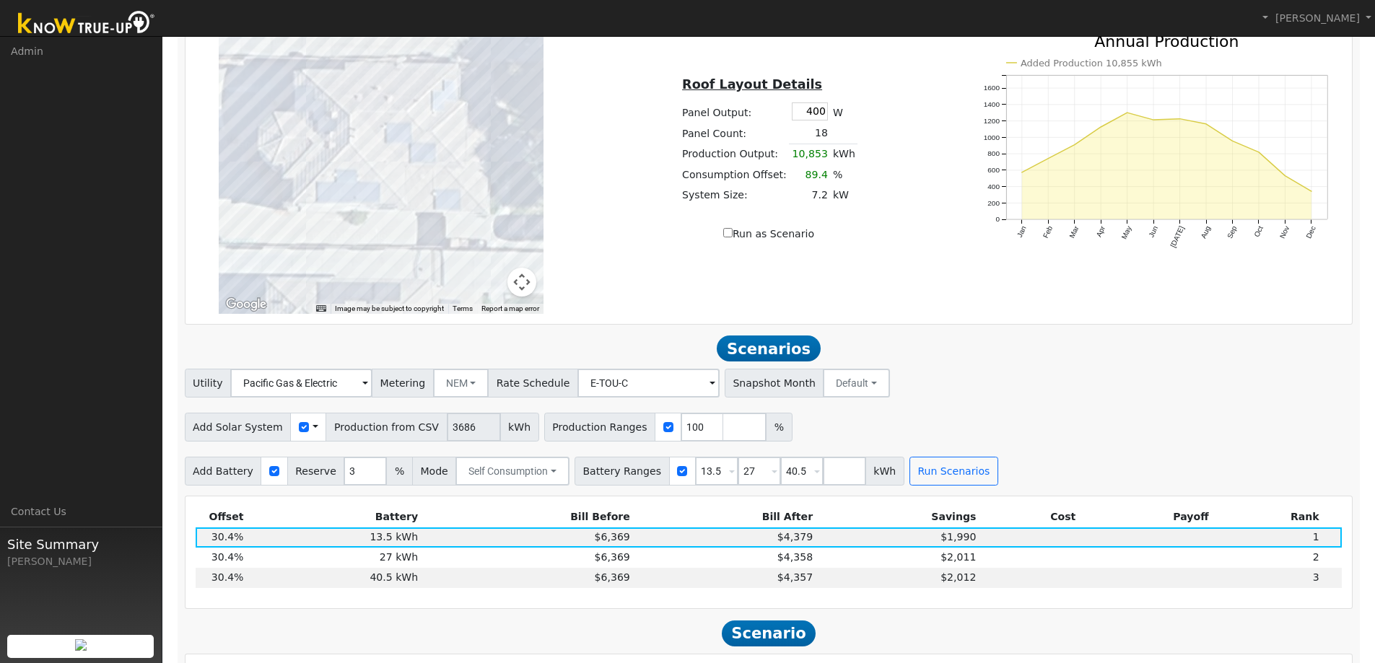
scroll to position [1183, 0]
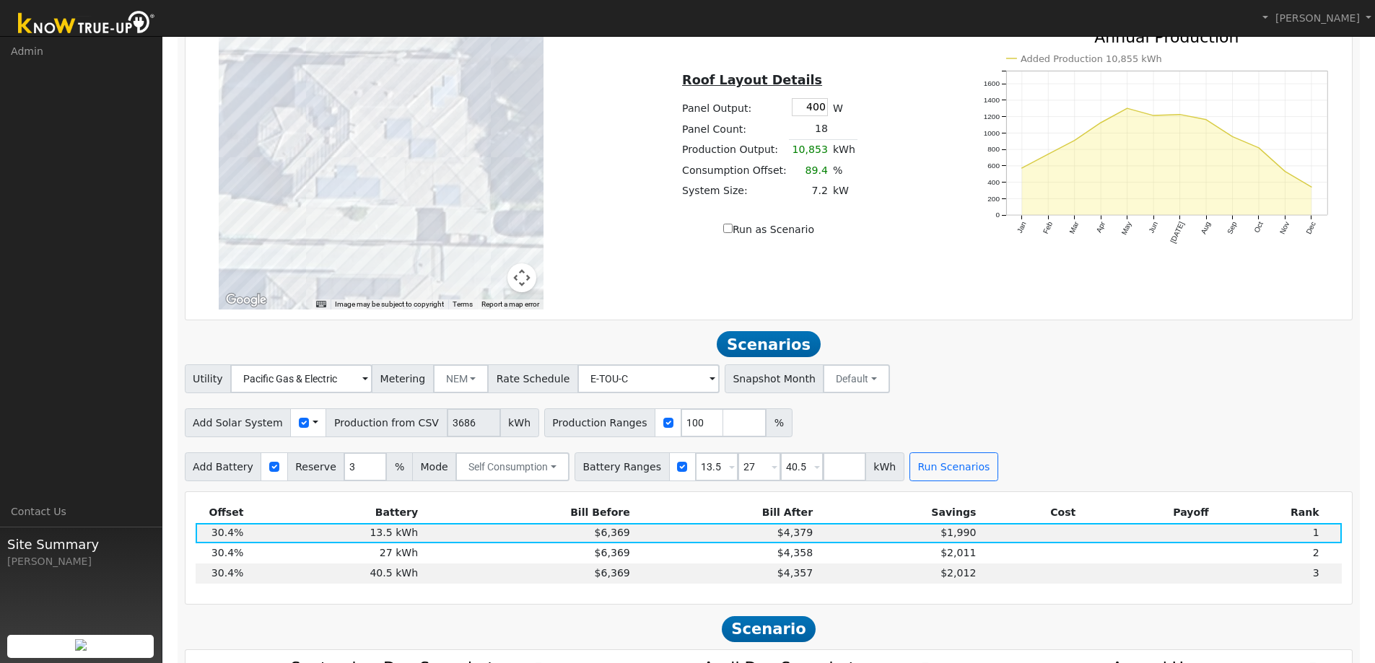
click at [274, 466] on div at bounding box center [274, 467] width 27 height 29
click at [1046, 442] on div "Utility Pacific Gas & Electric Metering NEM NEM NBT Rate Schedule E-TOU-C - Non…" at bounding box center [769, 423] width 1184 height 117
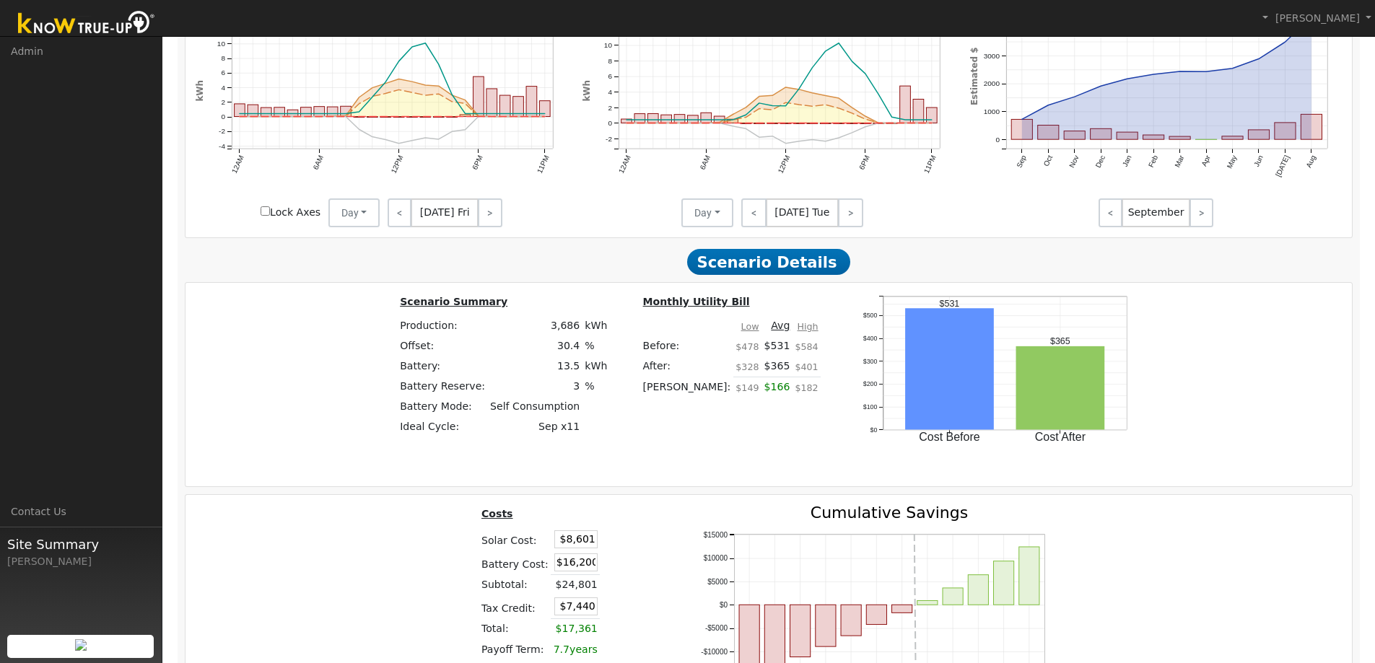
scroll to position [1516, 0]
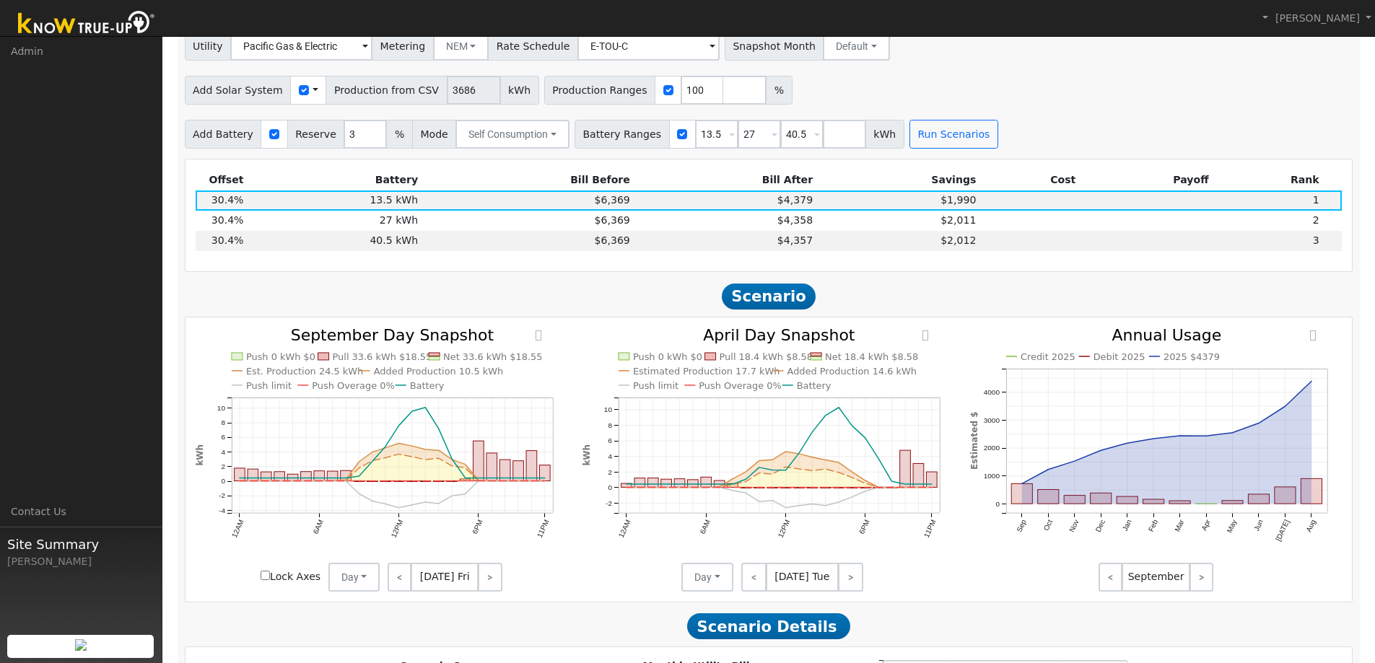
click at [519, 297] on h2 "Scenario" at bounding box center [769, 296] width 1169 height 27
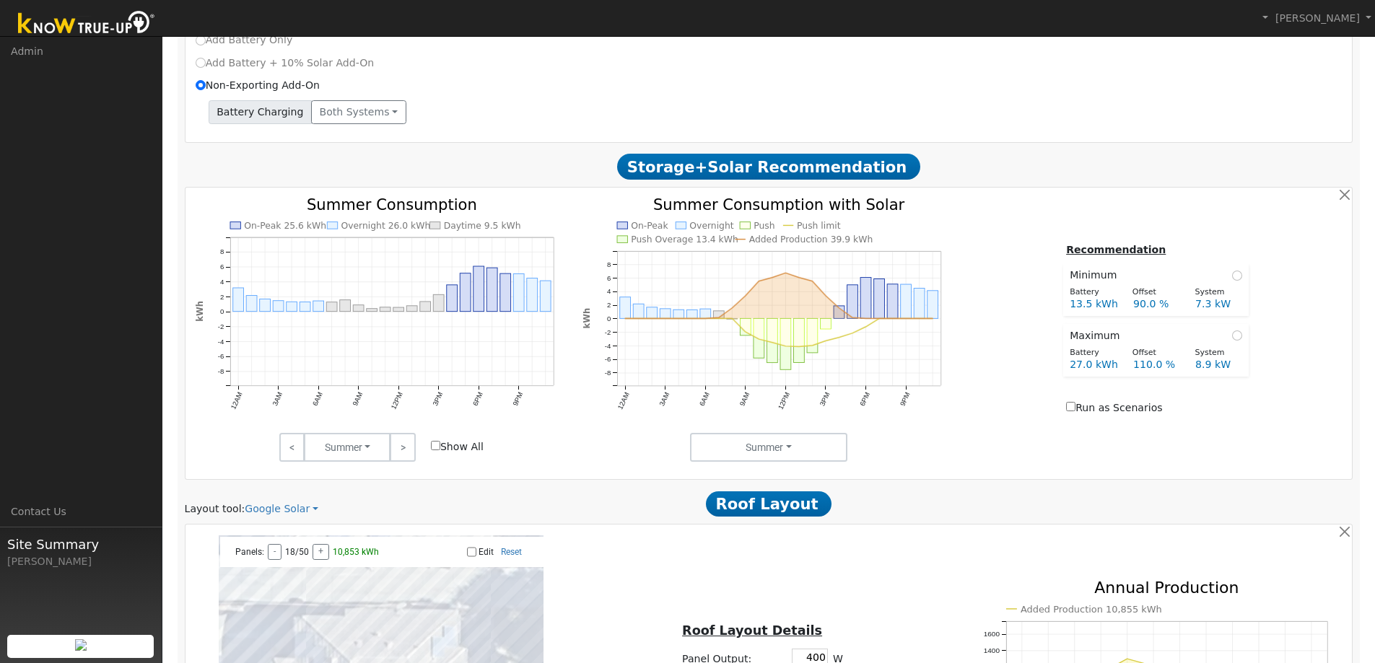
scroll to position [361, 0]
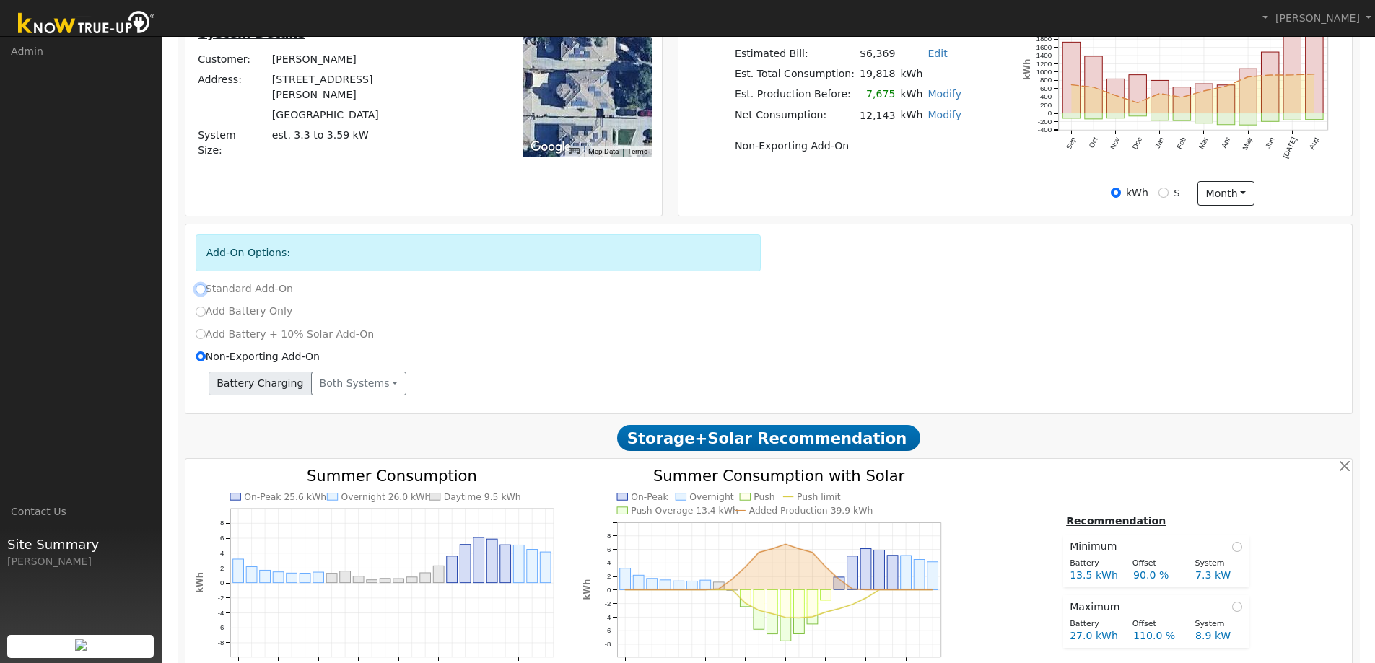
click at [201, 291] on input "Standard Add-On" at bounding box center [201, 289] width 10 height 10
radio input "true"
radio input "false"
type input "E-ELEC"
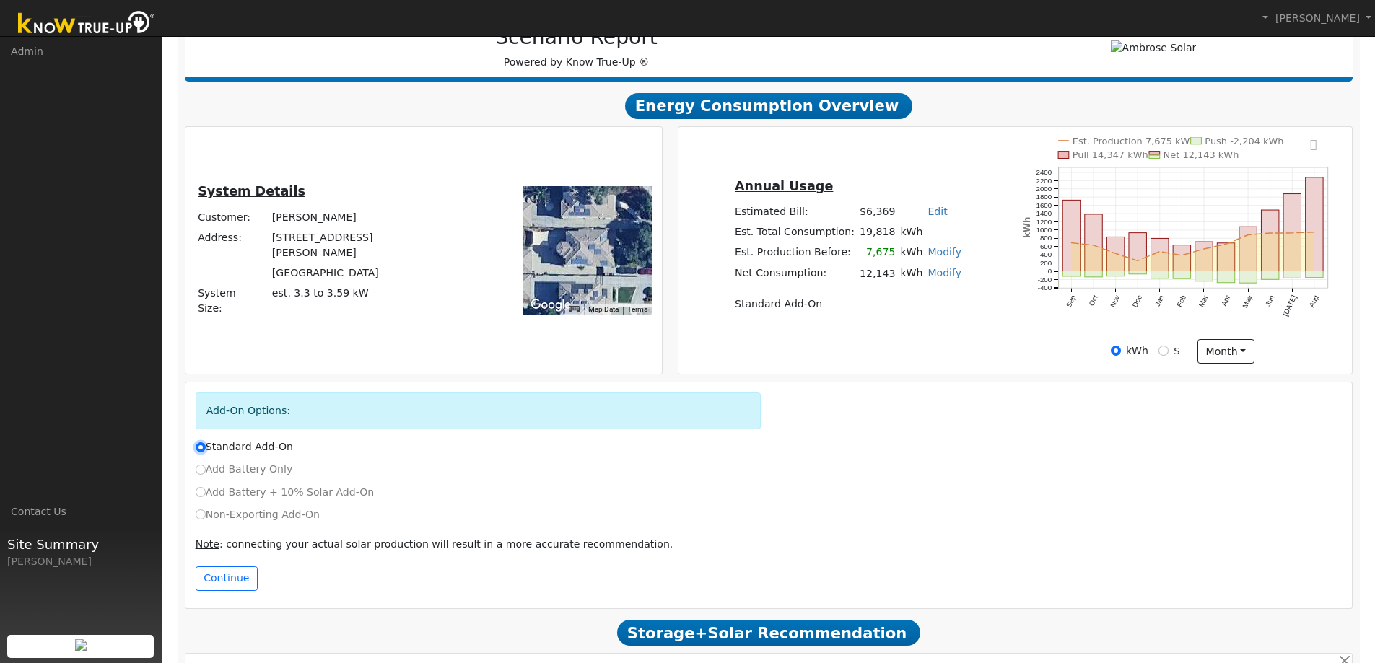
scroll to position [144, 0]
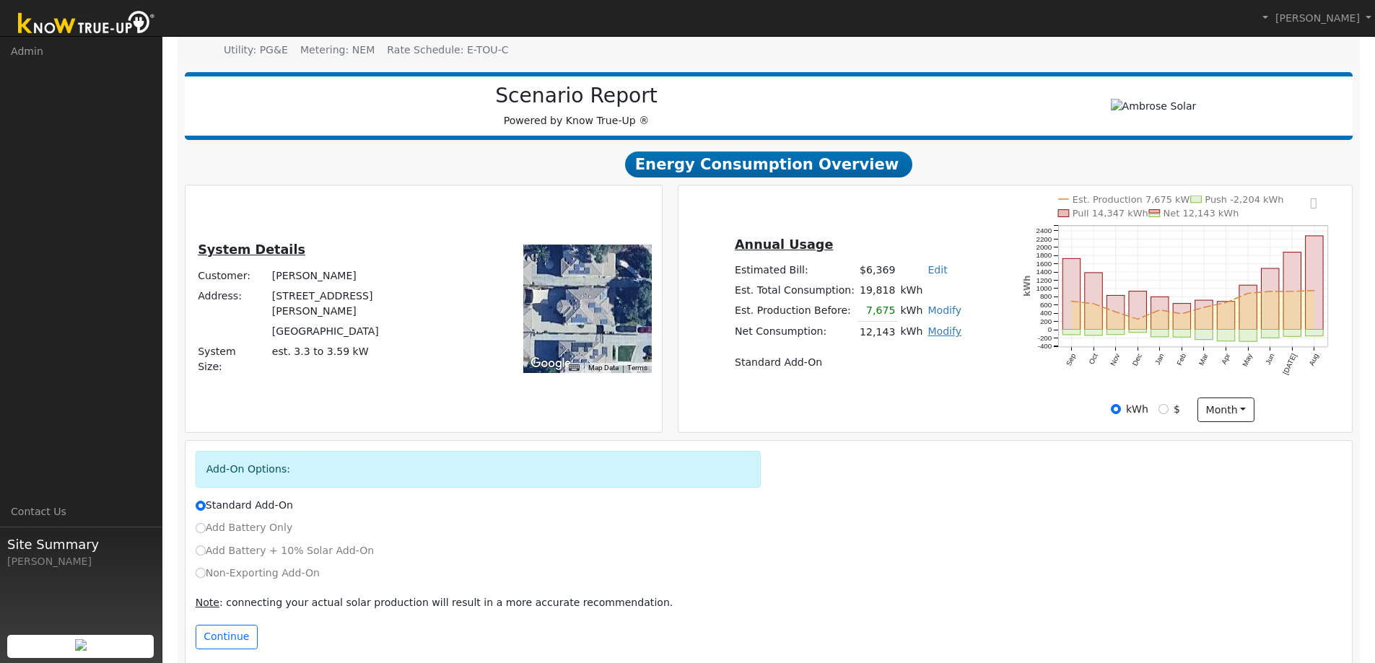
click at [939, 337] on link "Modify" at bounding box center [945, 332] width 34 height 12
click at [860, 389] on link "Remove Existing Solar System" at bounding box center [859, 387] width 175 height 20
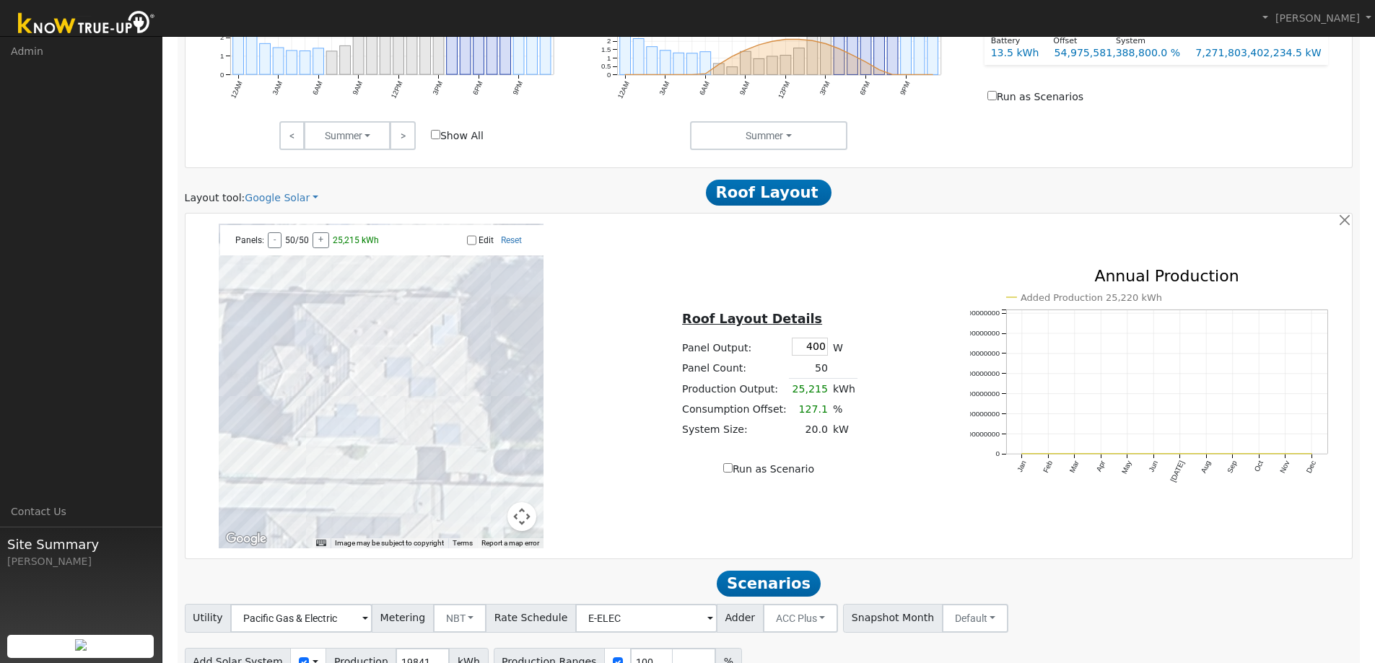
scroll to position [820, 0]
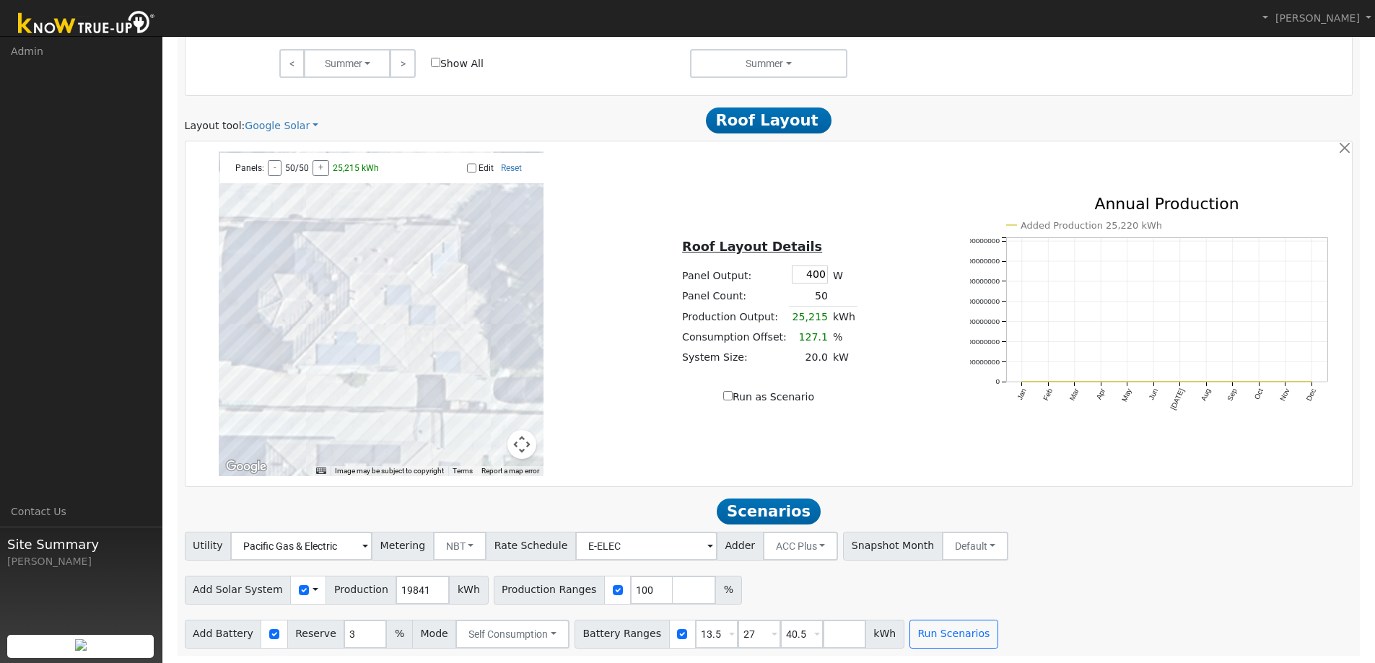
click at [313, 589] on span at bounding box center [316, 590] width 6 height 15
click at [318, 611] on link "Use CSV Data" at bounding box center [352, 616] width 100 height 20
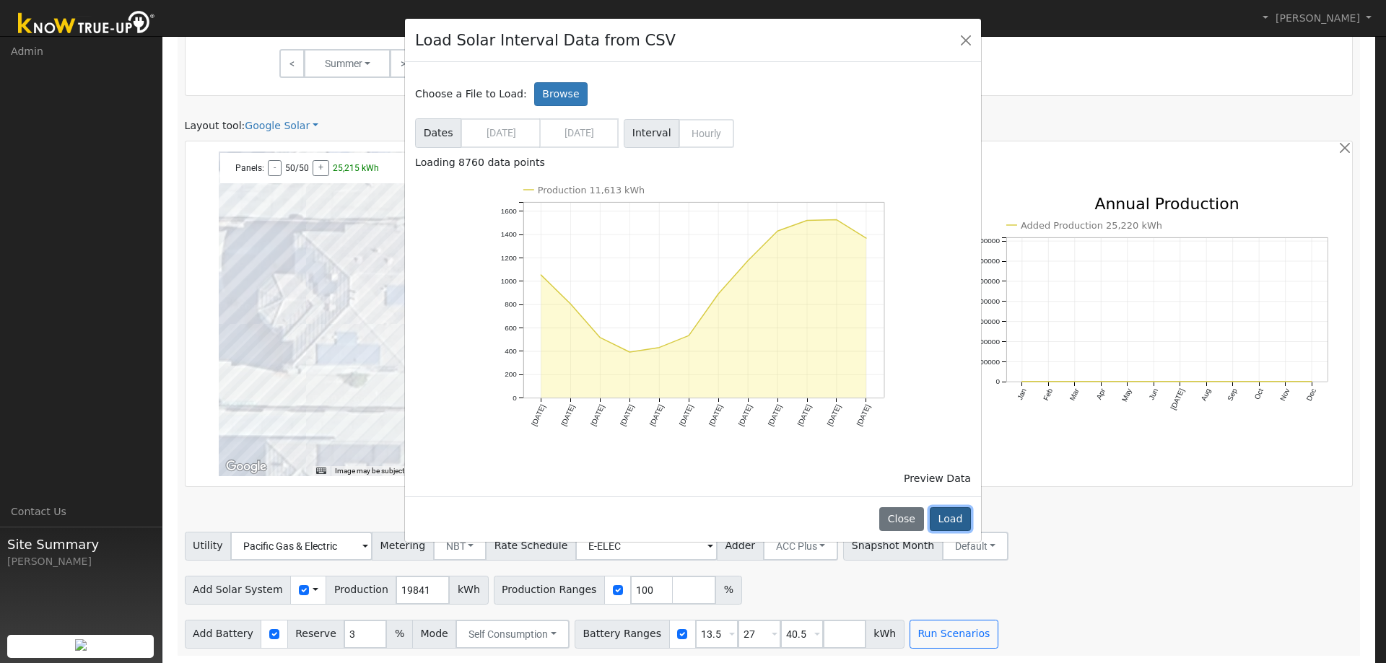
click at [945, 515] on button "Load" at bounding box center [950, 519] width 41 height 25
type input "11613"
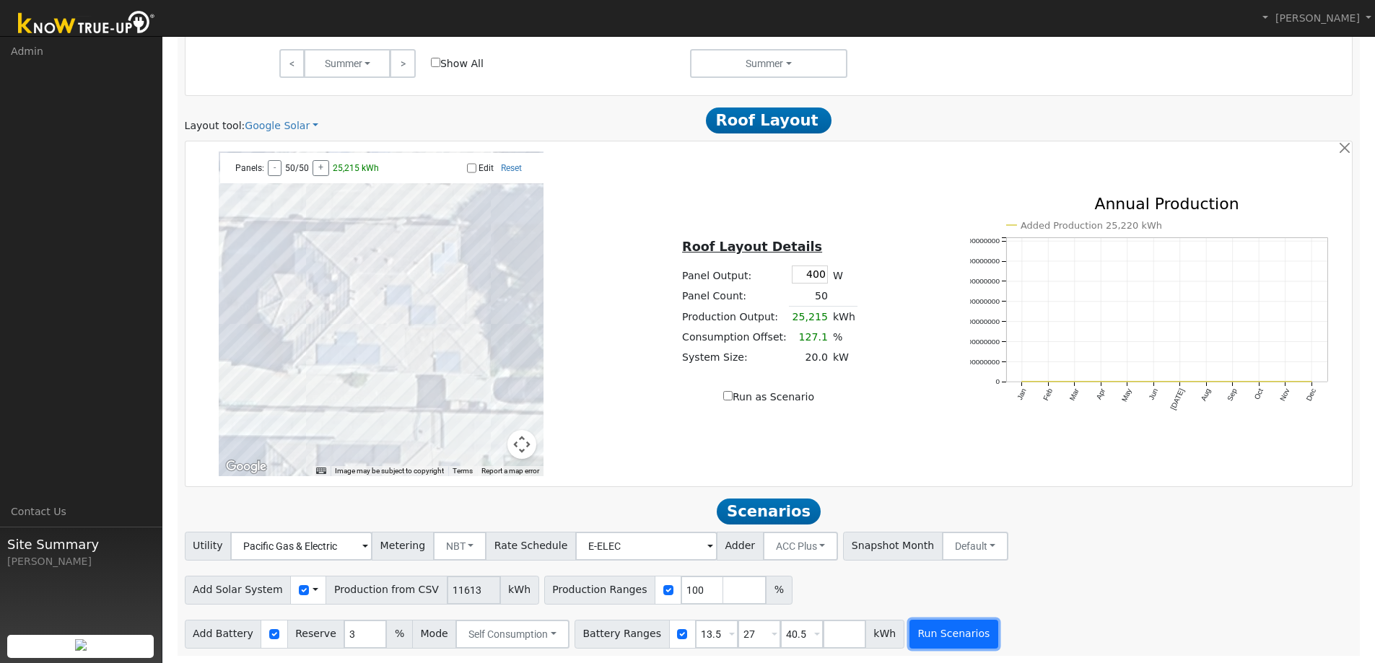
click at [937, 632] on button "Run Scenarios" at bounding box center [954, 634] width 89 height 29
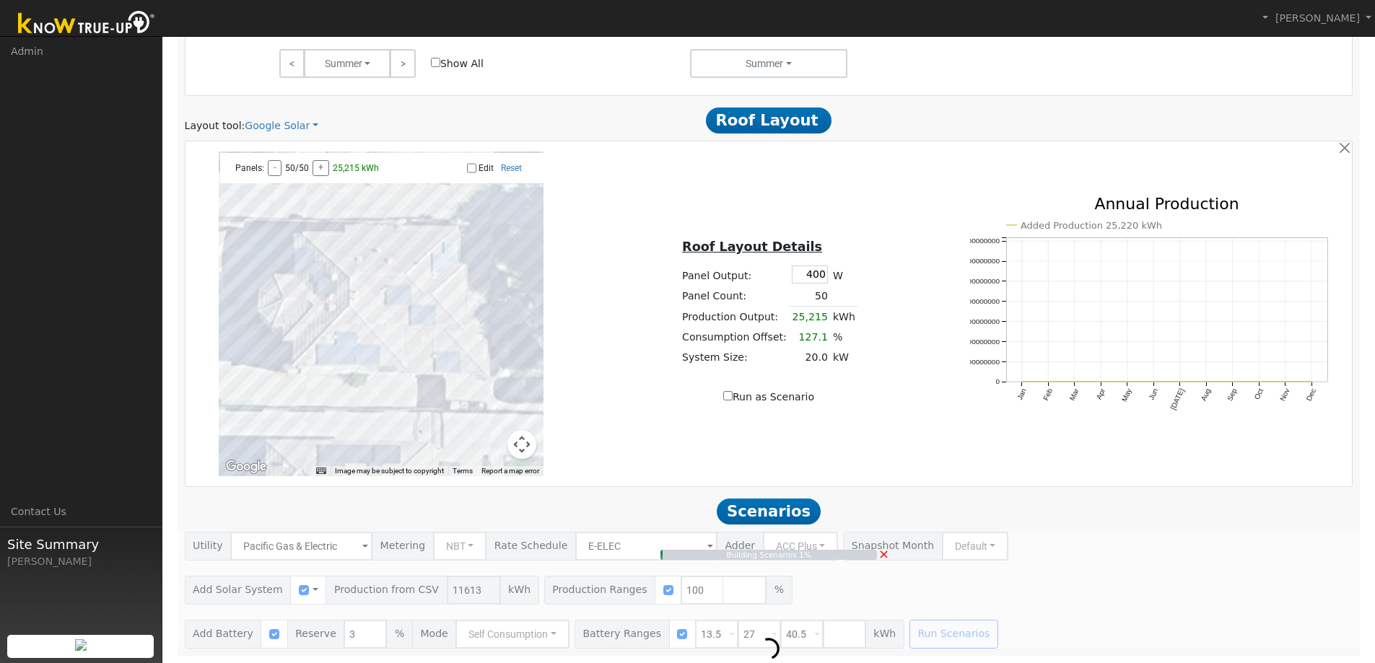
type input "7.7"
type input "$27,097"
type input "$12,989"
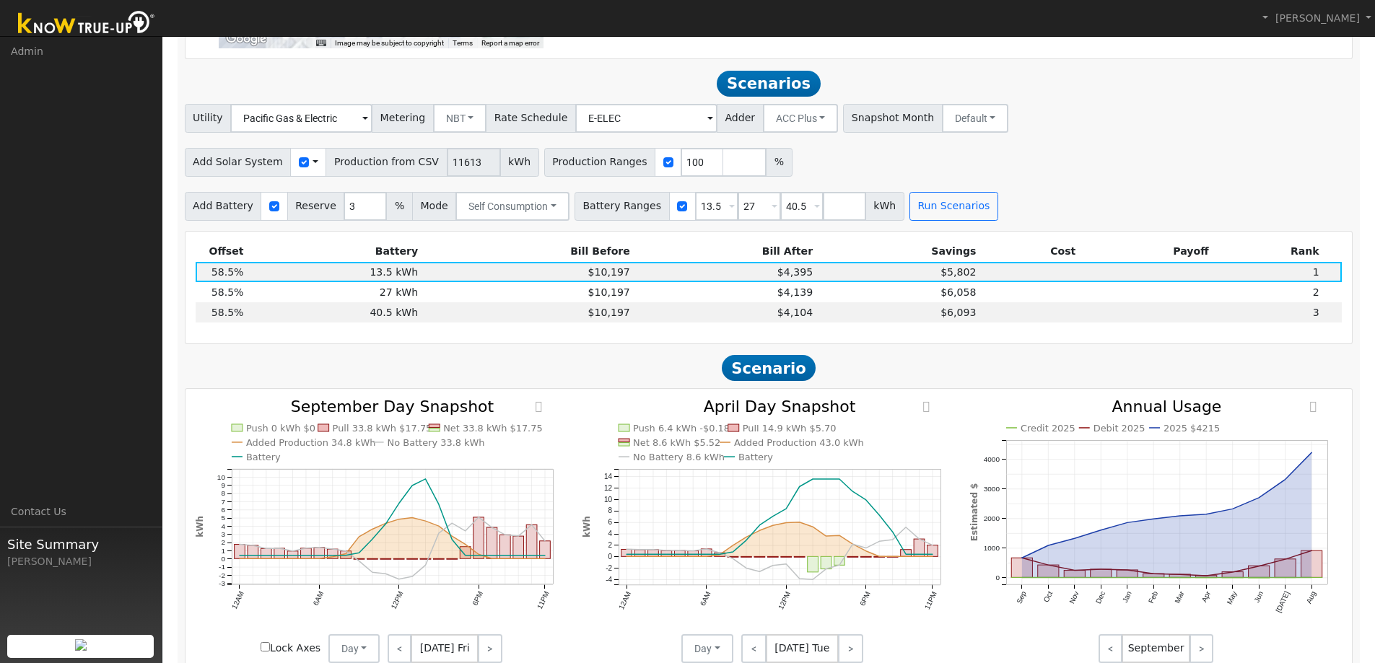
scroll to position [1274, 0]
